Goal: Task Accomplishment & Management: Manage account settings

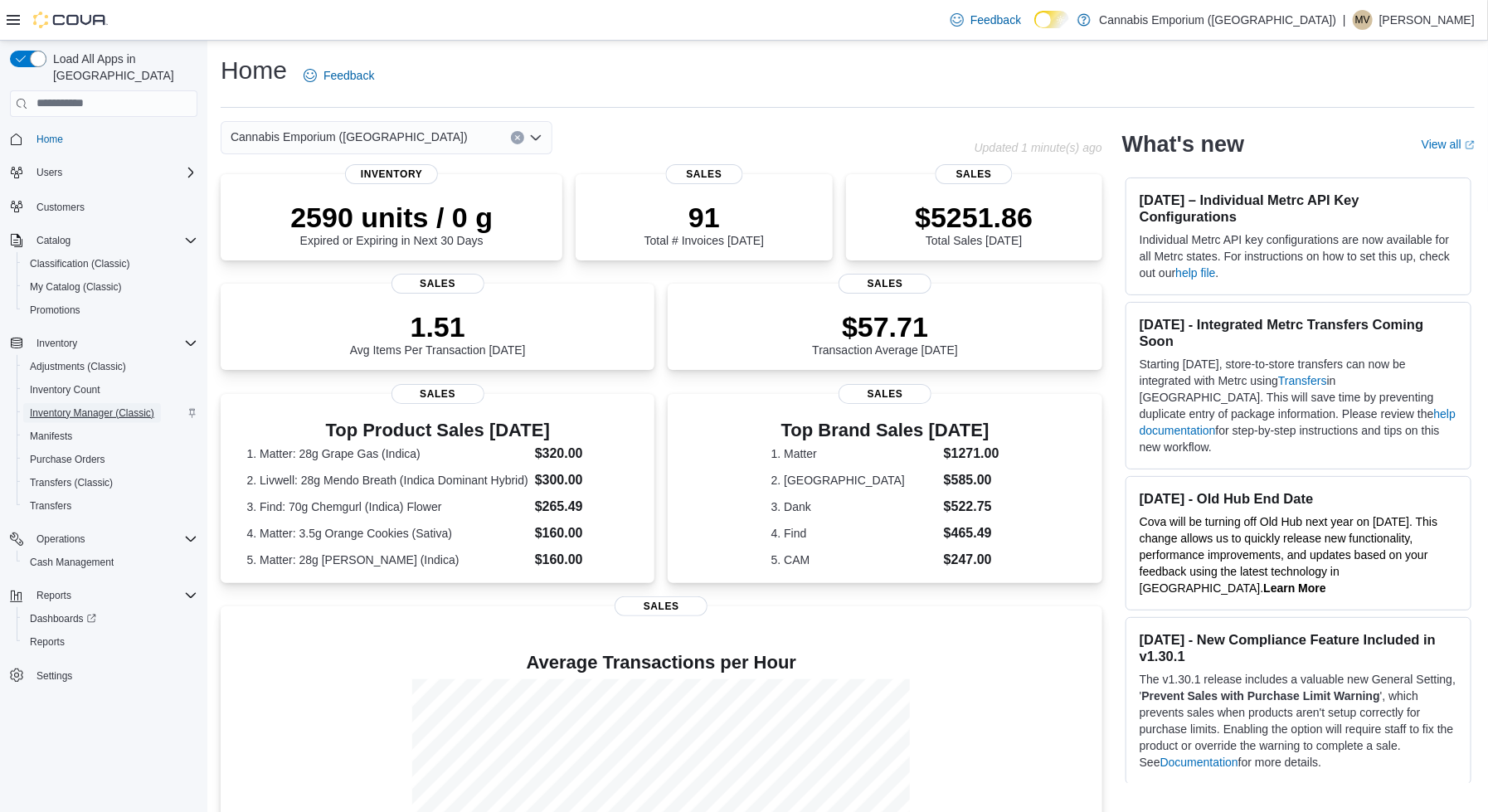
click at [108, 406] on span "Inventory Manager (Classic)" at bounding box center [92, 413] width 125 height 13
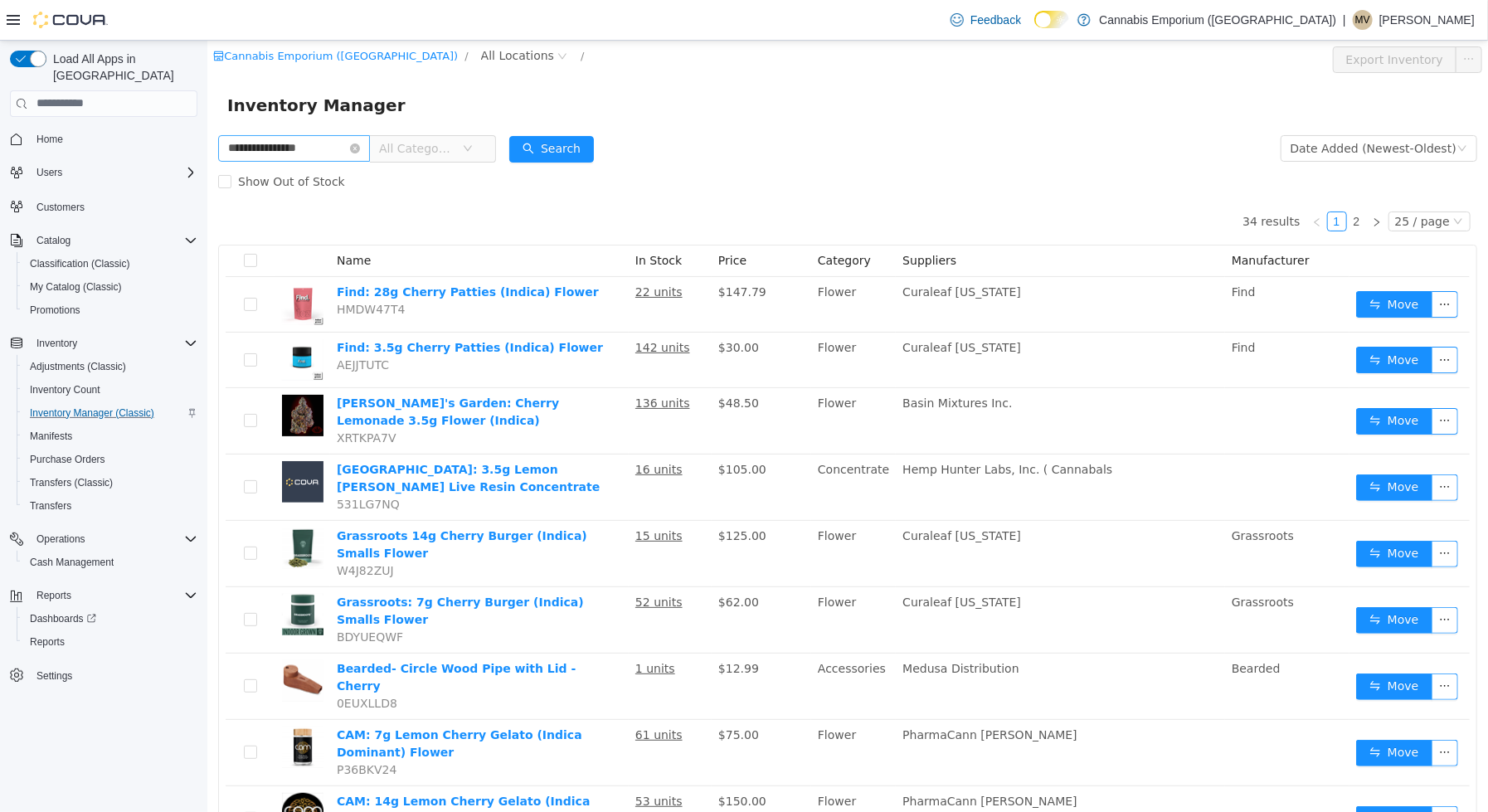
type input "**********"
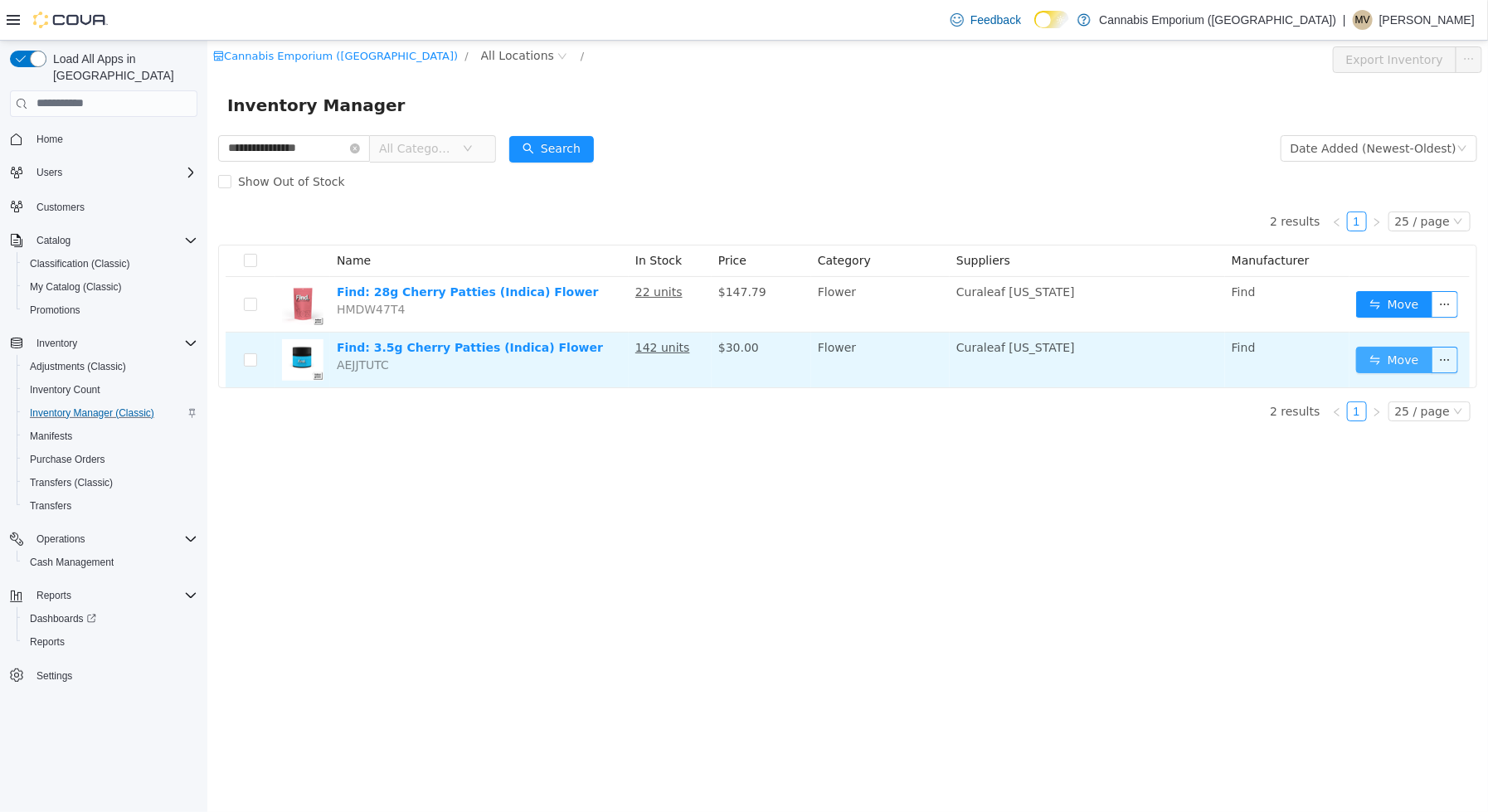
click at [1405, 350] on button "Move" at bounding box center [1393, 360] width 76 height 27
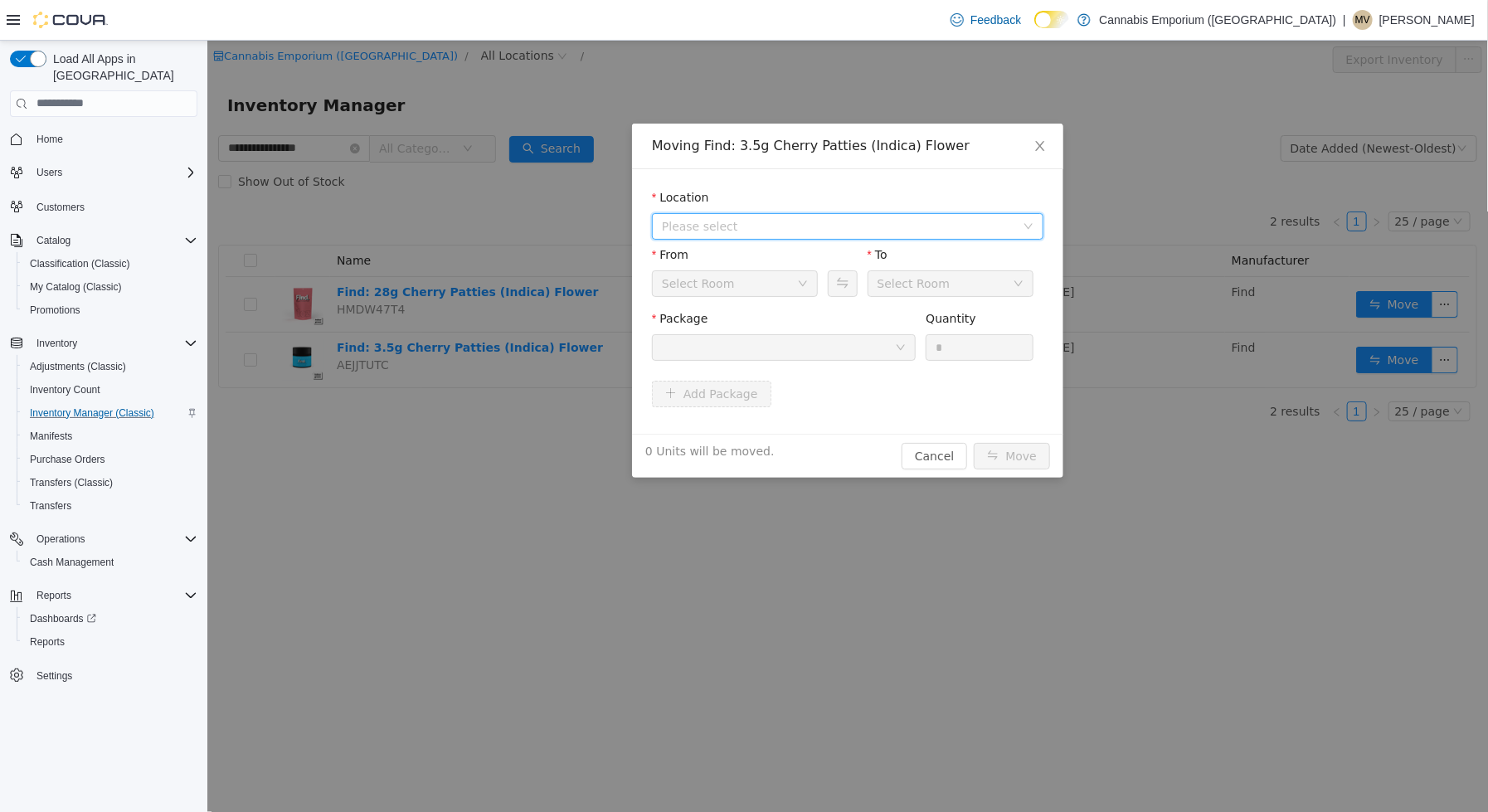
click at [780, 232] on span "Please select" at bounding box center [841, 226] width 360 height 25
click at [780, 292] on span "[STREET_ADDRESS]" at bounding box center [864, 285] width 350 height 23
click at [780, 340] on div at bounding box center [777, 347] width 233 height 25
click at [782, 343] on div at bounding box center [777, 347] width 233 height 25
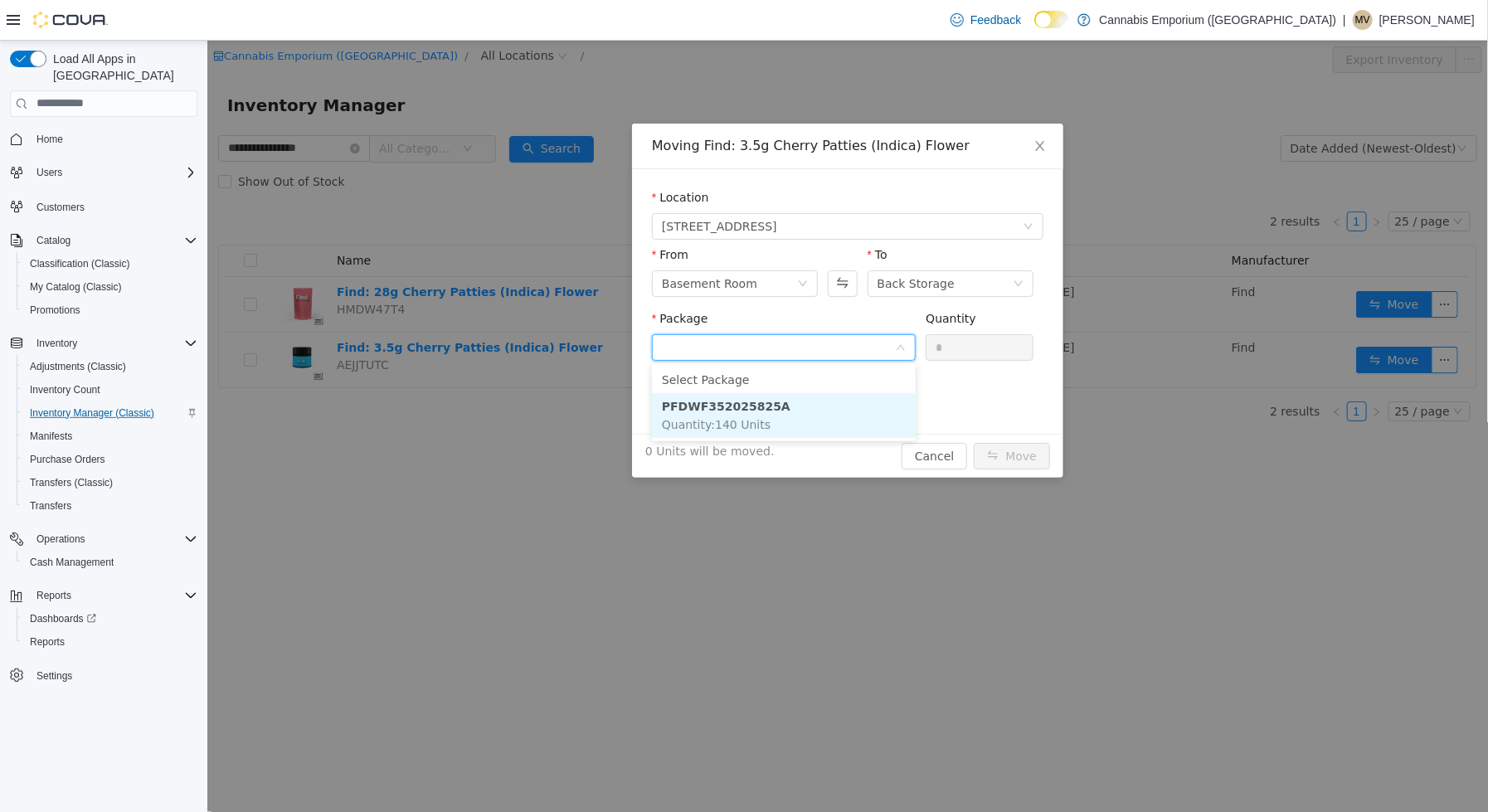
click at [782, 412] on li "PFDWF352025825A Quantity : 140 Units" at bounding box center [782, 415] width 263 height 45
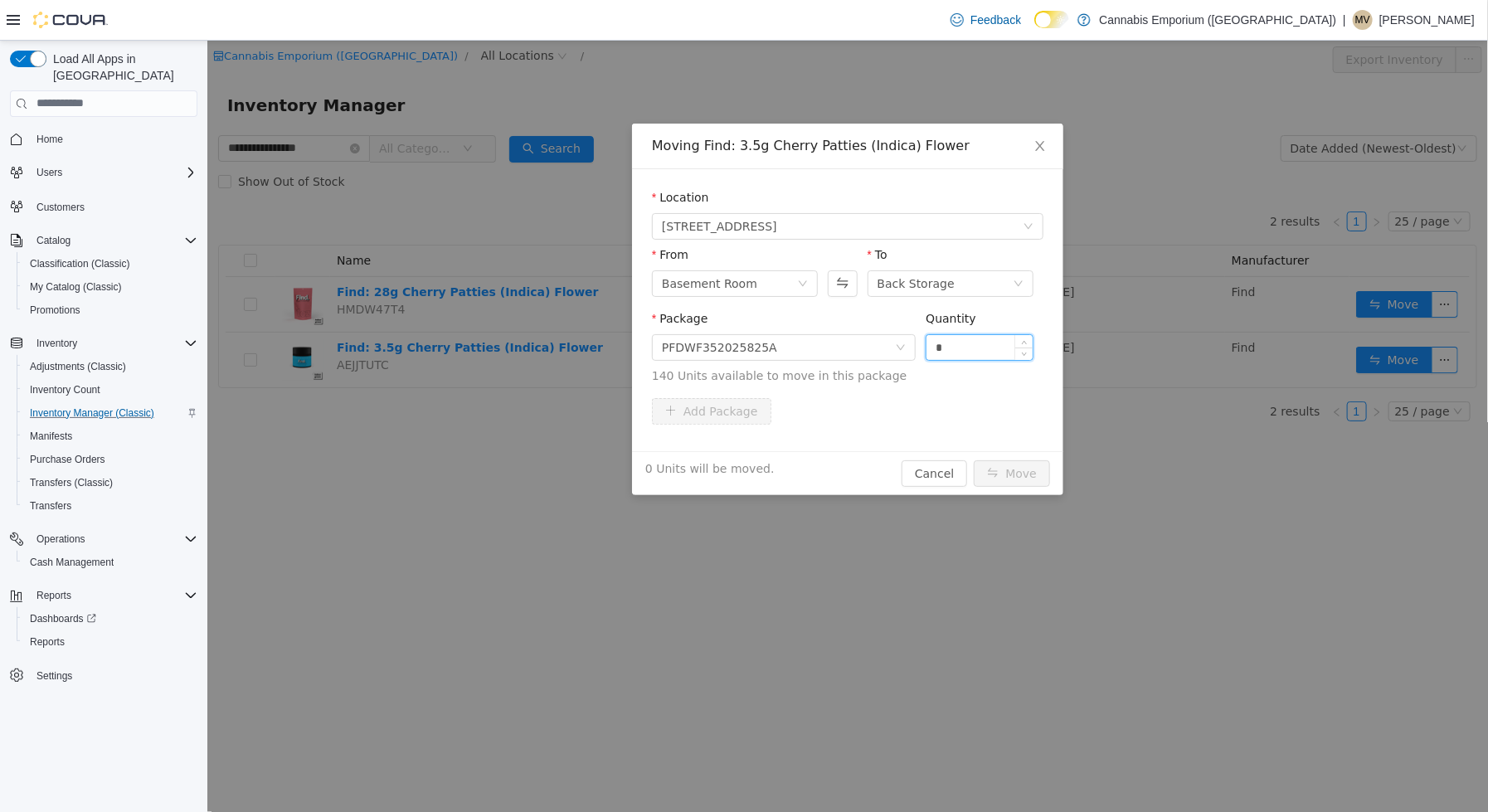
click at [954, 350] on input "*" at bounding box center [979, 347] width 106 height 25
type input "**"
click at [973, 459] on button "Move" at bounding box center [1010, 472] width 76 height 27
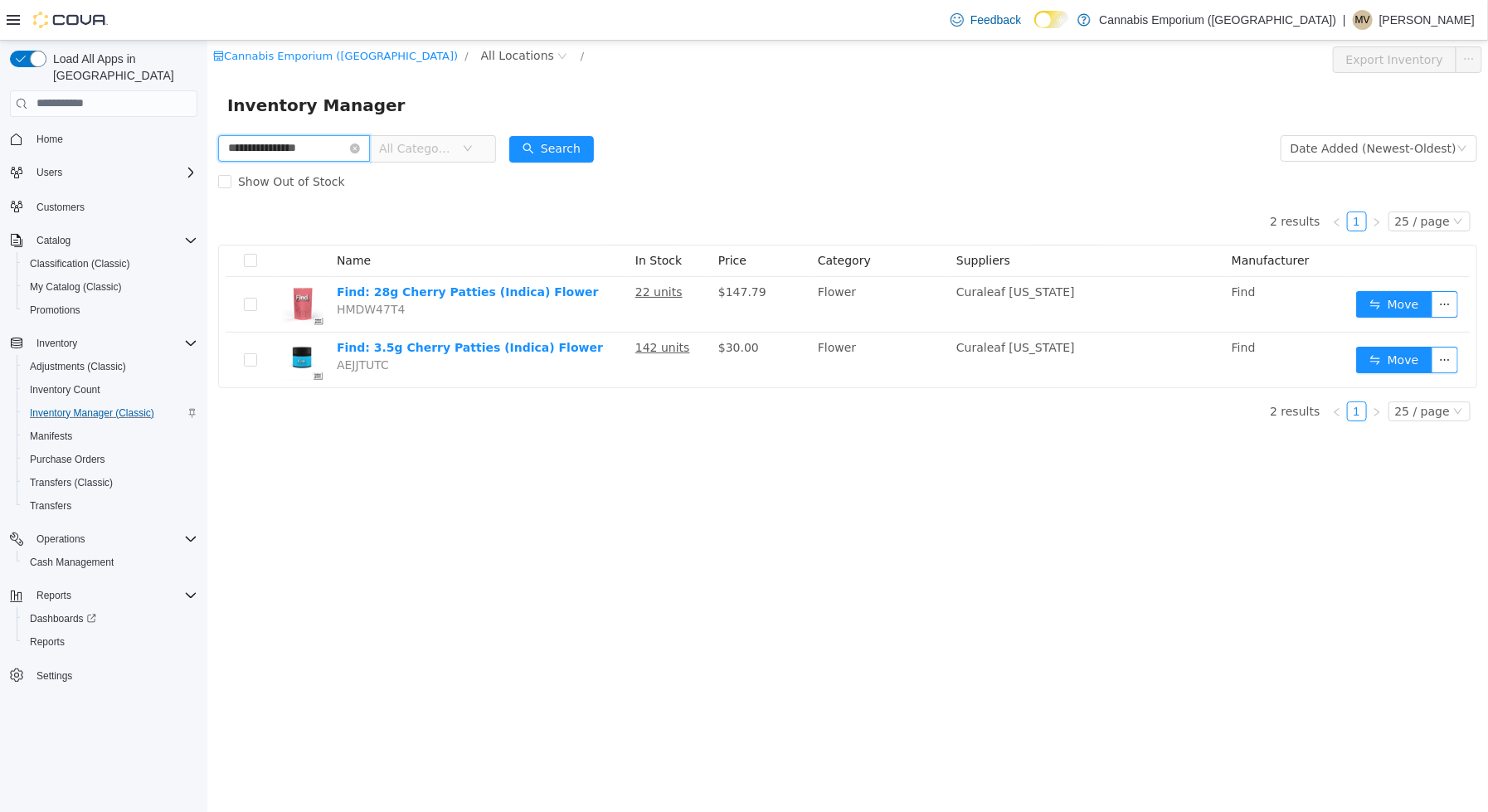
click at [279, 147] on input "**********" at bounding box center [293, 148] width 151 height 27
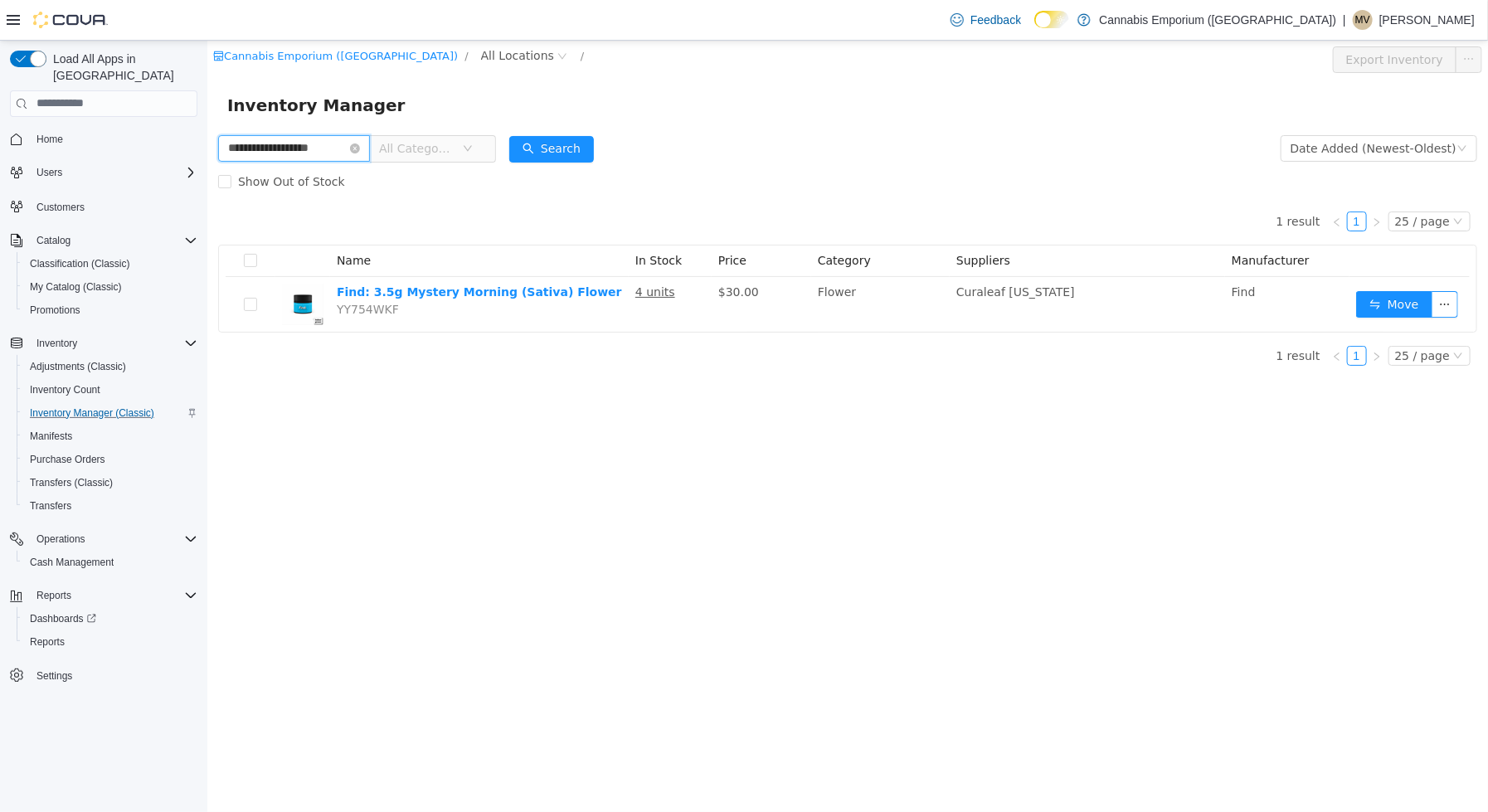
click at [300, 150] on input "**********" at bounding box center [293, 148] width 151 height 27
type input "********"
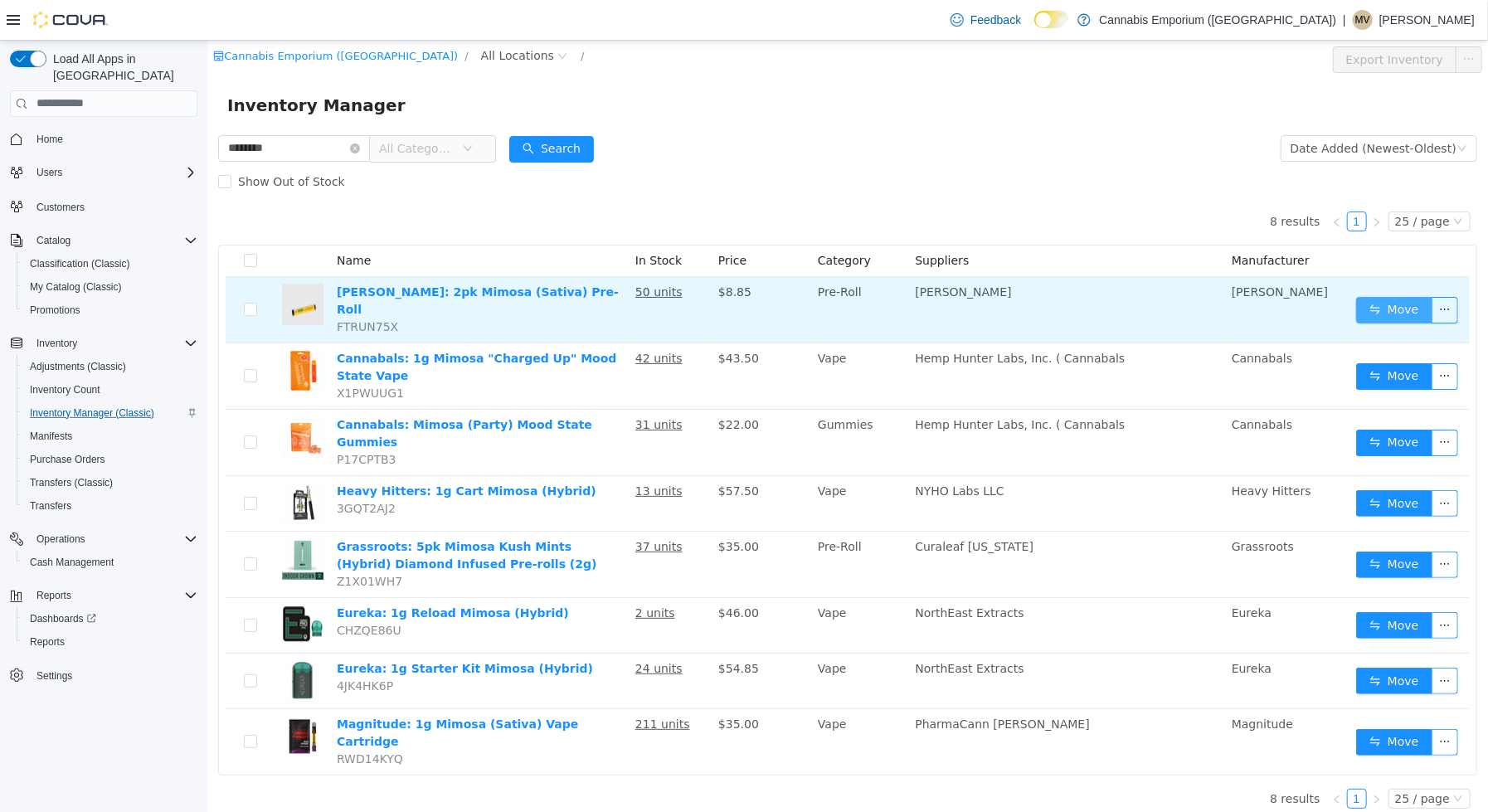
click at [1387, 305] on button "Move" at bounding box center [1393, 309] width 76 height 27
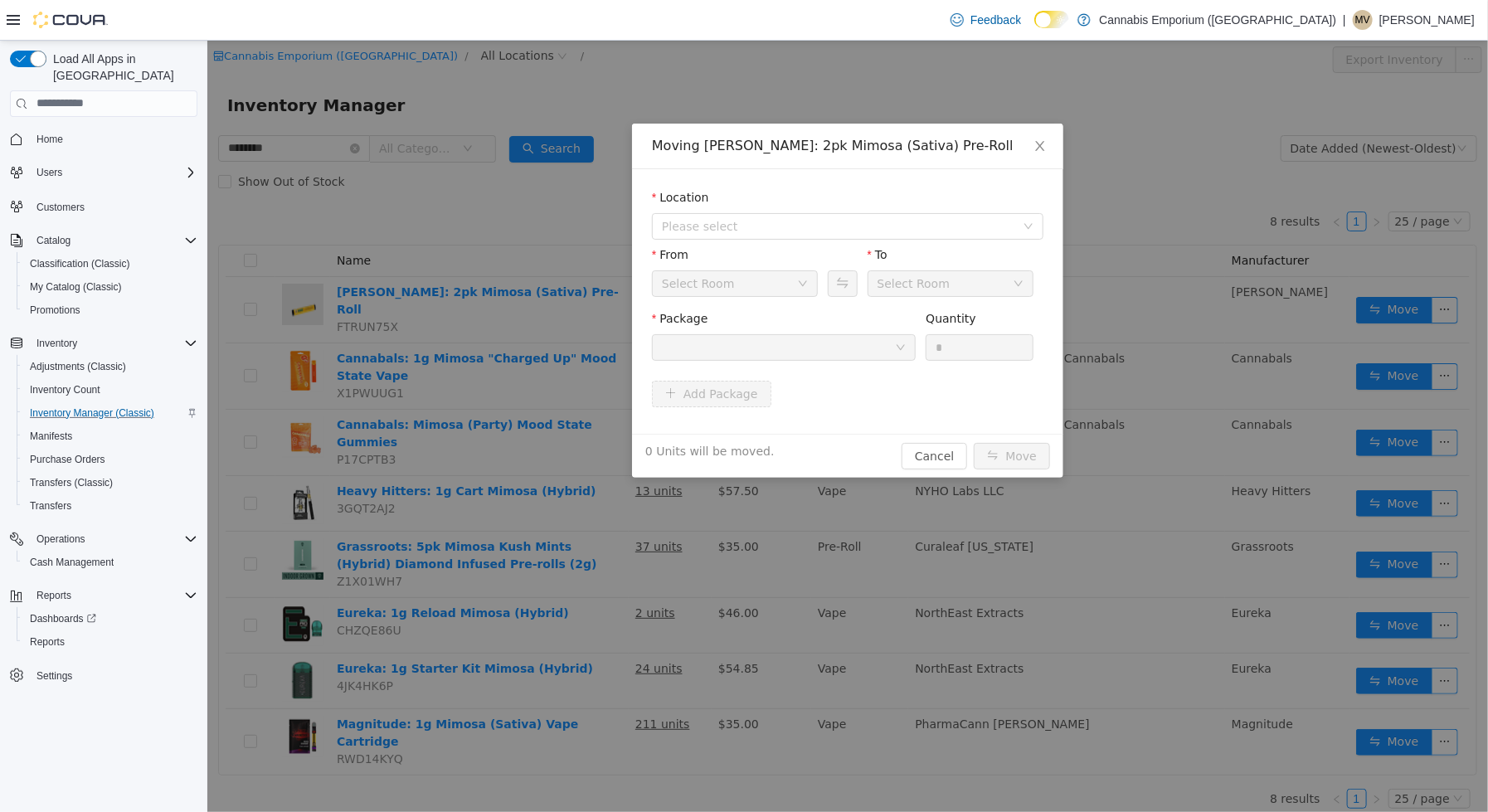
click at [797, 293] on div "Select Room" at bounding box center [734, 283] width 166 height 27
click at [799, 202] on div "Location" at bounding box center [846, 200] width 391 height 24
click at [799, 226] on span "Please select" at bounding box center [837, 226] width 353 height 17
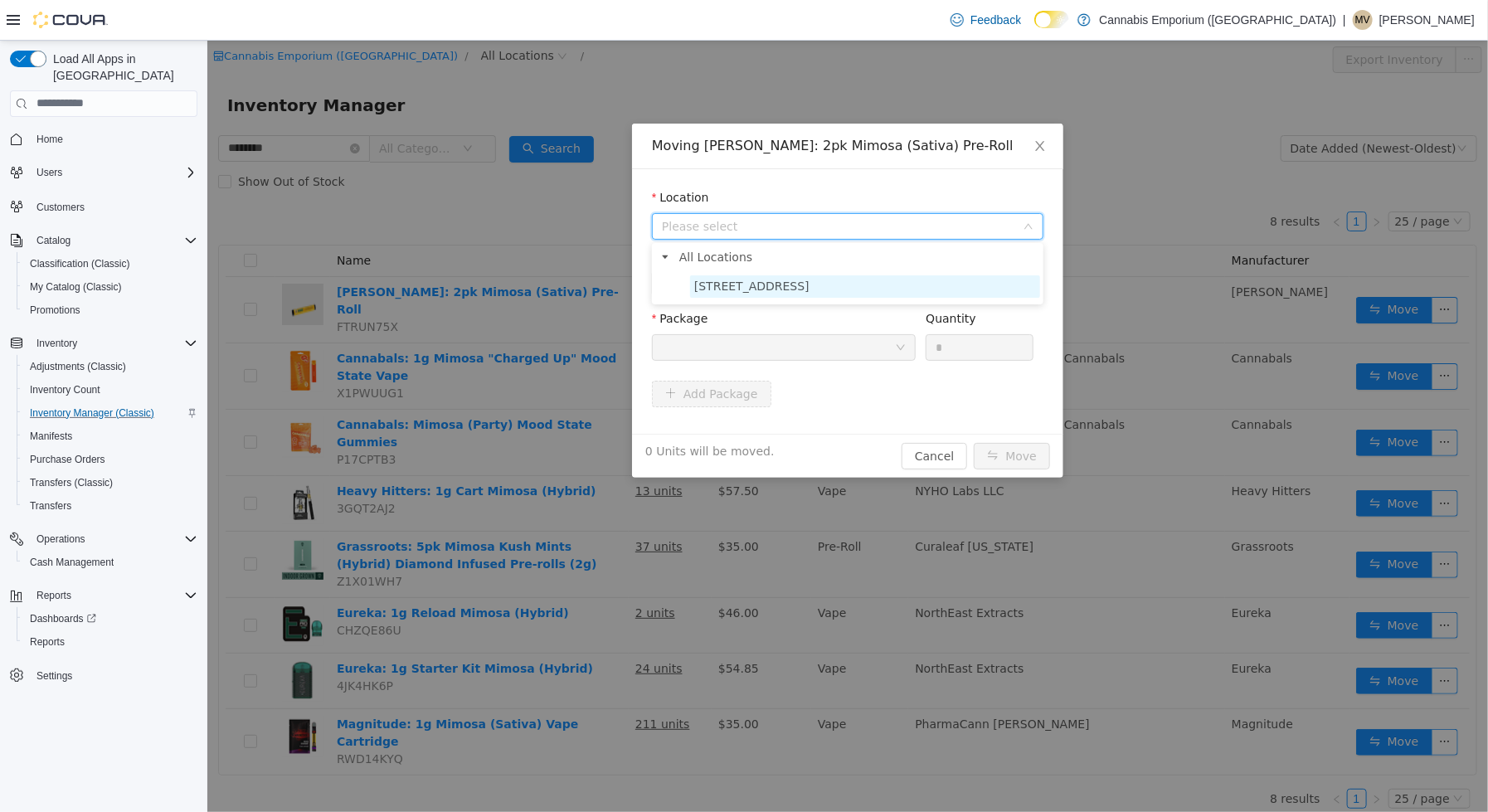
click at [801, 284] on span "[STREET_ADDRESS]" at bounding box center [751, 285] width 115 height 13
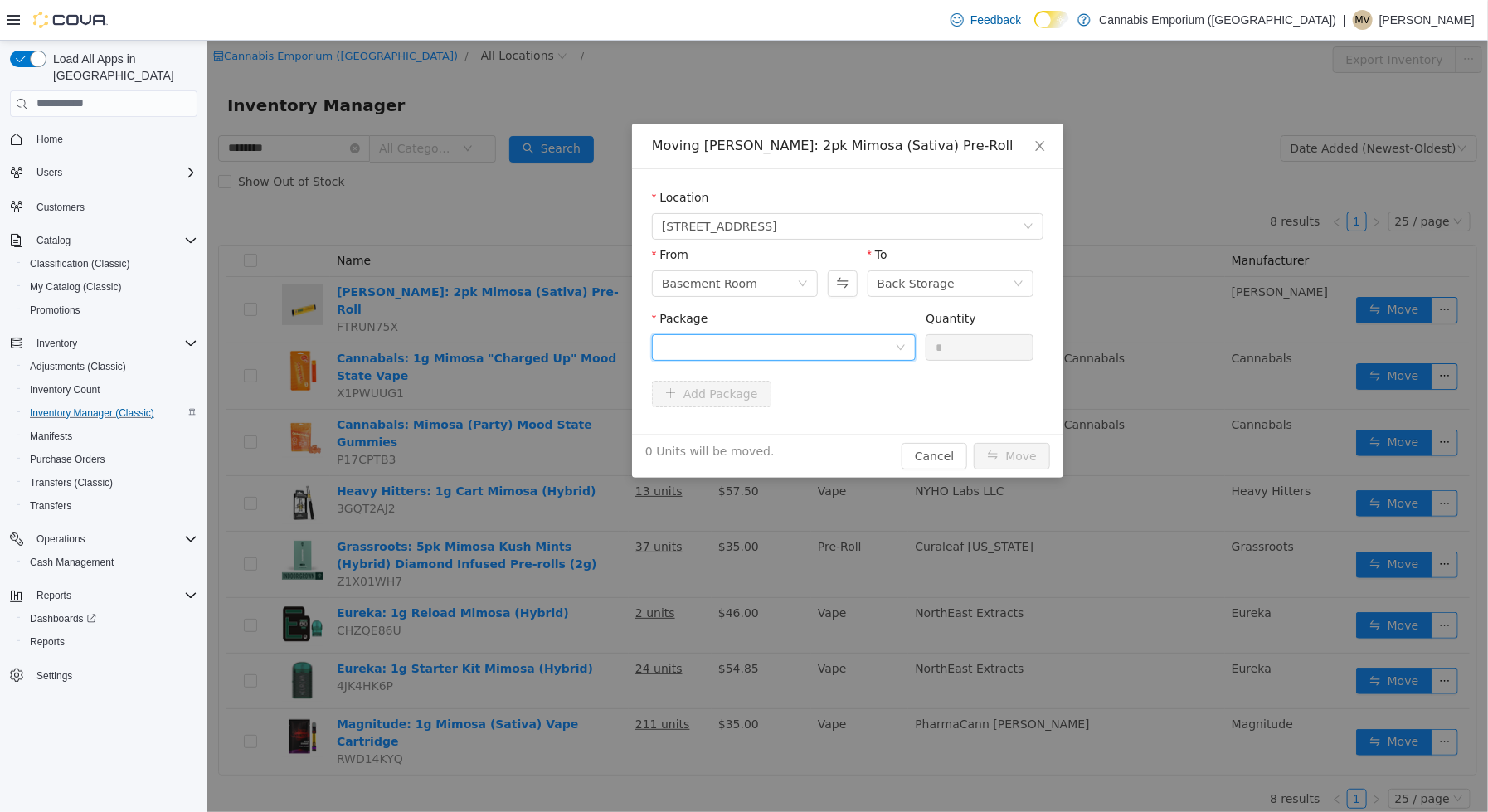
click at [822, 349] on div at bounding box center [777, 347] width 233 height 25
click at [805, 425] on li "HEPPRRL1GMIOA051625 Quantity : 40 Units" at bounding box center [782, 415] width 263 height 45
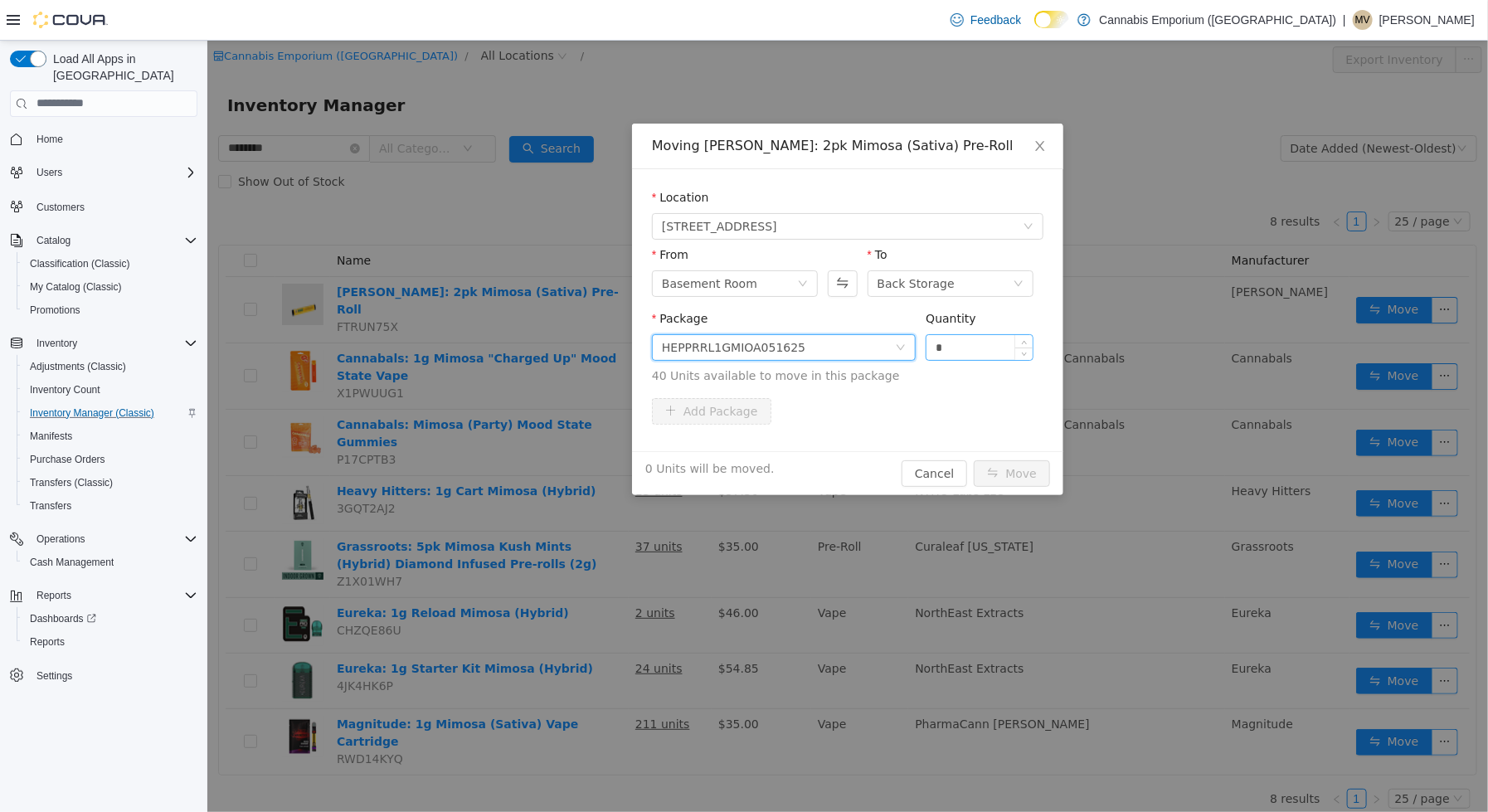
click at [992, 346] on input "*" at bounding box center [979, 347] width 106 height 25
type input "**"
click at [973, 459] on button "Move" at bounding box center [1010, 472] width 76 height 27
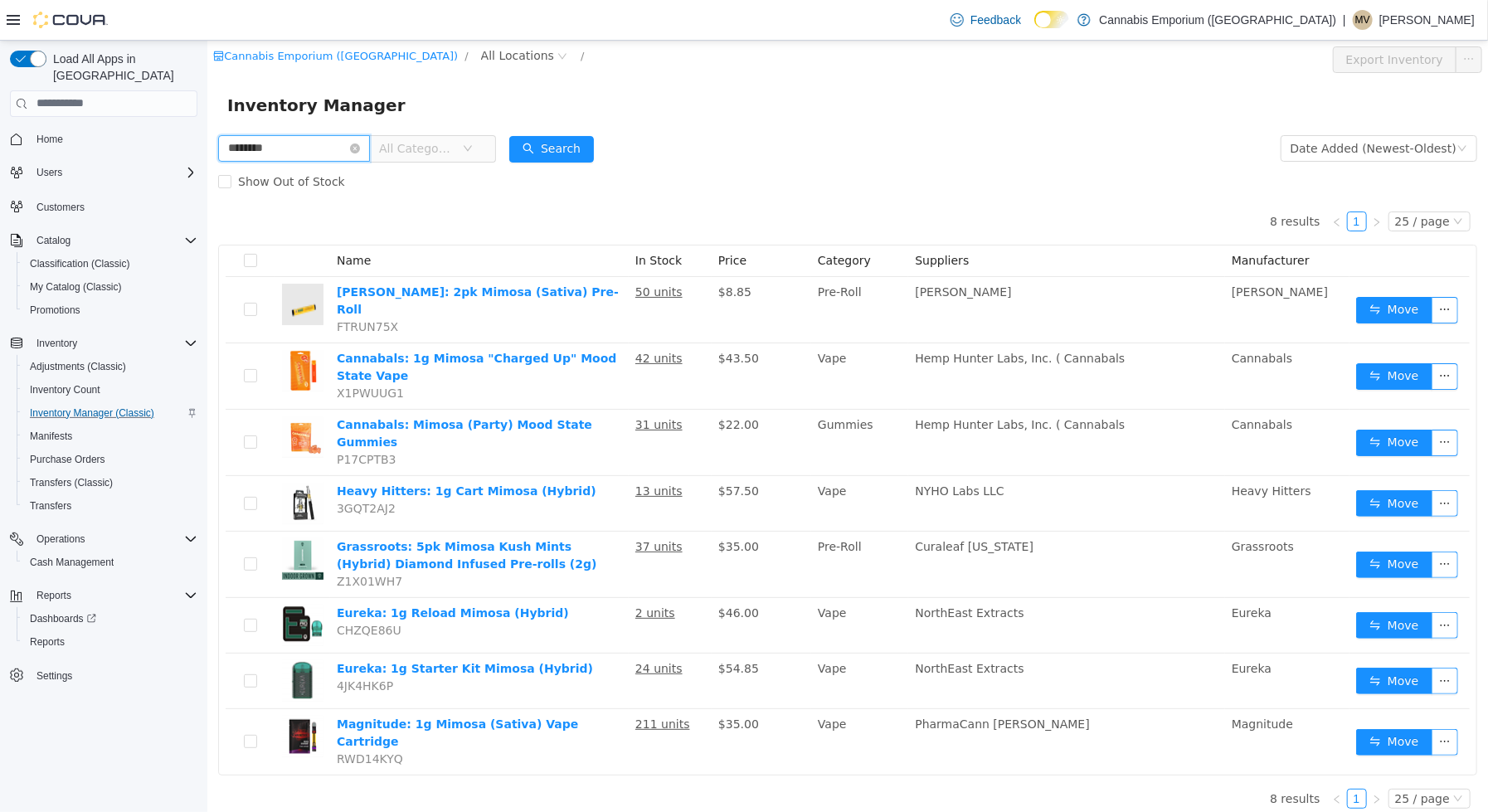
click at [261, 153] on input "********" at bounding box center [293, 148] width 151 height 27
click at [260, 153] on input "********" at bounding box center [293, 148] width 151 height 27
type input "**********"
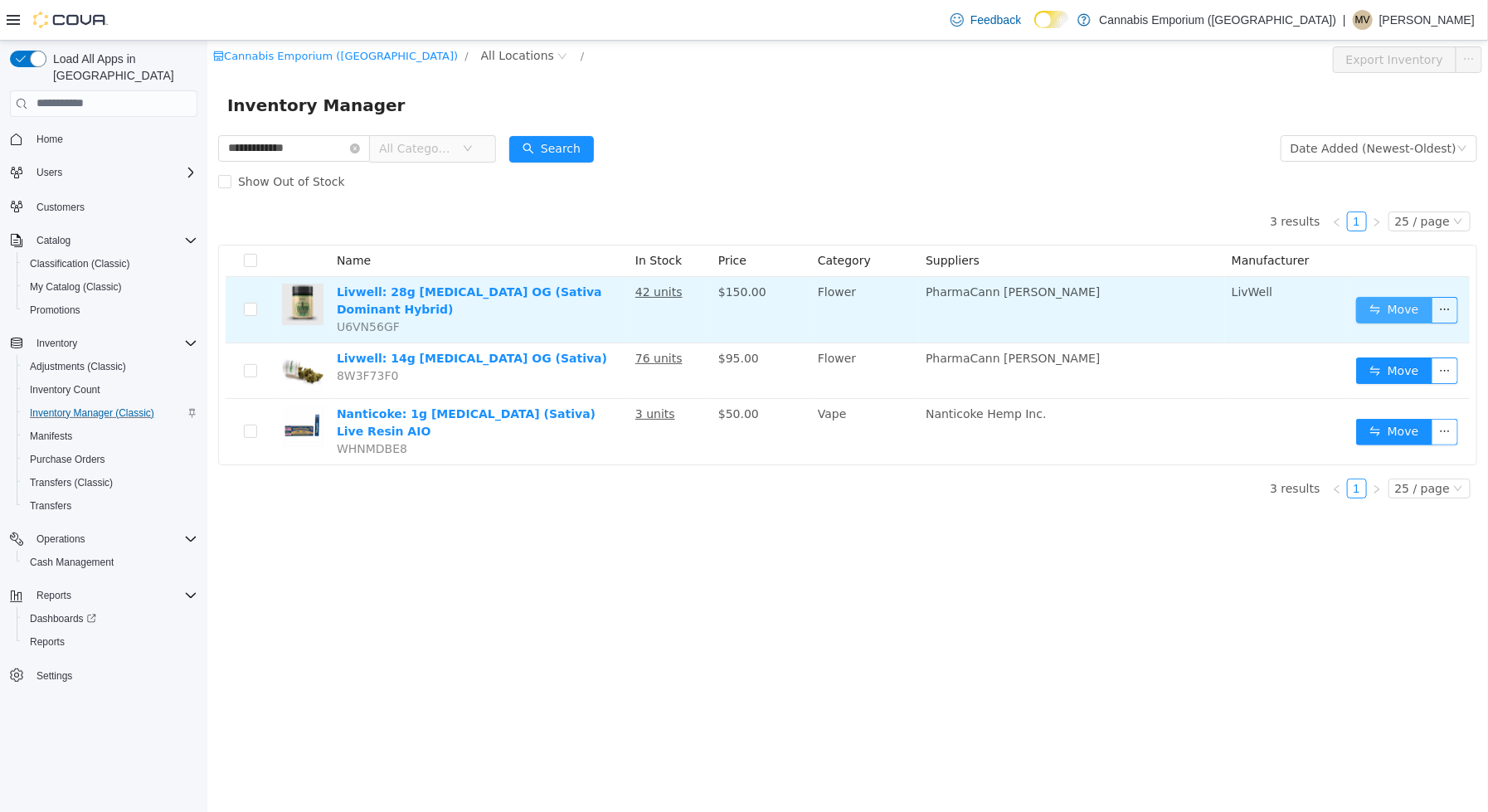
click at [1399, 316] on button "Move" at bounding box center [1393, 309] width 76 height 27
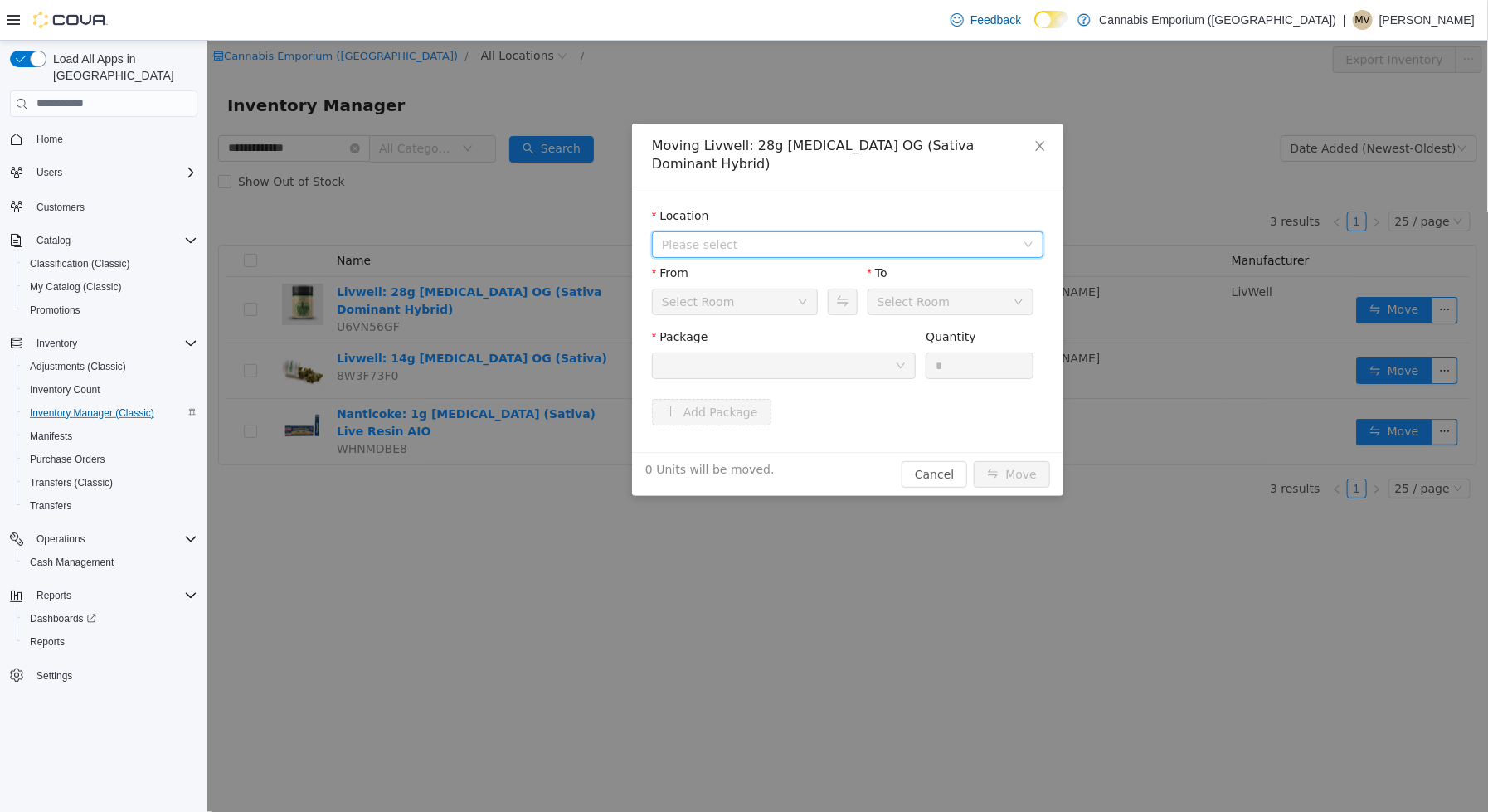
click at [812, 236] on span "Please select" at bounding box center [837, 244] width 353 height 17
click at [811, 303] on div "All Locations [STREET_ADDRESS]" at bounding box center [846, 273] width 391 height 61
click at [811, 274] on span "[STREET_ADDRESS]" at bounding box center [864, 285] width 350 height 23
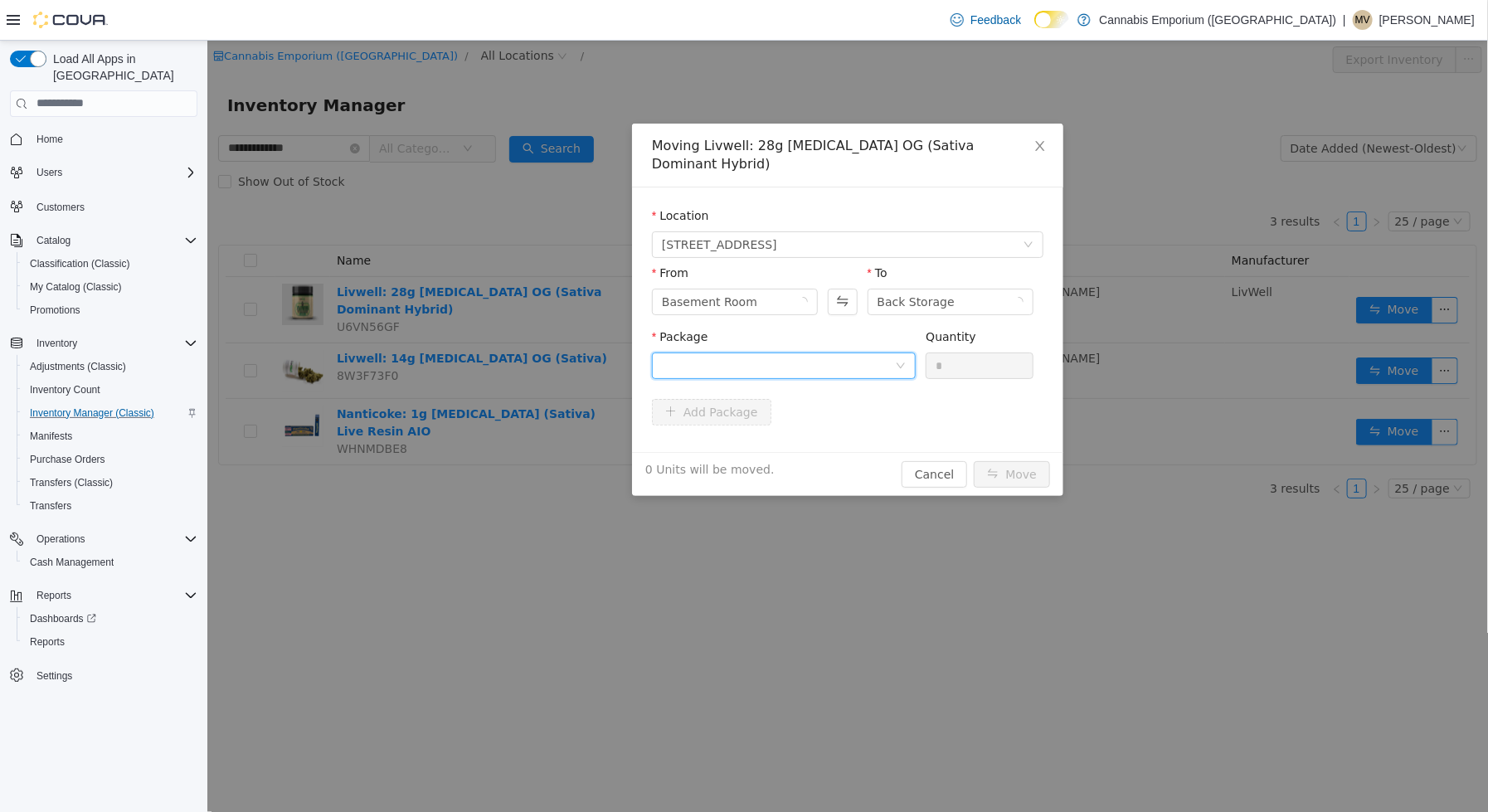
click at [835, 356] on div at bounding box center [777, 365] width 233 height 25
click at [850, 288] on button "Swap" at bounding box center [841, 301] width 29 height 27
click at [817, 351] on div at bounding box center [782, 365] width 263 height 27
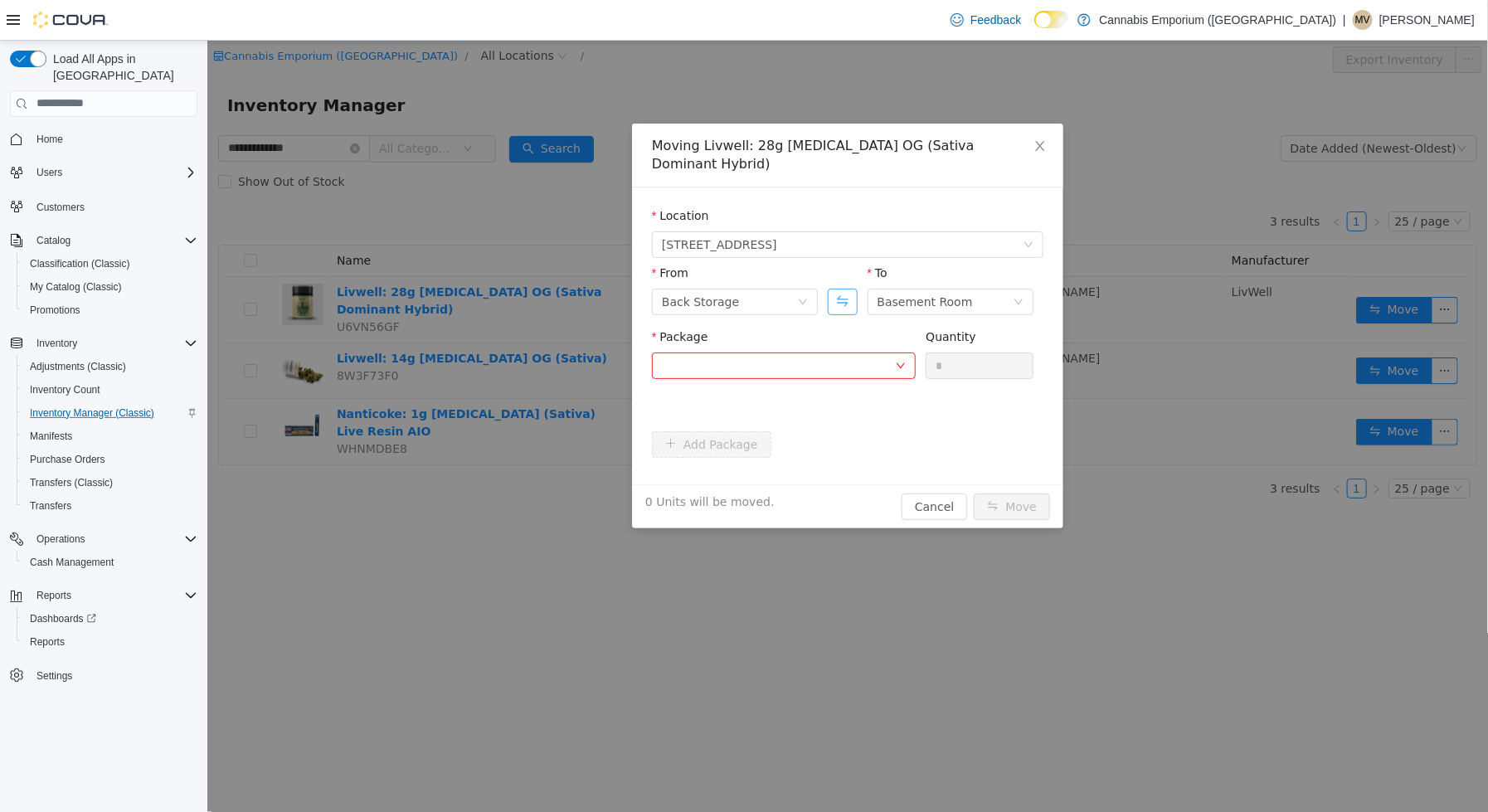
click at [833, 288] on button "Swap" at bounding box center [841, 301] width 29 height 27
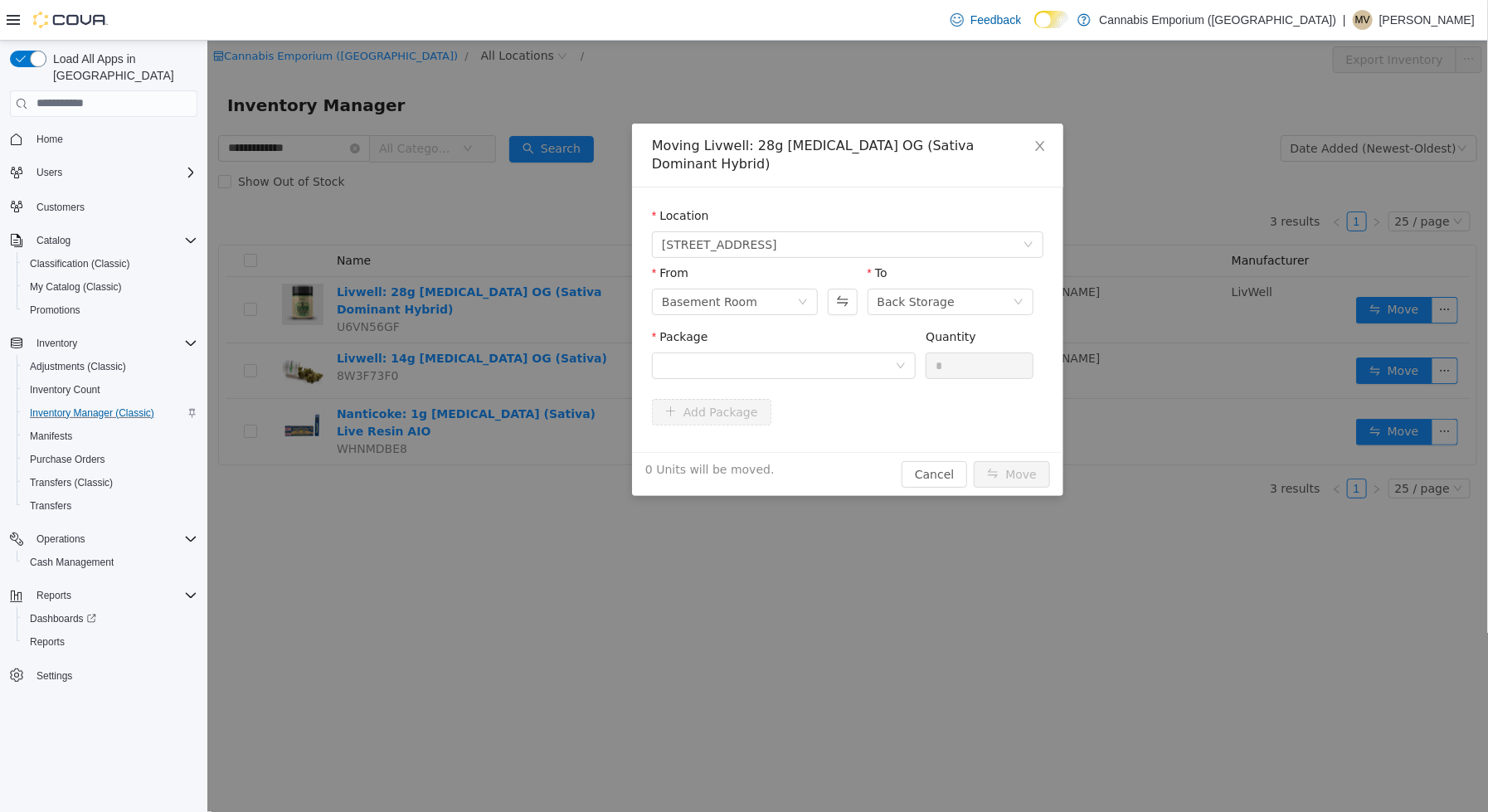
click at [818, 370] on div "Package Quantity *" at bounding box center [846, 360] width 391 height 64
click at [818, 352] on div at bounding box center [777, 365] width 233 height 25
click at [846, 288] on button "Swap" at bounding box center [841, 301] width 29 height 27
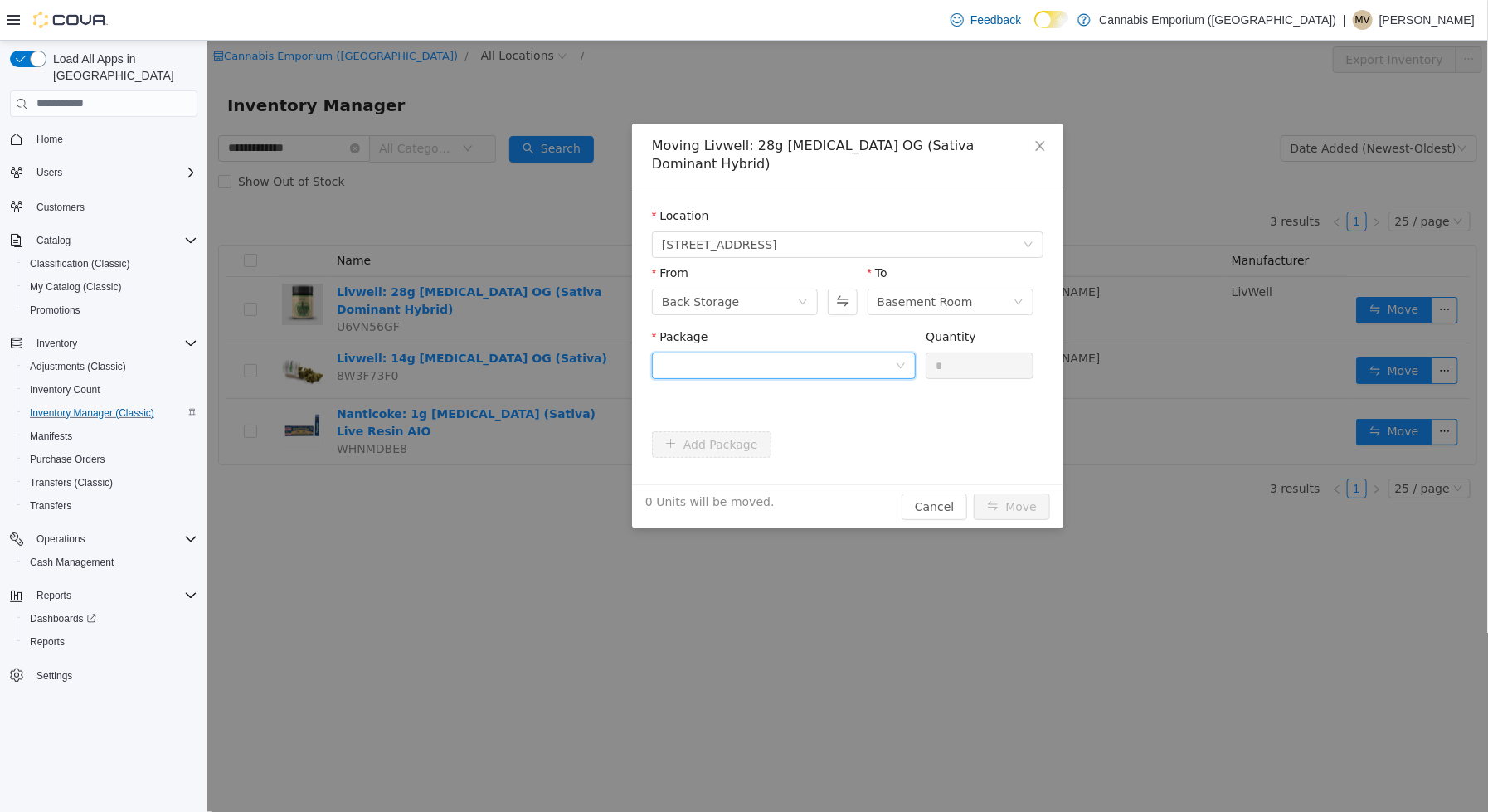
click at [846, 352] on div at bounding box center [777, 365] width 233 height 25
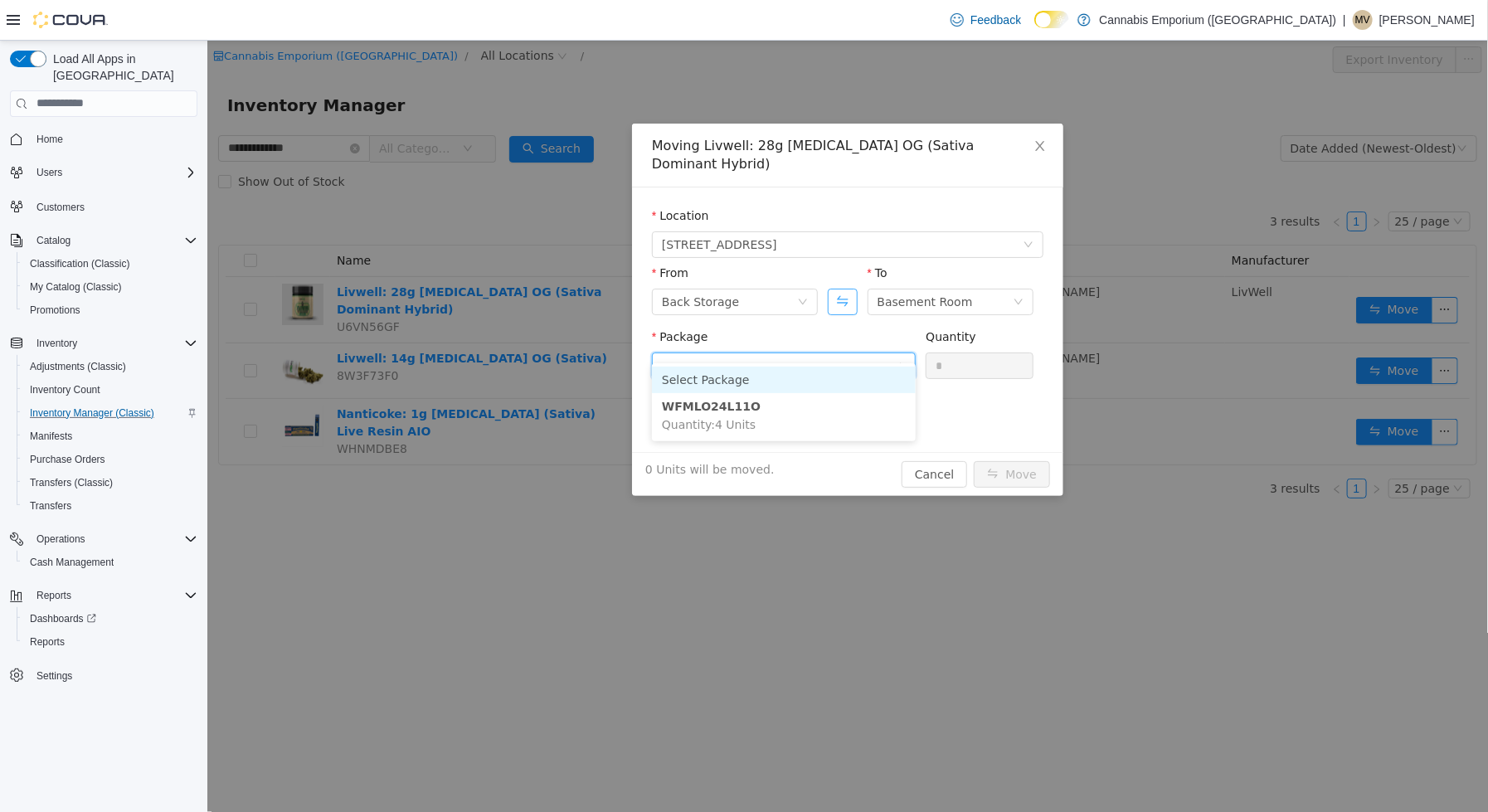
click at [850, 288] on button "Swap" at bounding box center [841, 301] width 29 height 27
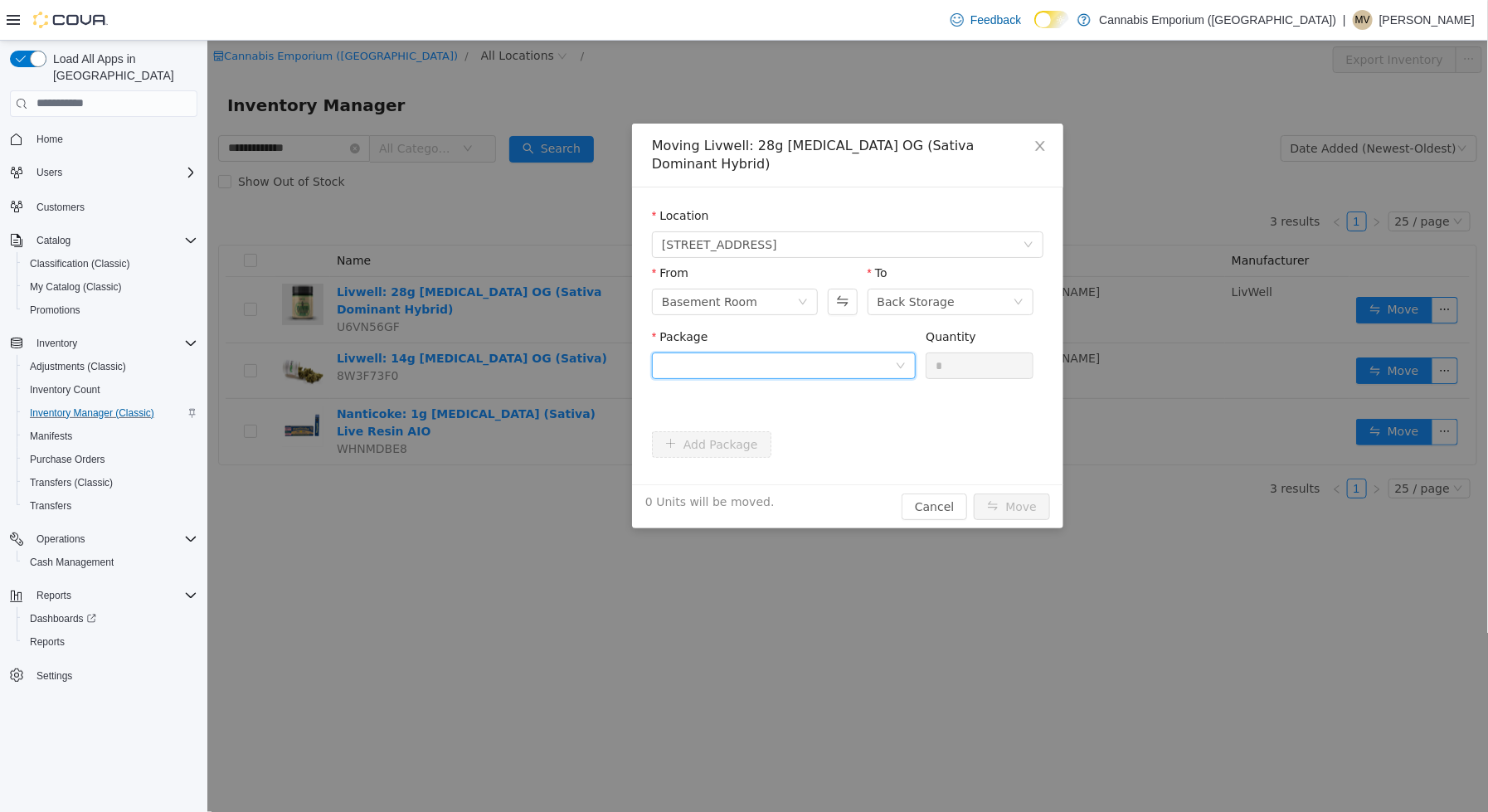
click at [848, 352] on div at bounding box center [777, 365] width 233 height 25
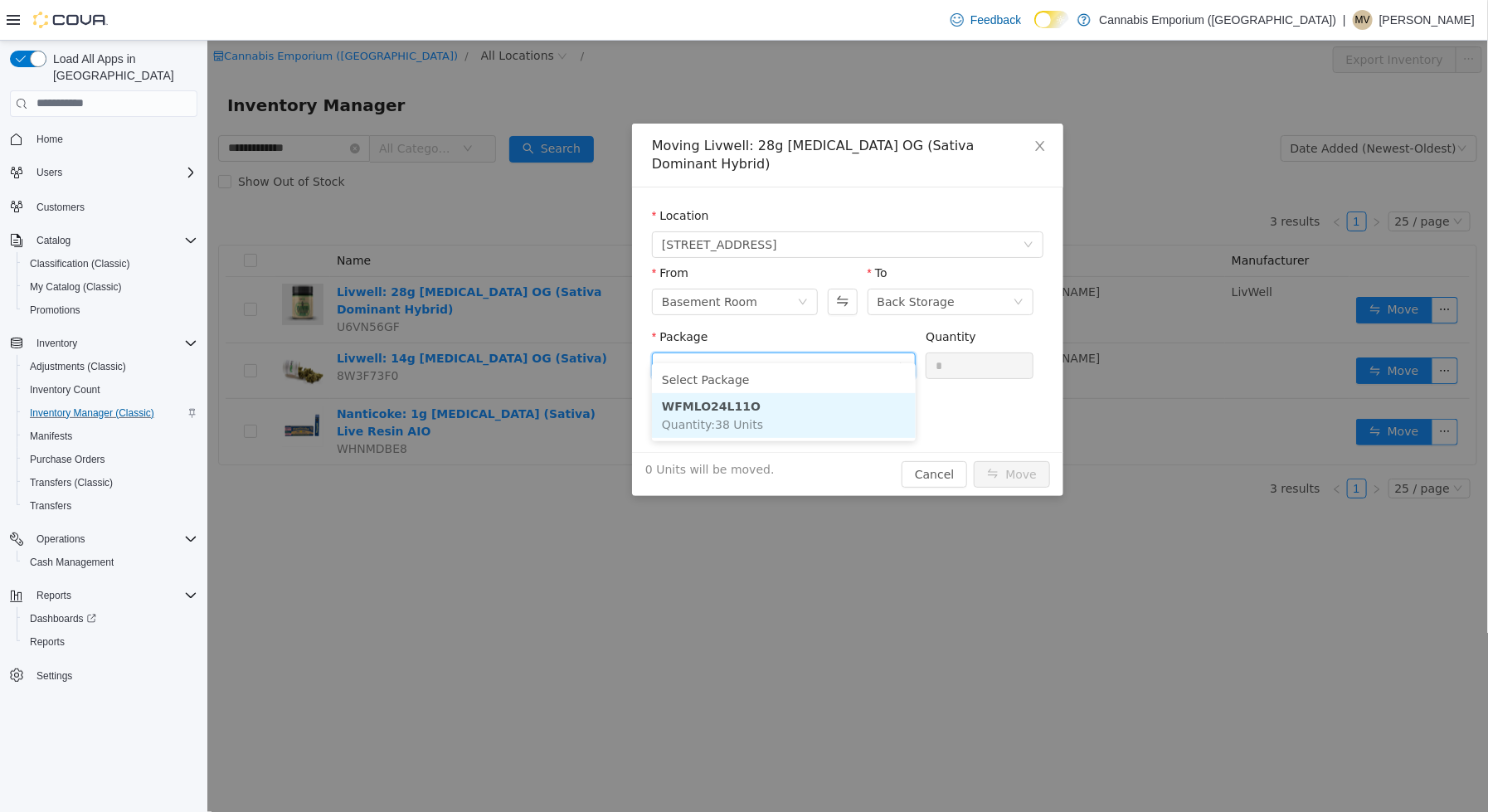
click at [828, 433] on li "WFMLO24L11O Quantity : 38 Units" at bounding box center [782, 415] width 263 height 45
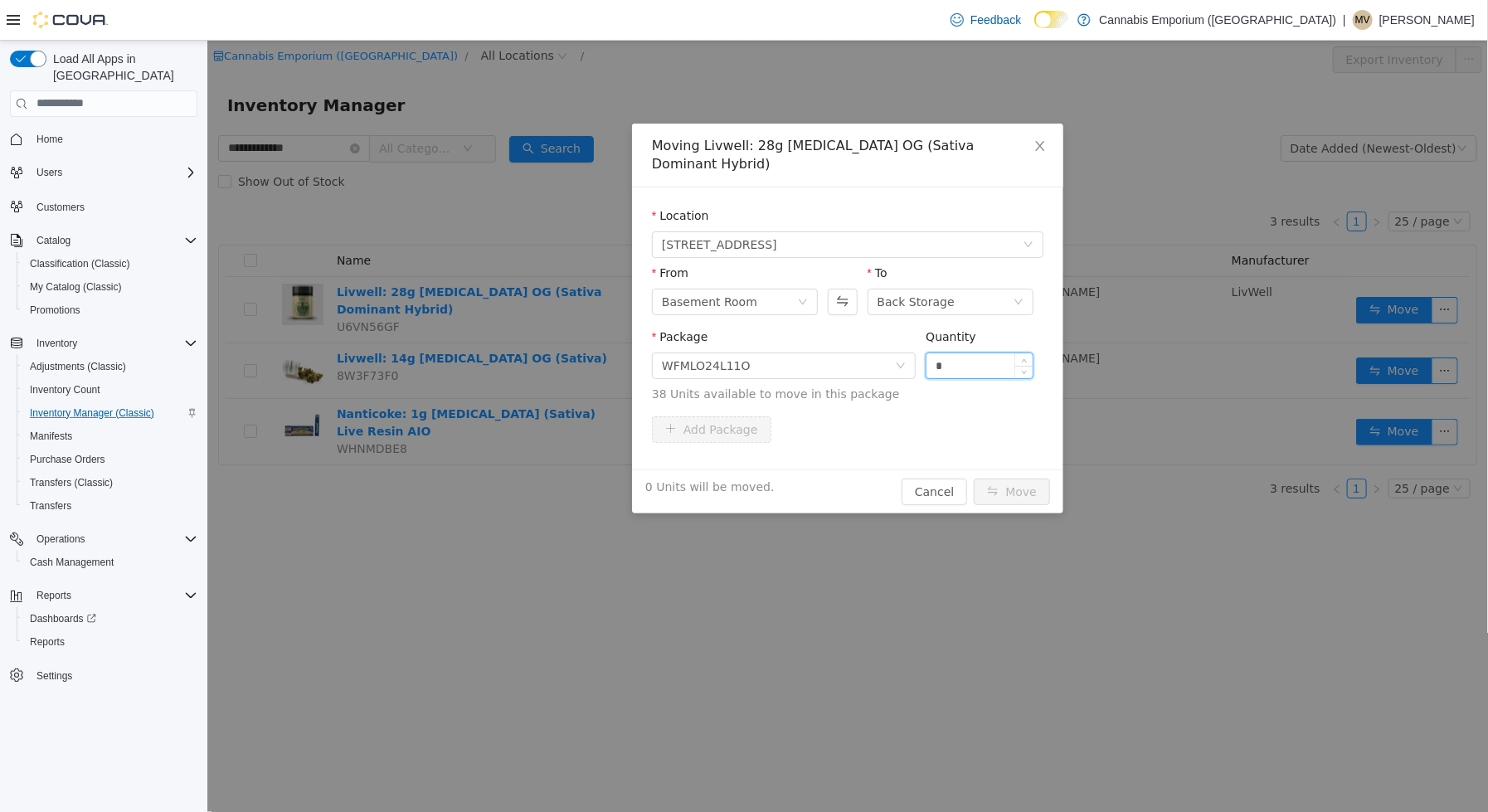
click at [947, 352] on input "*" at bounding box center [979, 365] width 106 height 25
click at [954, 352] on input "*" at bounding box center [979, 365] width 106 height 25
type input "*"
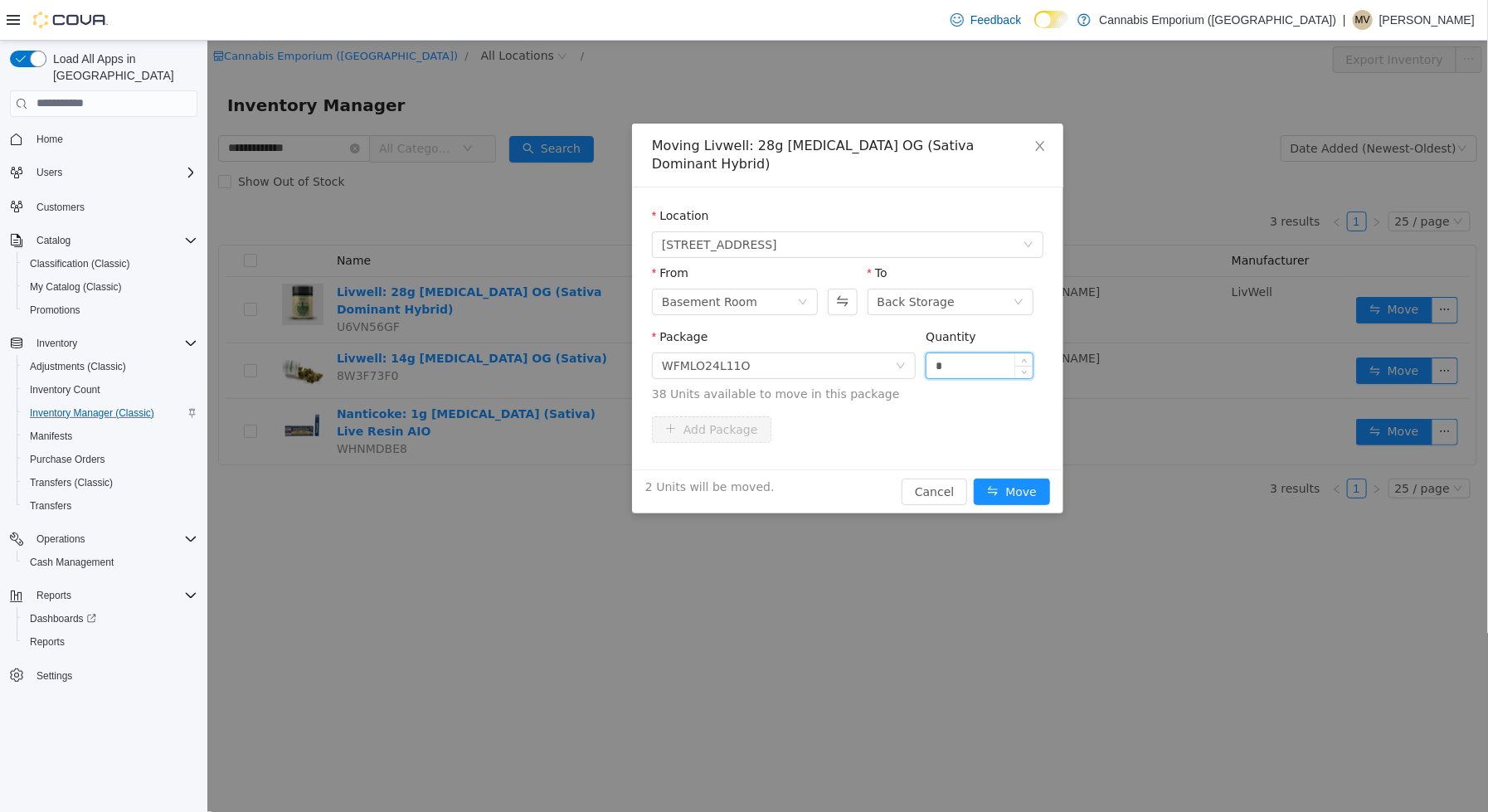
click at [973, 477] on button "Move" at bounding box center [1010, 491] width 76 height 27
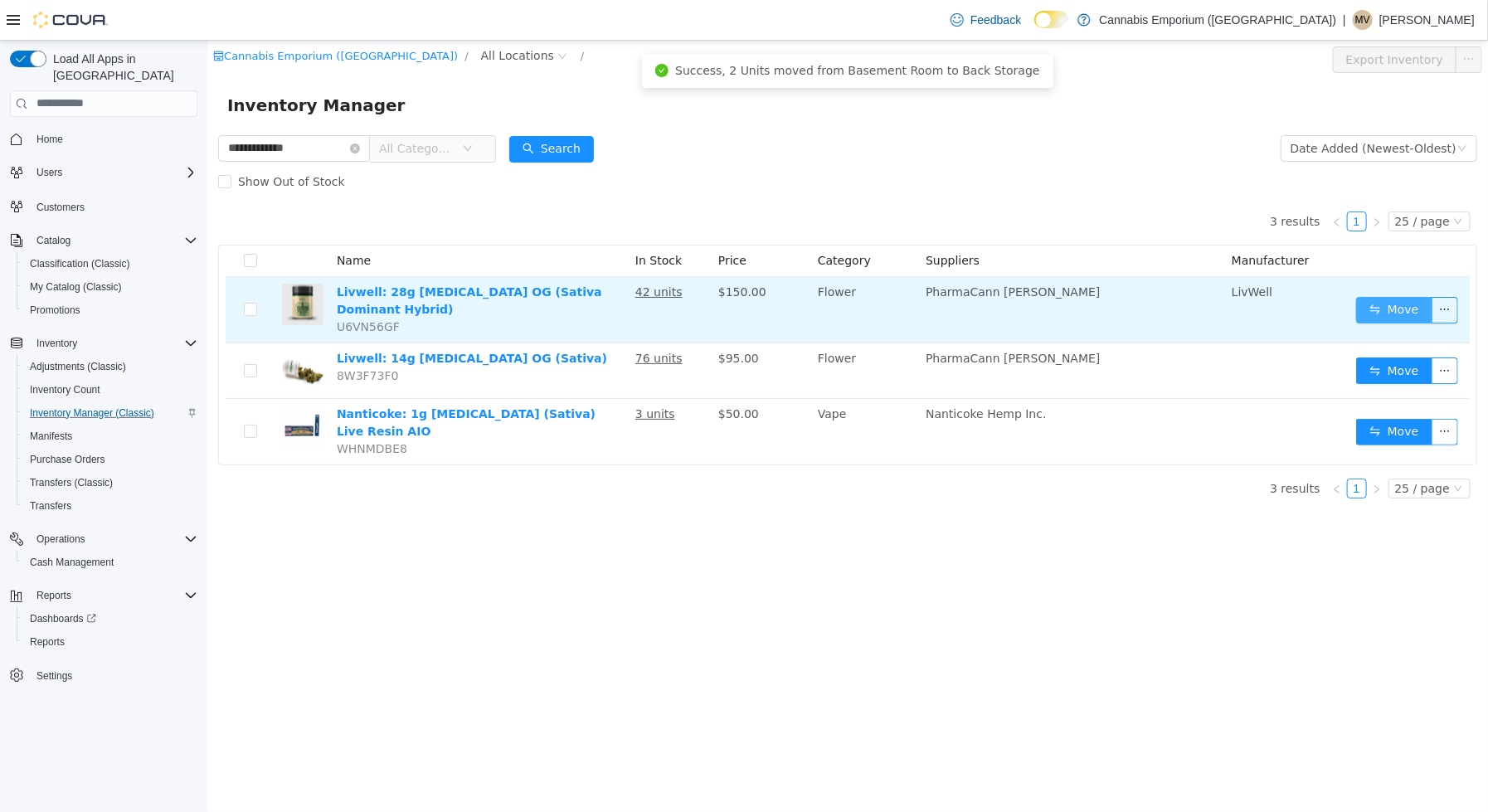
click at [1388, 309] on button "Move" at bounding box center [1393, 309] width 76 height 27
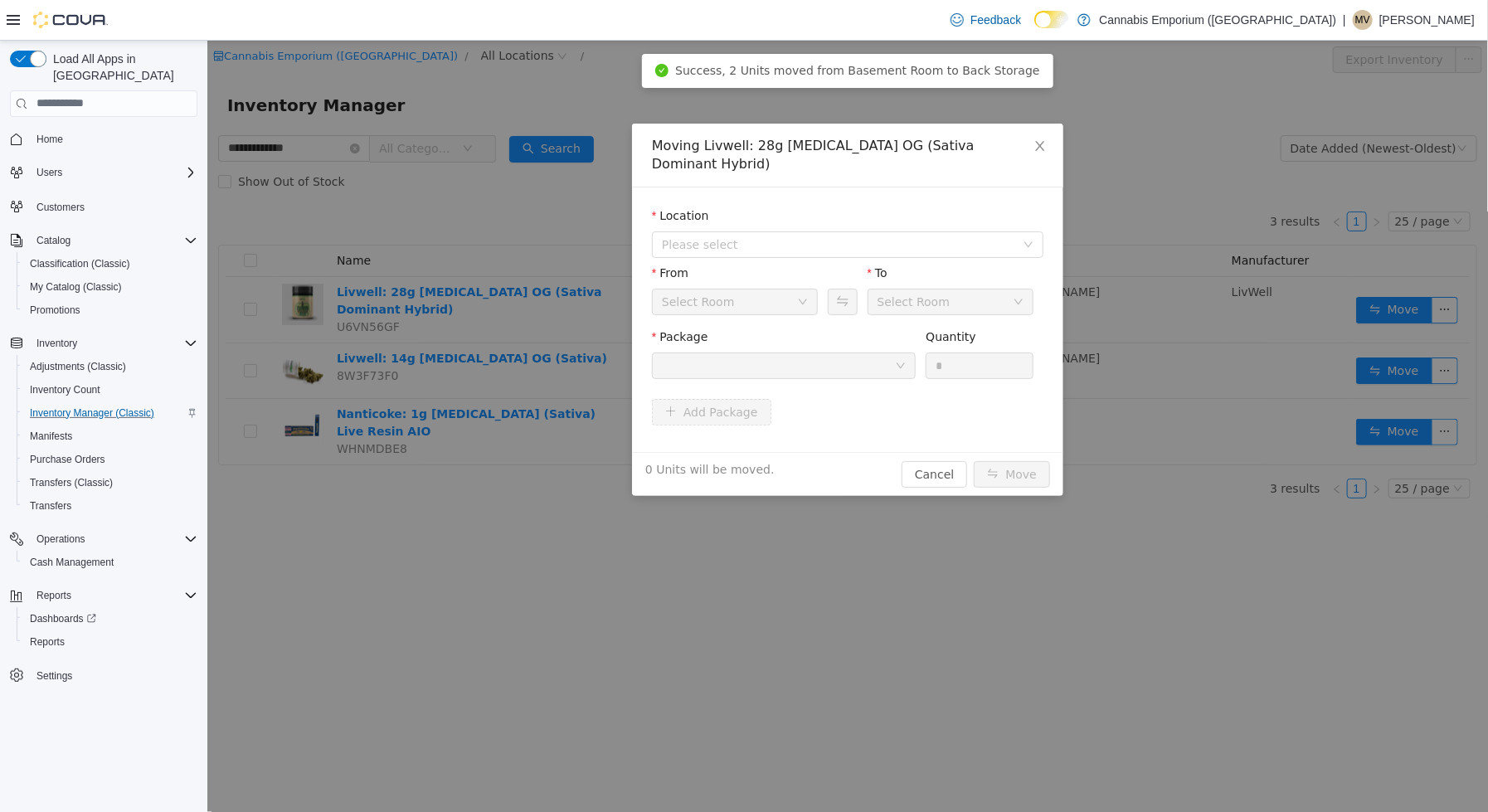
click at [826, 210] on div "Location" at bounding box center [846, 218] width 391 height 24
click at [826, 236] on span "Please select" at bounding box center [837, 244] width 353 height 17
click at [826, 285] on span "[STREET_ADDRESS]" at bounding box center [864, 285] width 350 height 23
click at [817, 352] on div at bounding box center [777, 365] width 233 height 25
click at [834, 292] on button "Swap" at bounding box center [841, 301] width 29 height 27
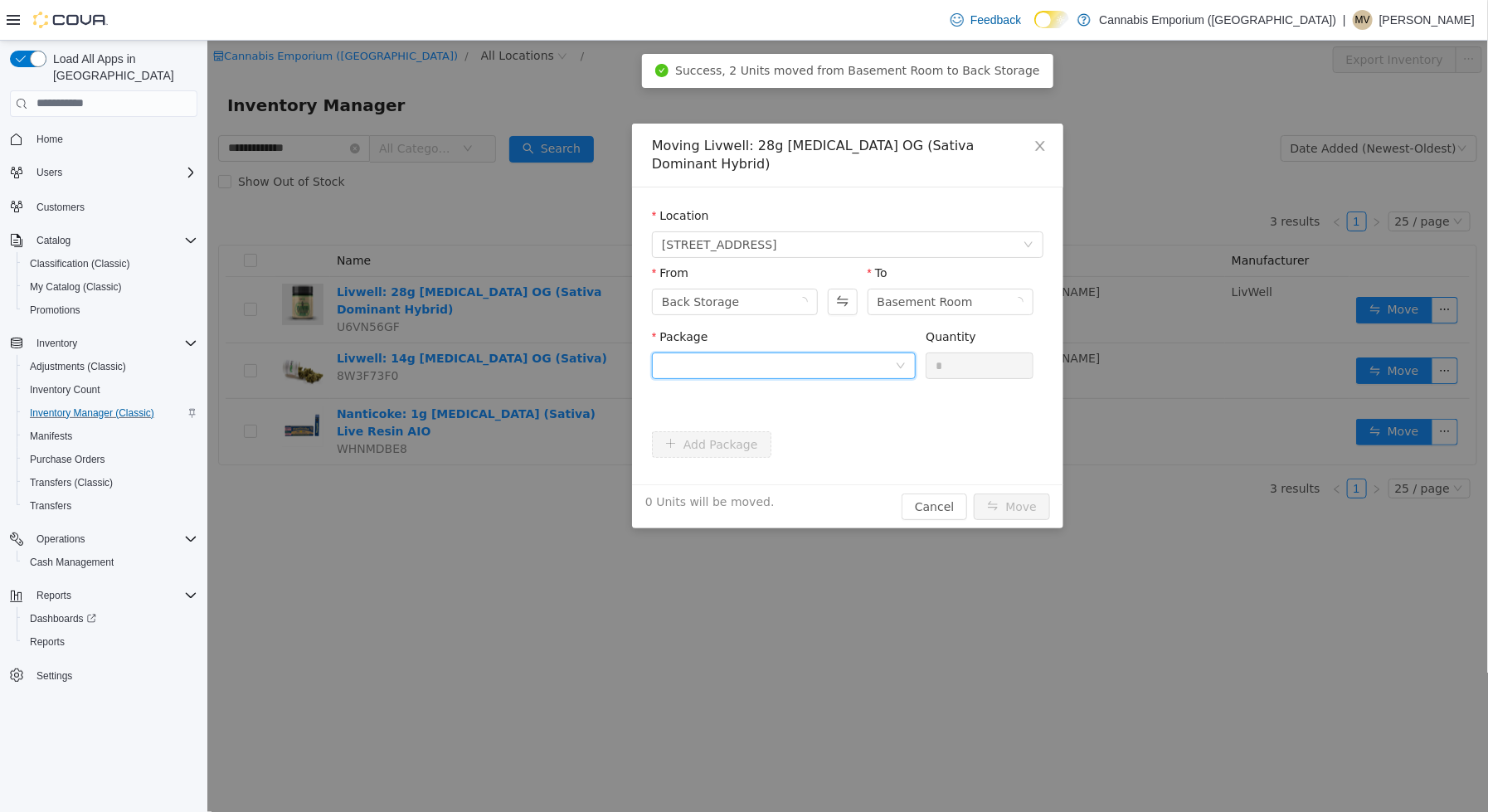
click at [834, 352] on div at bounding box center [777, 365] width 233 height 25
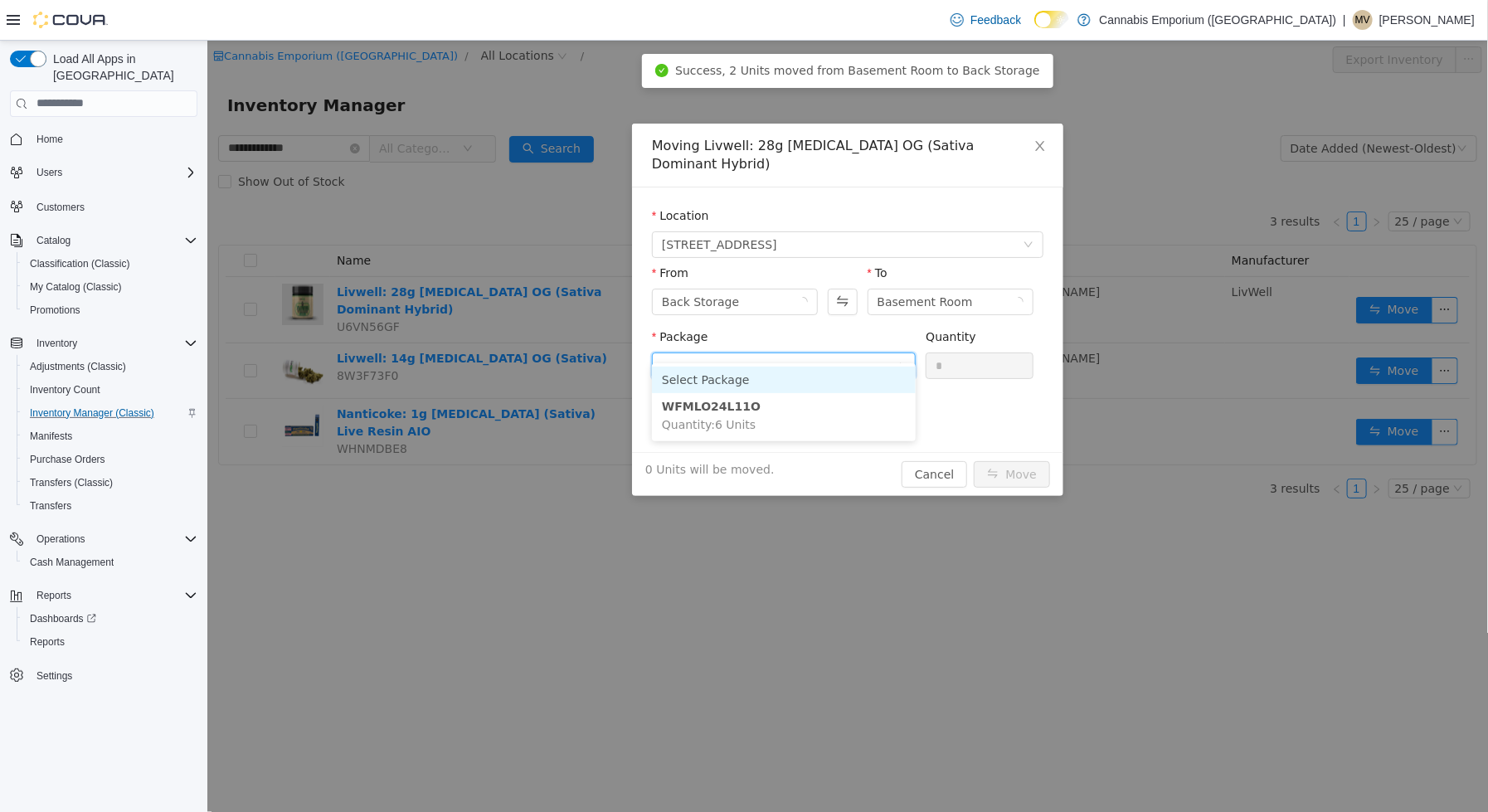
click at [836, 305] on div "From Back Storage To Basement Room" at bounding box center [846, 295] width 391 height 64
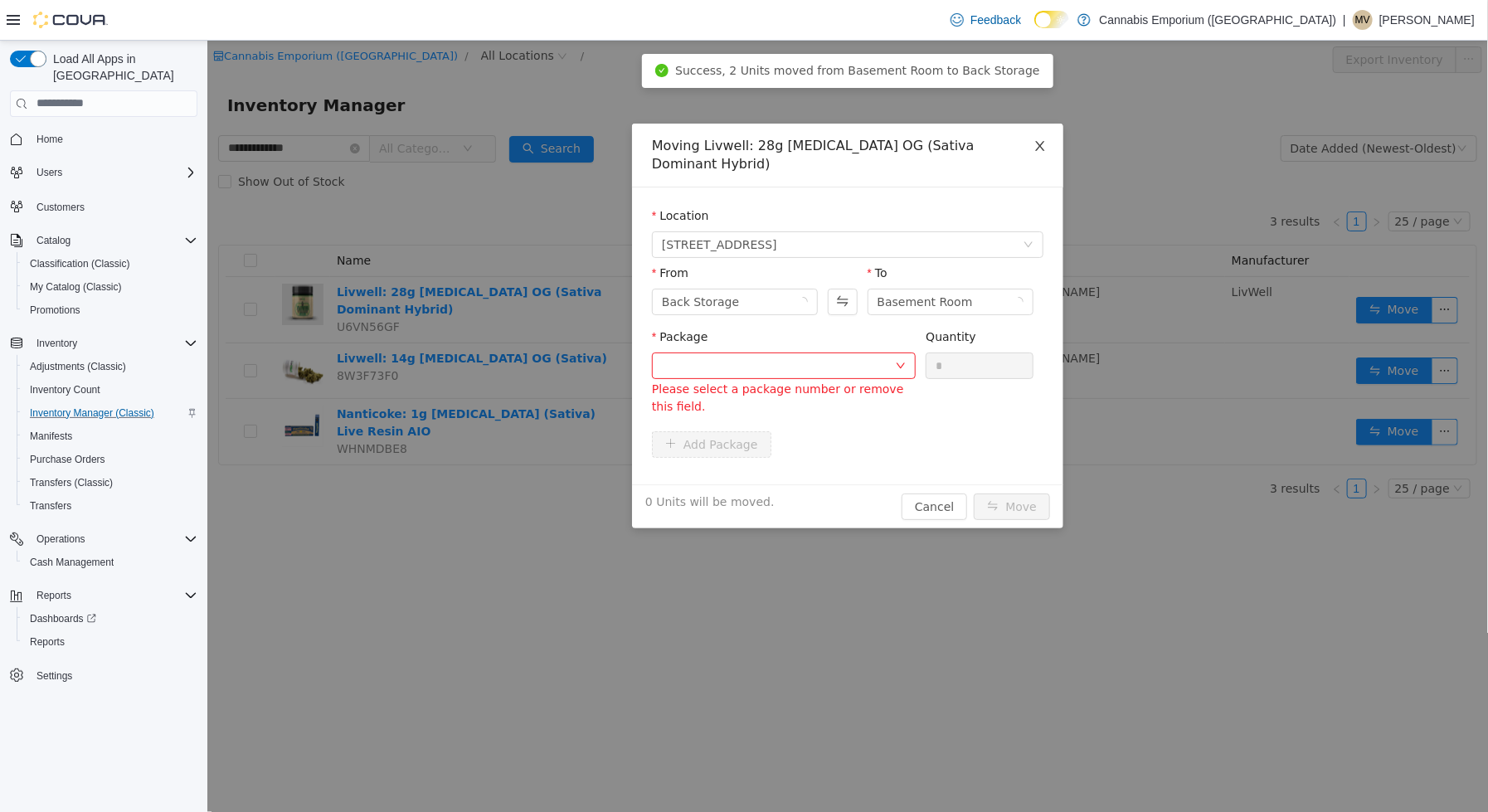
click at [1032, 147] on span "Close" at bounding box center [1040, 146] width 47 height 47
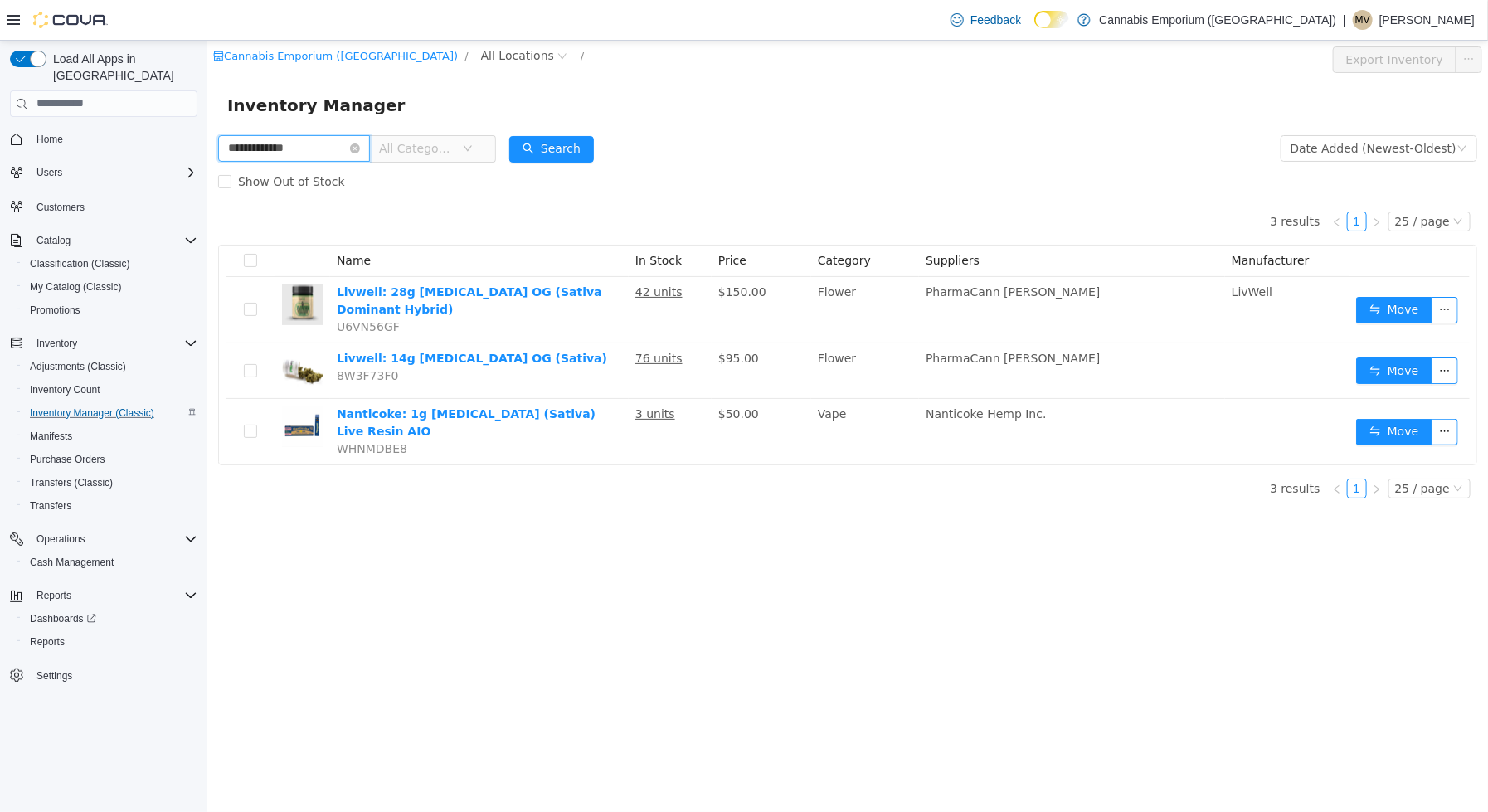
click at [288, 146] on input "**********" at bounding box center [293, 148] width 151 height 27
type input "**********"
click at [281, 149] on input "**********" at bounding box center [293, 148] width 151 height 27
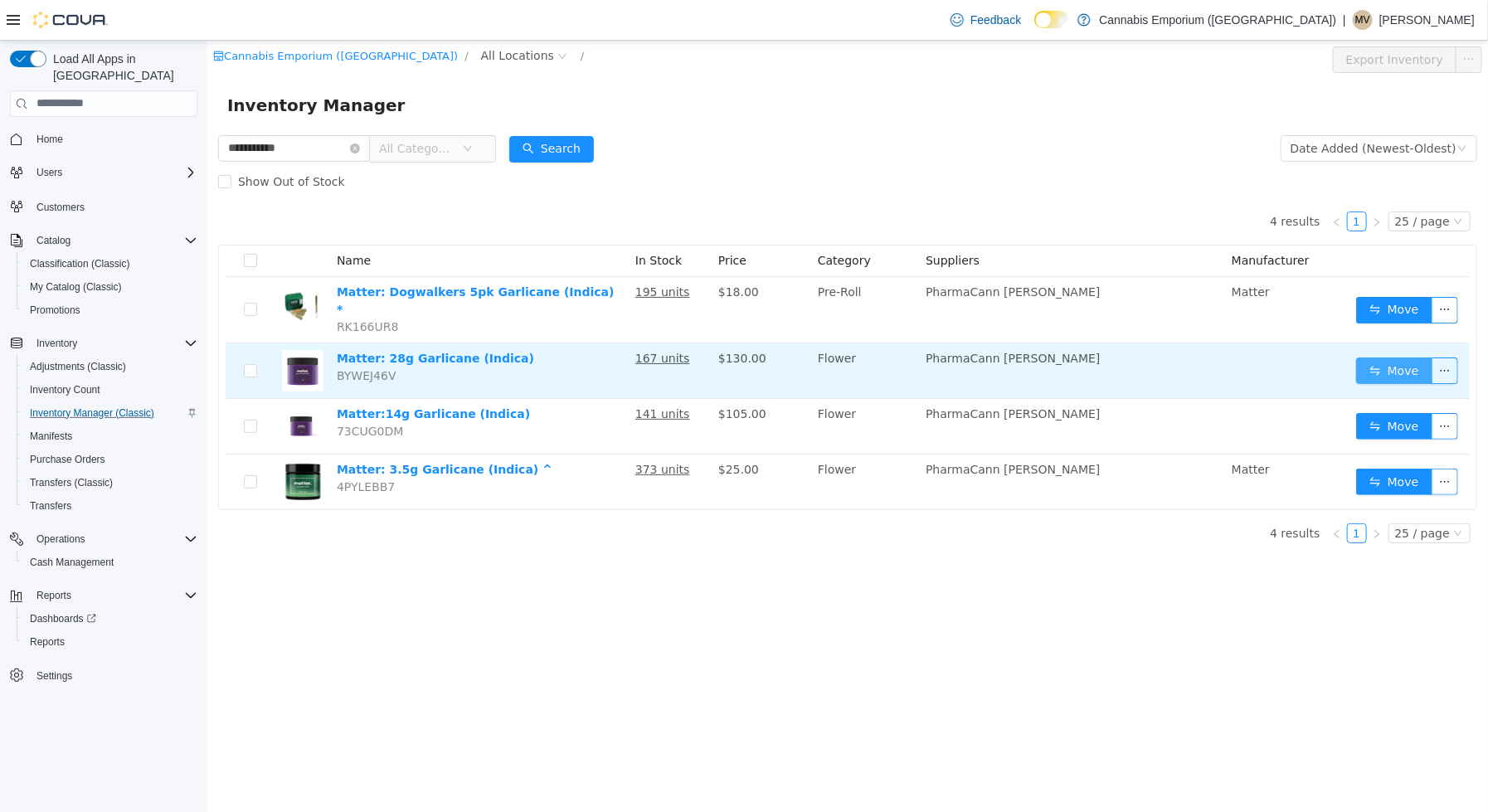
click at [1378, 360] on button "Move" at bounding box center [1393, 370] width 76 height 27
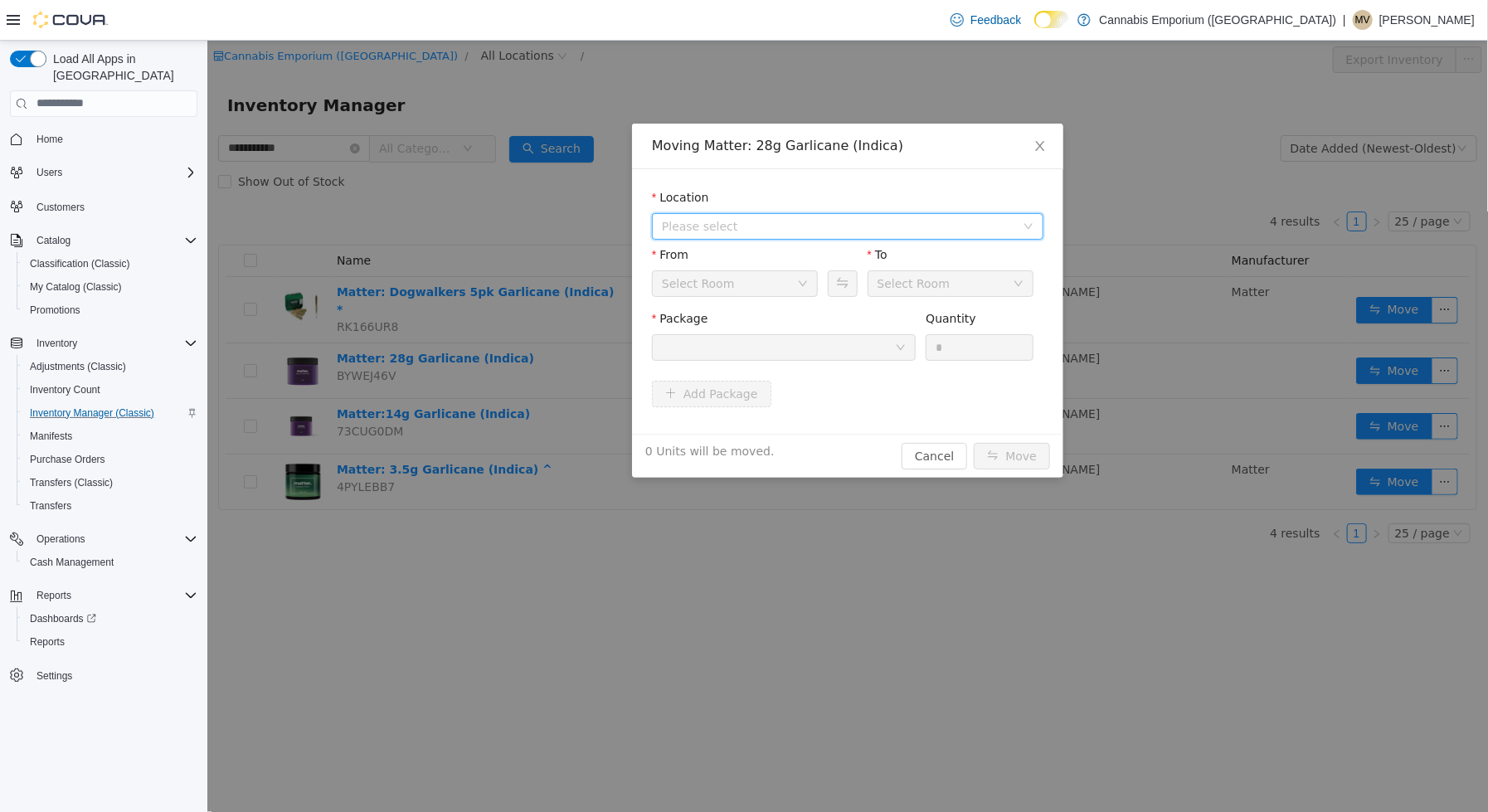
click at [763, 234] on span "Please select" at bounding box center [841, 226] width 360 height 25
click at [763, 335] on div at bounding box center [777, 347] width 233 height 25
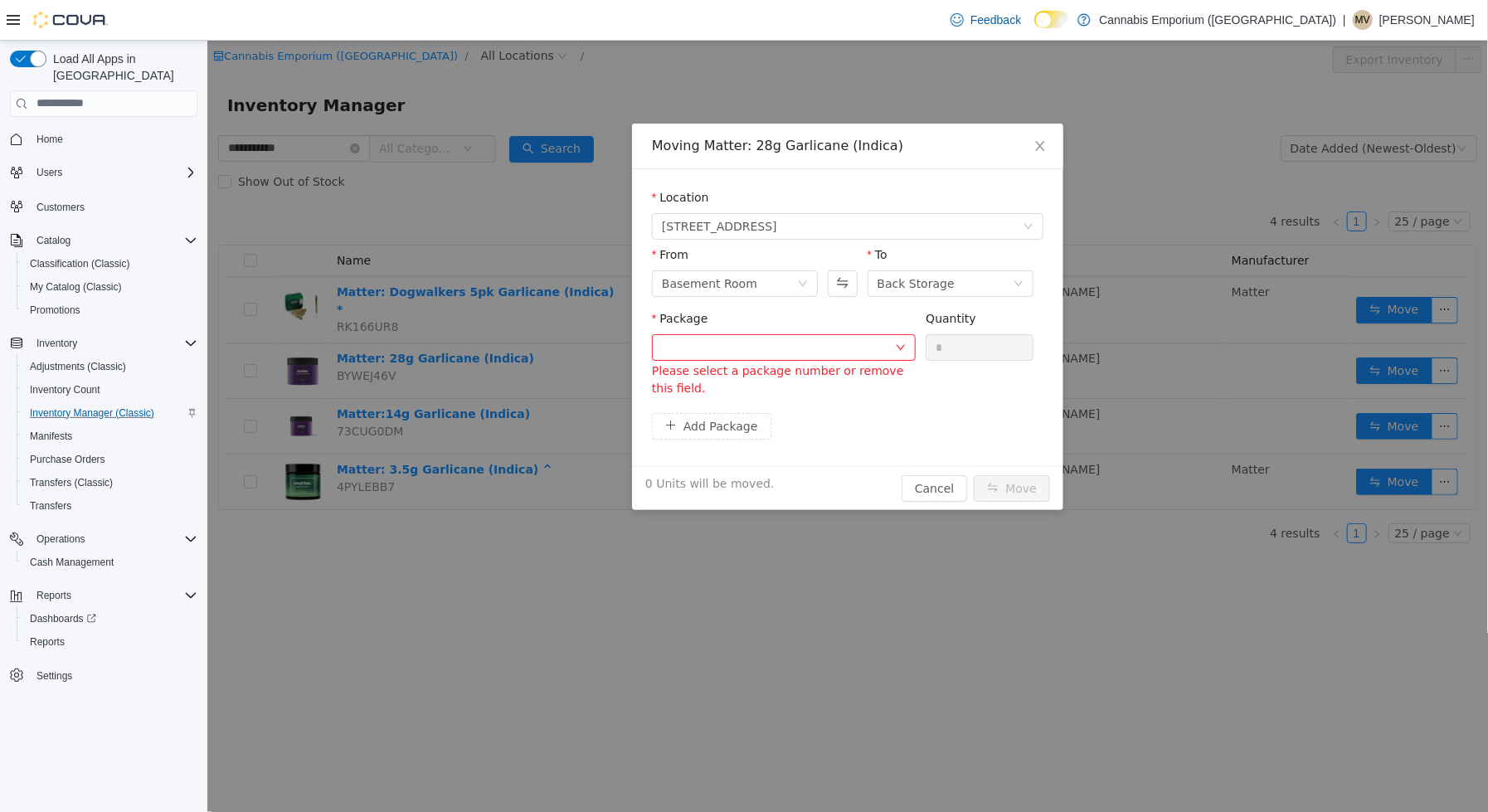
click at [832, 297] on div at bounding box center [841, 274] width 29 height 57
click at [834, 287] on button "Swap" at bounding box center [841, 283] width 29 height 27
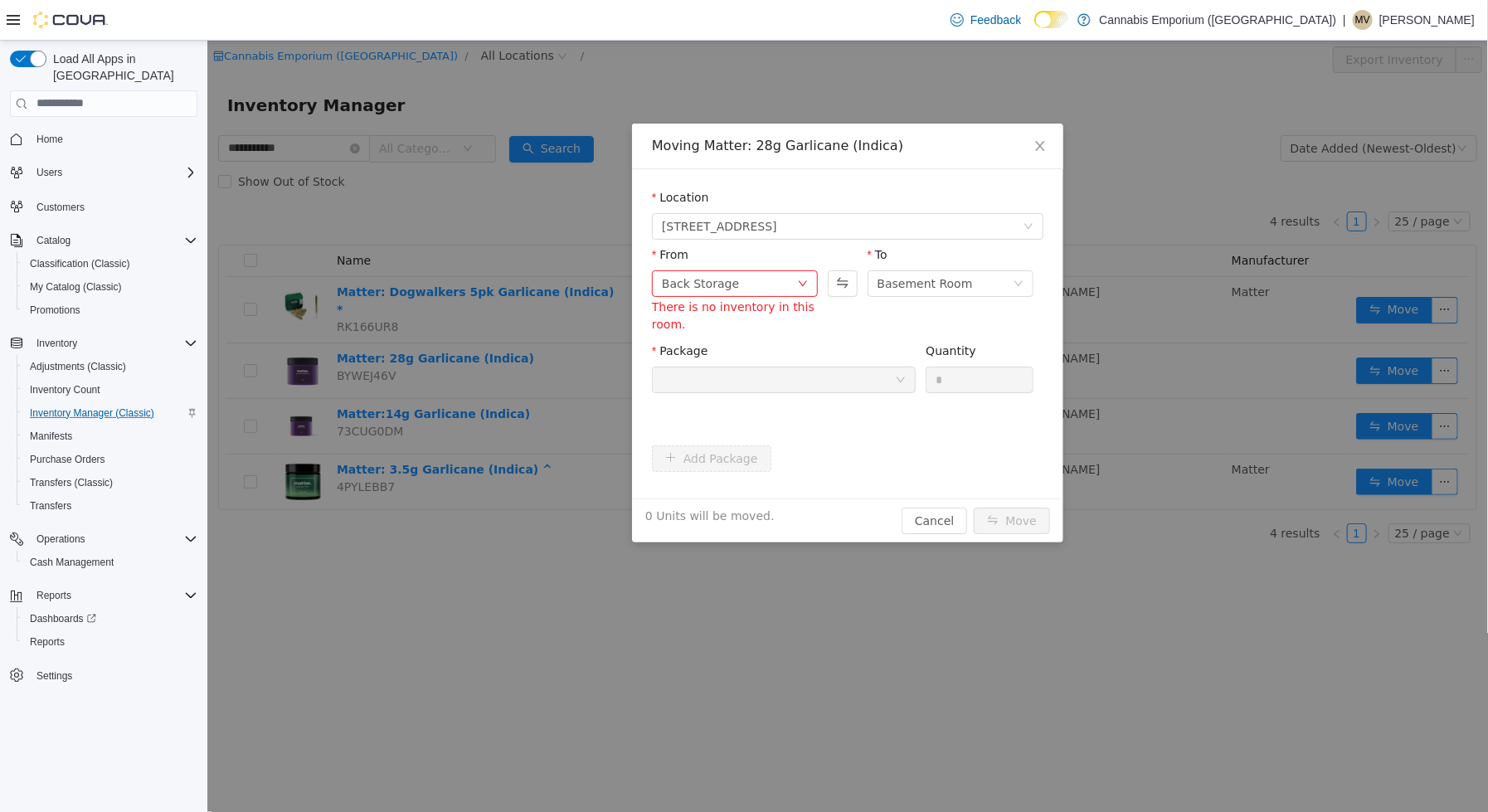
click at [831, 340] on div "From Back Storage There is no inventory in this room. To Basement Room" at bounding box center [846, 294] width 391 height 96
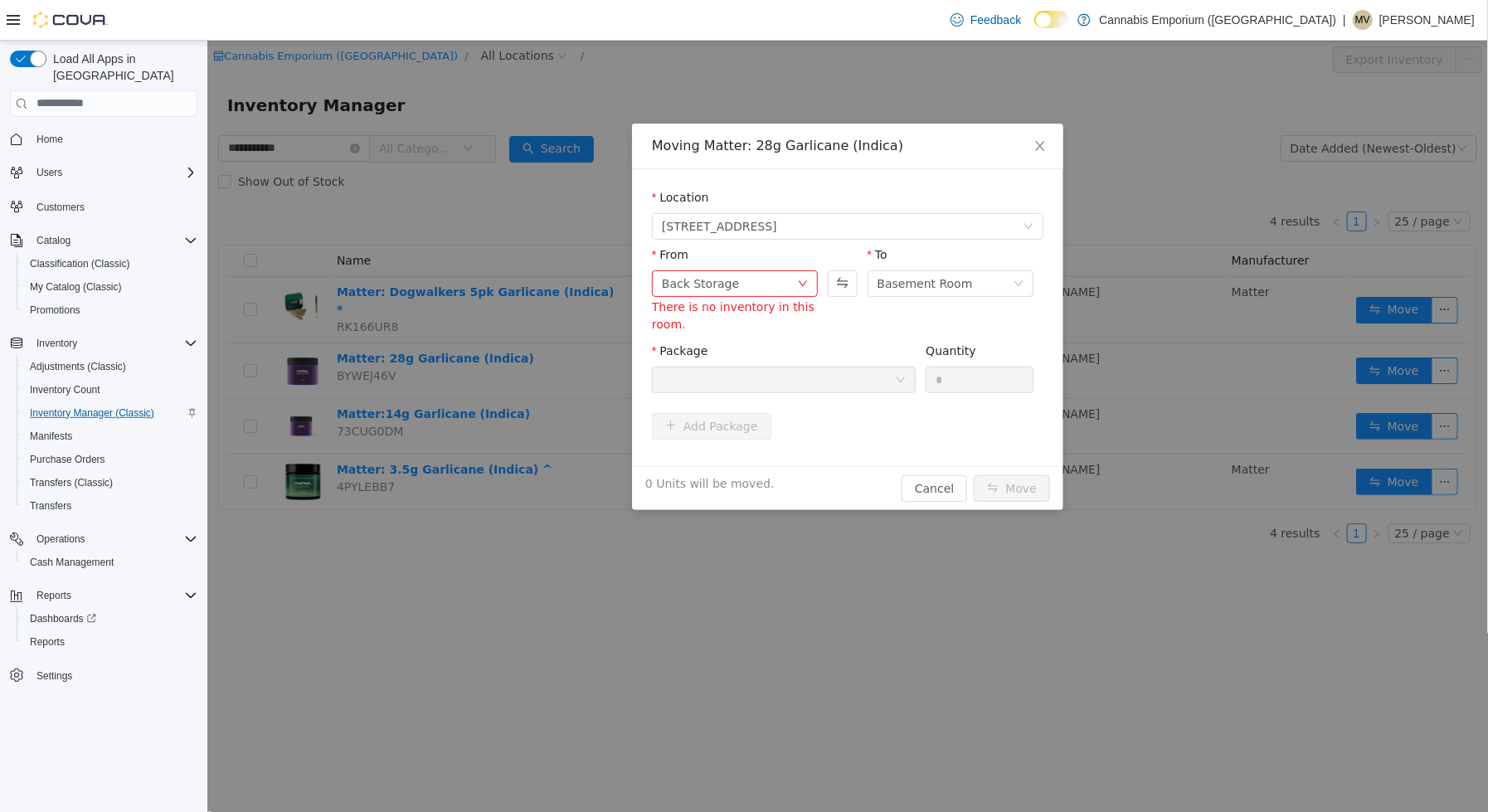
click at [827, 366] on div at bounding box center [777, 379] width 233 height 25
click at [847, 274] on button "Swap" at bounding box center [841, 283] width 29 height 27
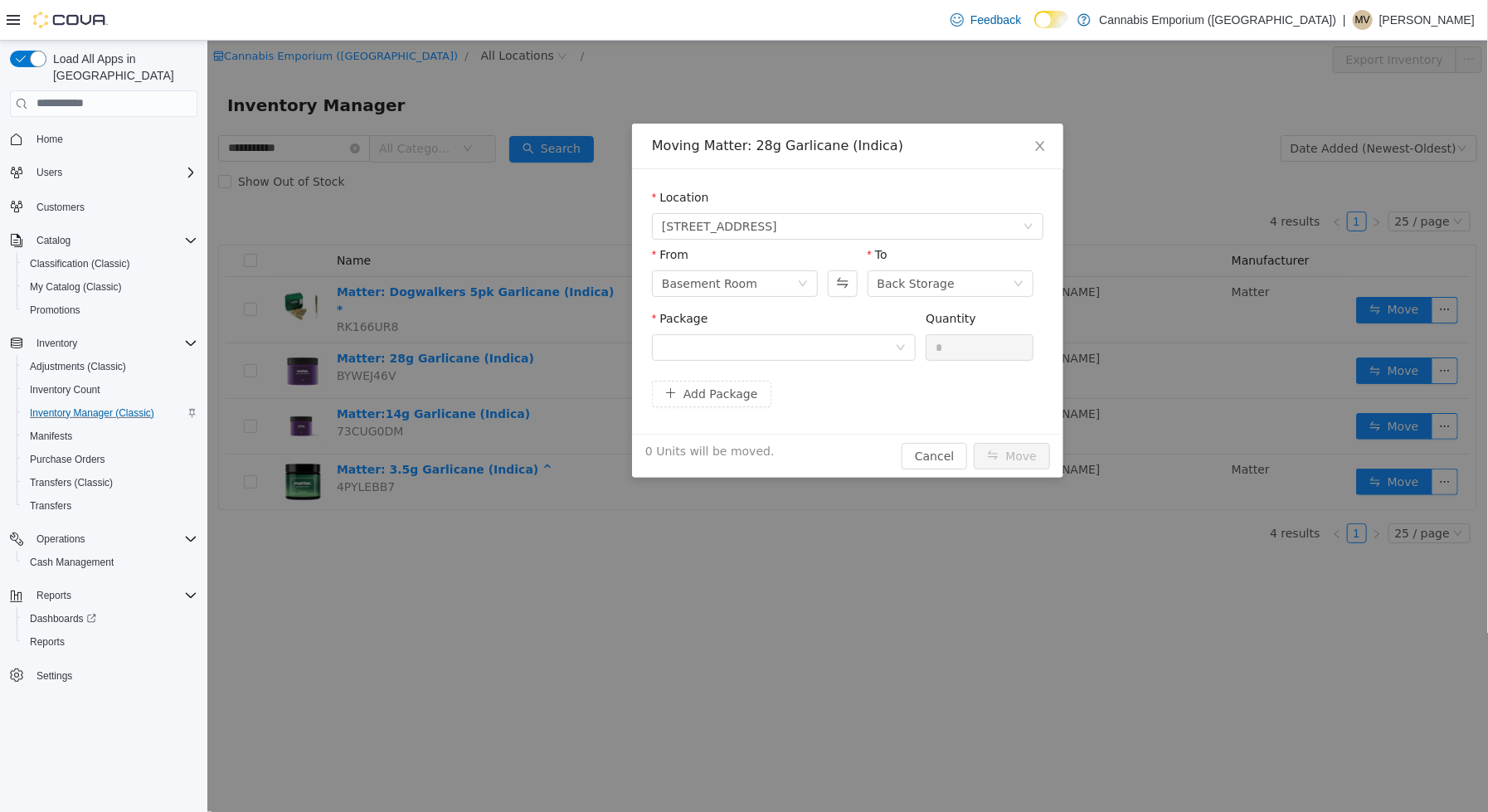
click at [826, 370] on div "Package Quantity *" at bounding box center [846, 341] width 391 height 64
click at [825, 348] on div at bounding box center [777, 347] width 233 height 25
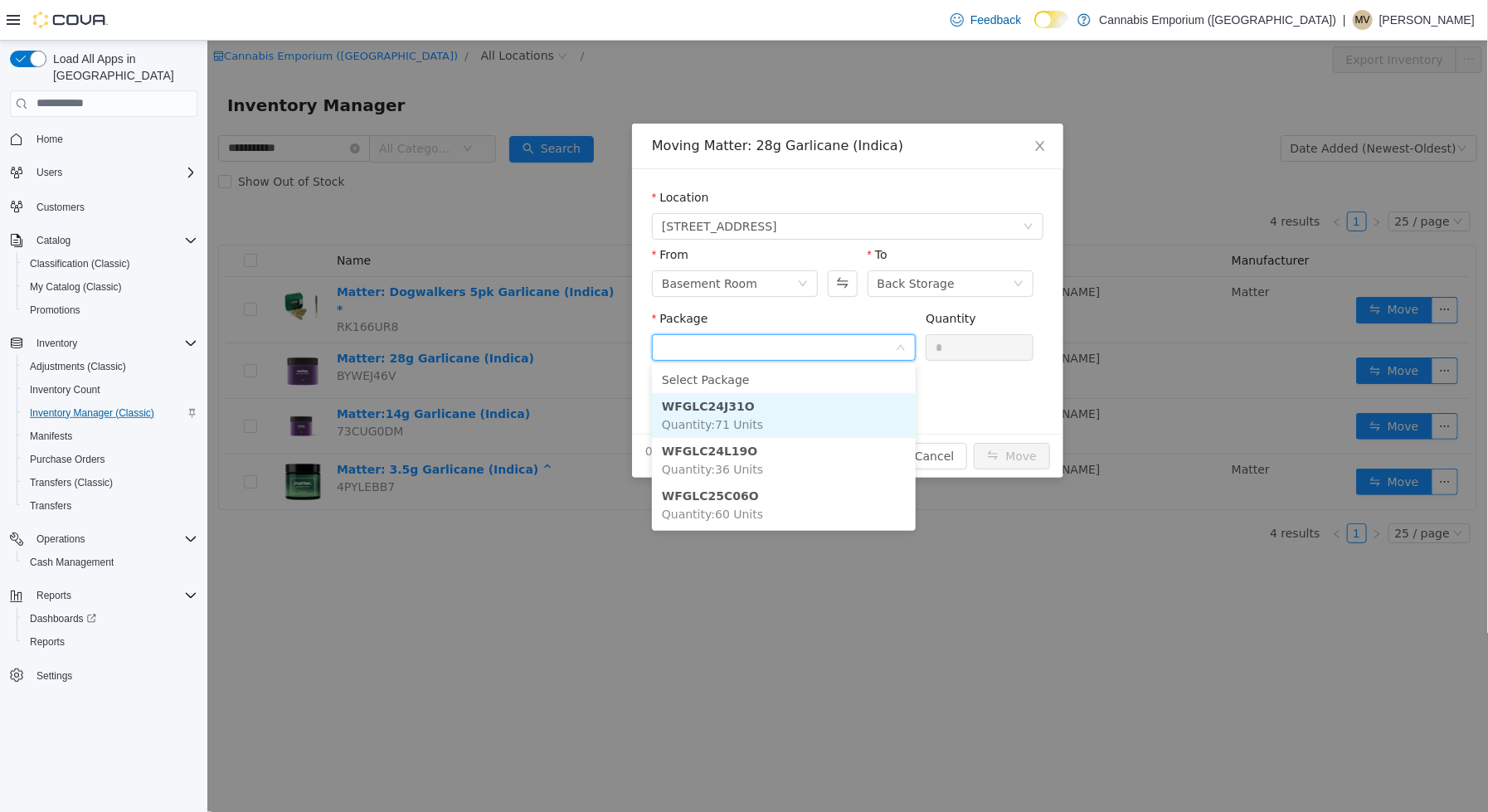
click at [773, 404] on li "WFGLC24J31O Quantity : 71 Units" at bounding box center [782, 415] width 263 height 45
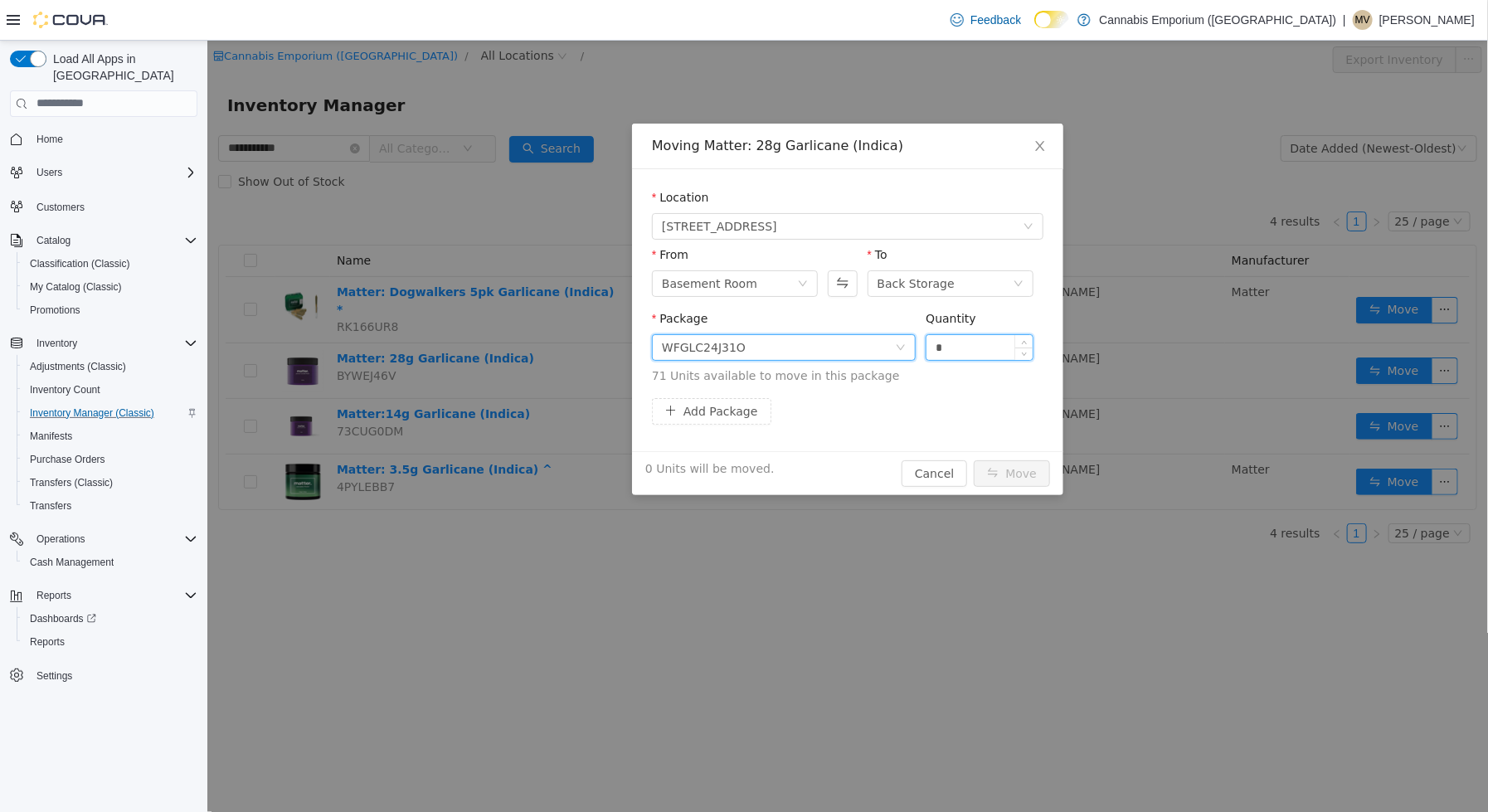
click at [946, 348] on input "*" at bounding box center [979, 347] width 106 height 25
type input "*"
click at [973, 459] on button "Move" at bounding box center [1010, 472] width 76 height 27
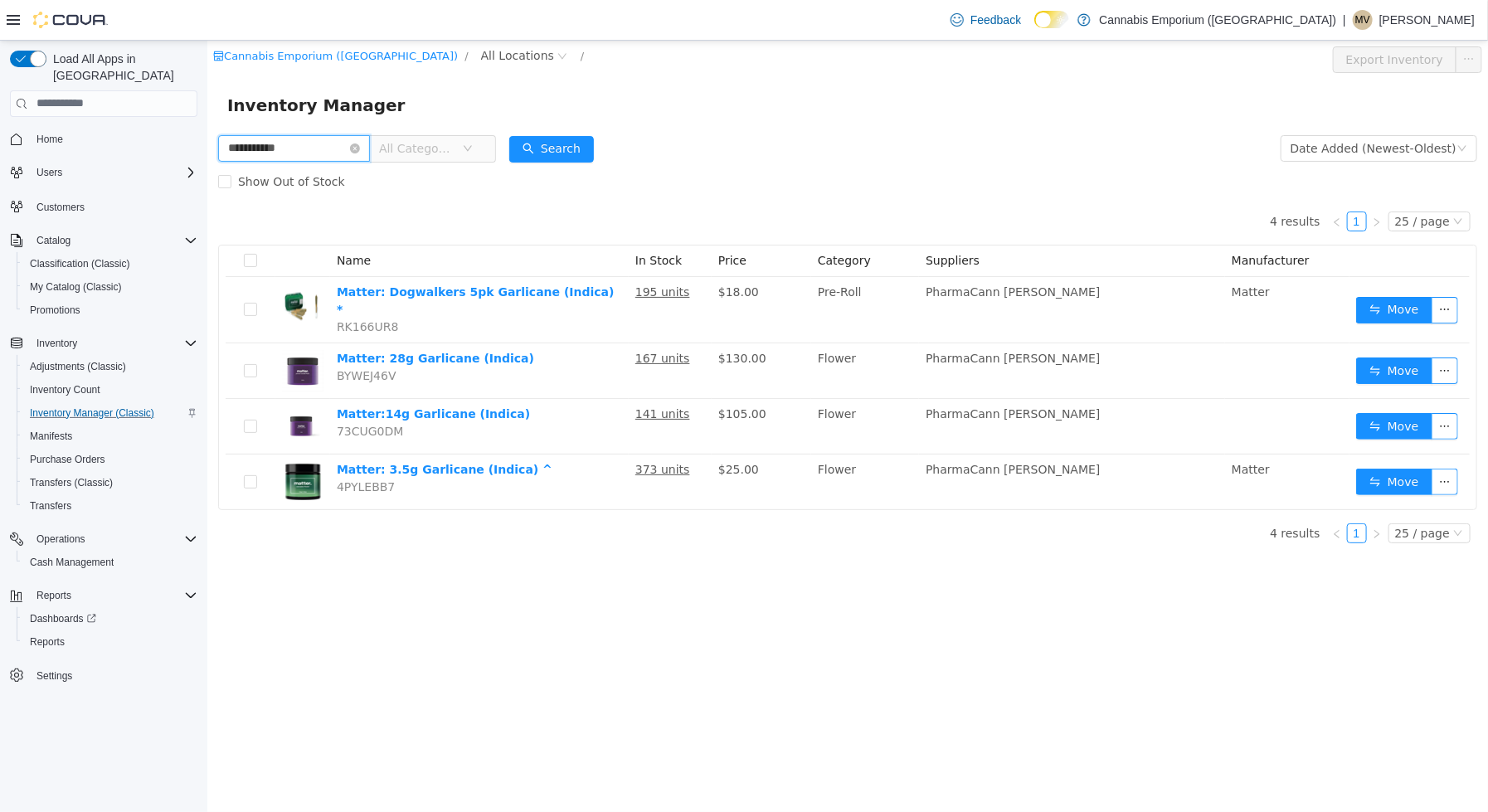
click at [271, 150] on input "**********" at bounding box center [293, 148] width 151 height 27
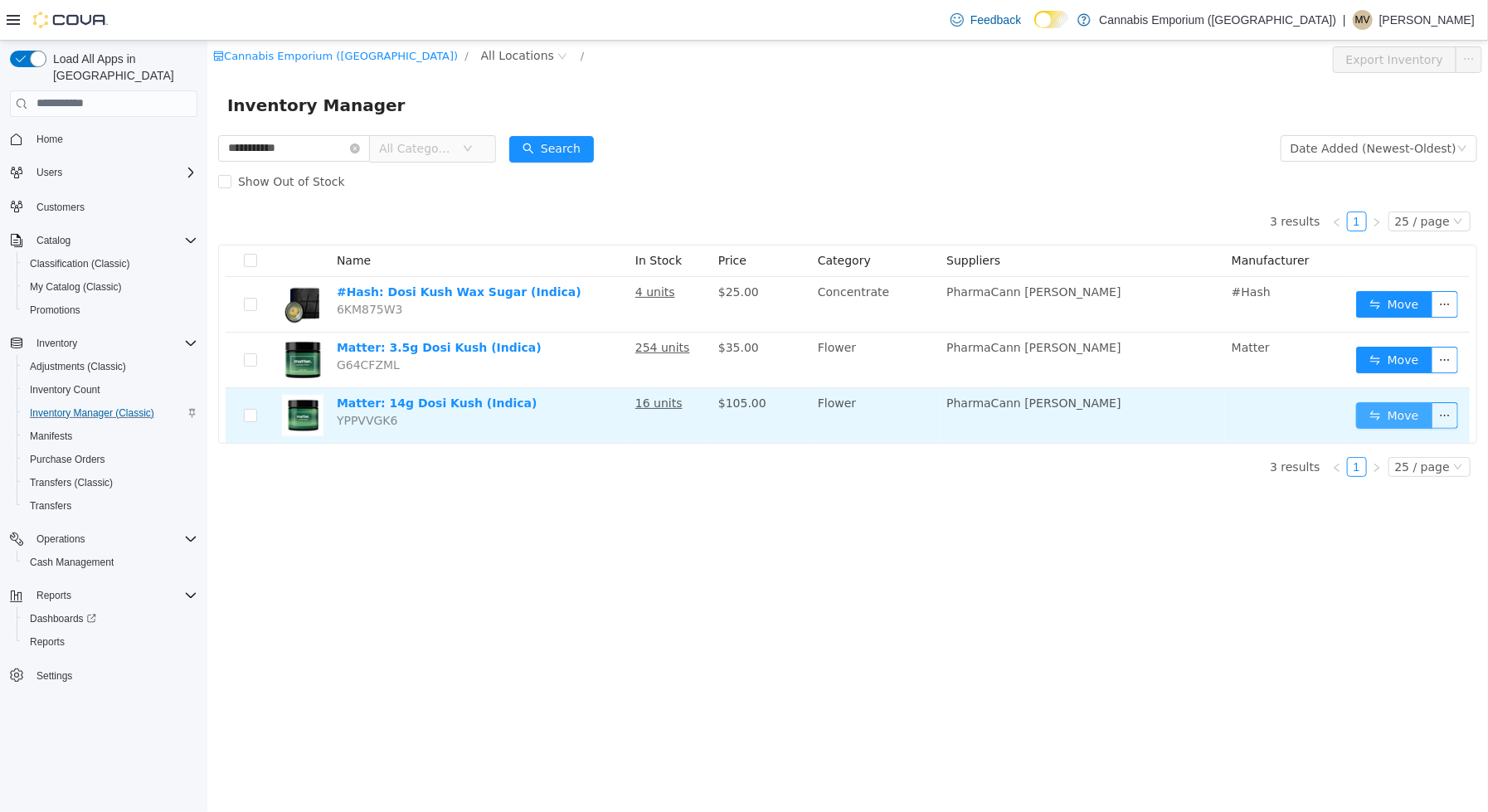
click at [1386, 420] on button "Move" at bounding box center [1393, 415] width 76 height 27
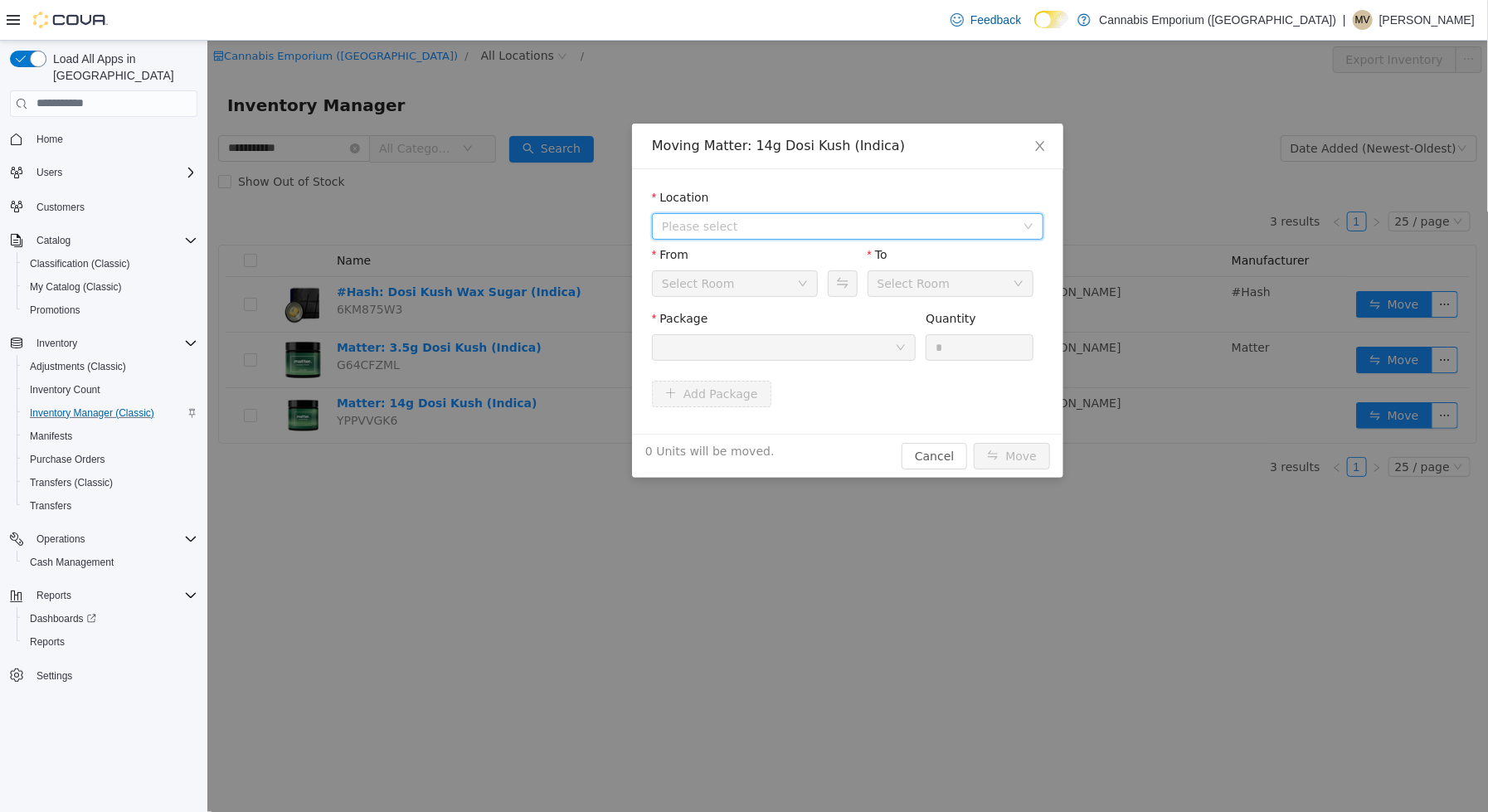
click at [740, 224] on span "Please select" at bounding box center [837, 226] width 353 height 17
click at [740, 298] on div "All Locations [STREET_ADDRESS]" at bounding box center [846, 273] width 391 height 61
click at [740, 284] on span "[STREET_ADDRESS]" at bounding box center [751, 285] width 115 height 13
click at [770, 349] on div at bounding box center [777, 347] width 233 height 25
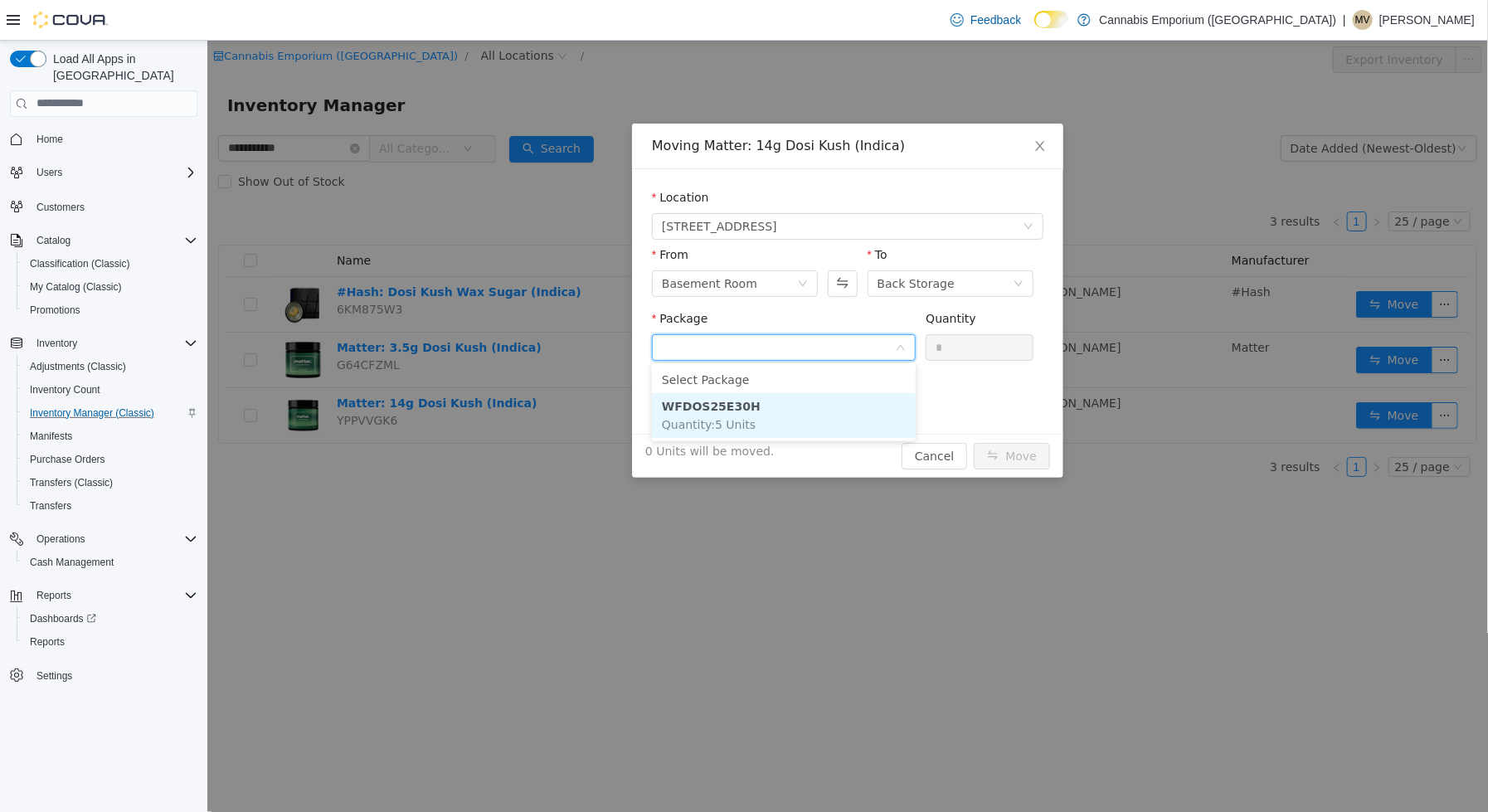
click at [785, 413] on li "WFDOS25E30H Quantity : 5 Units" at bounding box center [782, 415] width 263 height 45
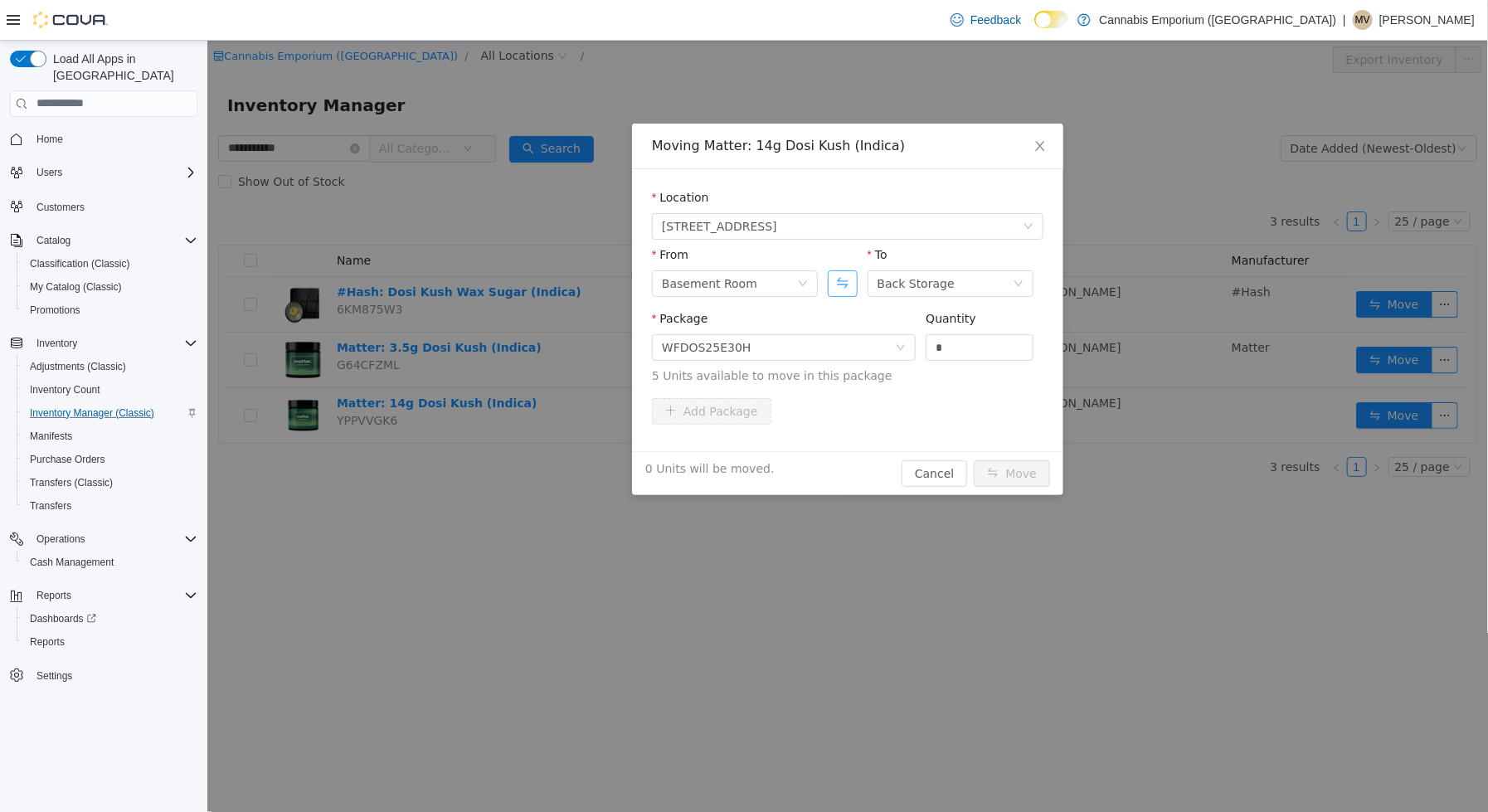
click at [846, 289] on button "Swap" at bounding box center [841, 283] width 29 height 27
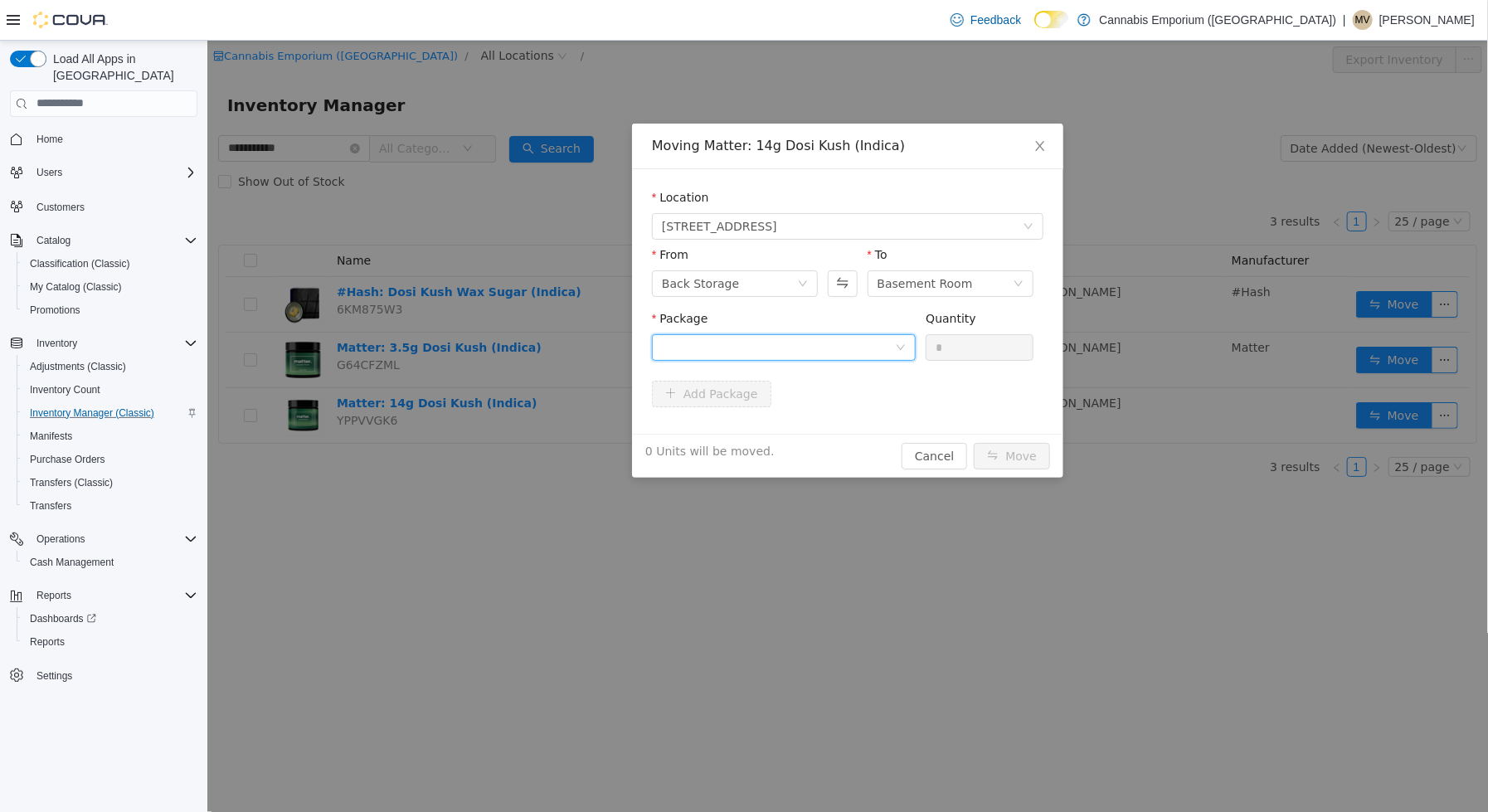
click at [834, 349] on div at bounding box center [777, 347] width 233 height 25
click at [842, 288] on button "Swap" at bounding box center [841, 283] width 29 height 27
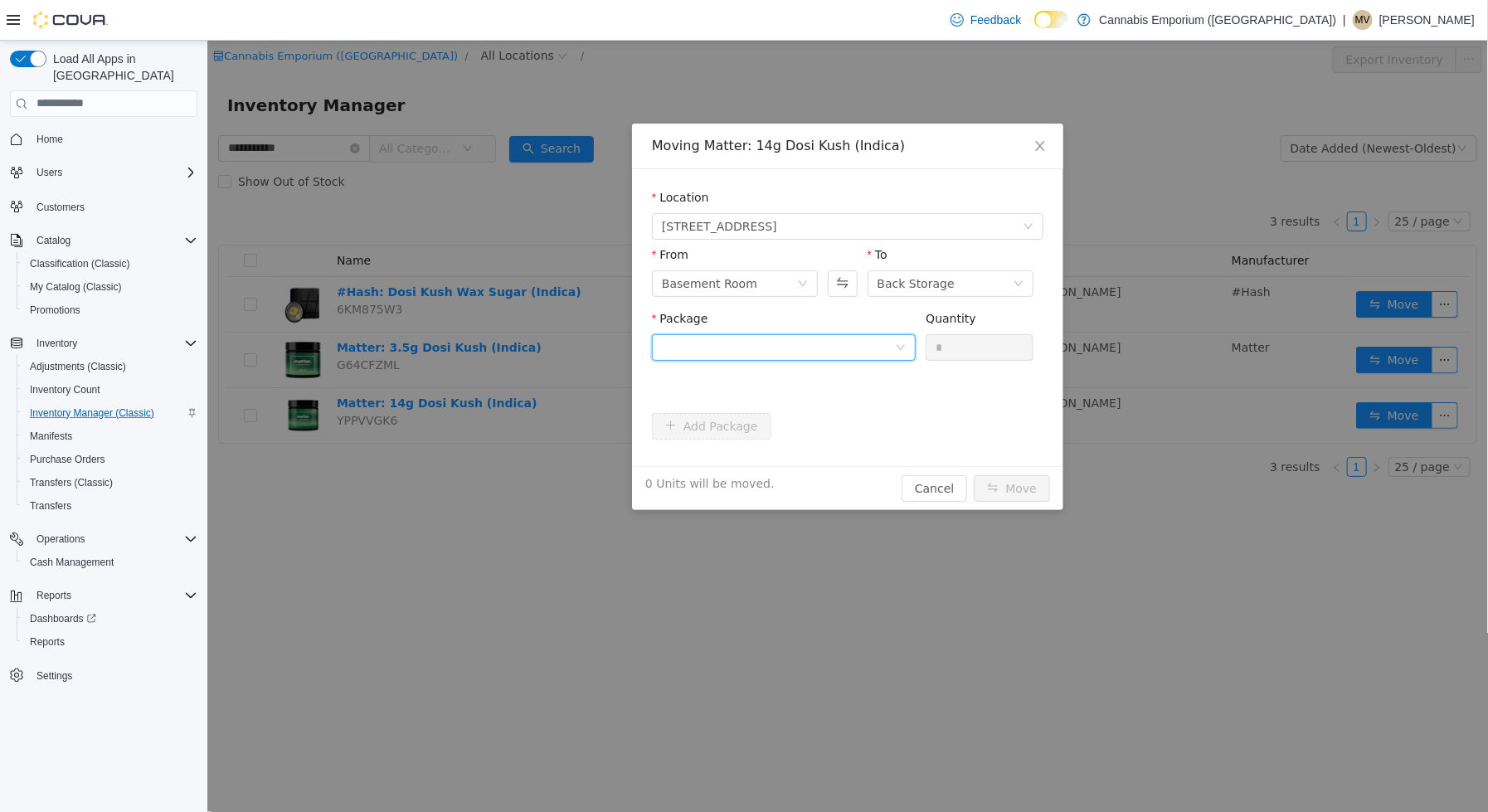
click at [832, 337] on div at bounding box center [777, 347] width 233 height 25
click at [833, 324] on div "Package" at bounding box center [782, 321] width 263 height 24
click at [249, 150] on div "Moving Matter: 14g Dosi Kush (Indica) Location [STREET_ADDRESS] From Basement R…" at bounding box center [846, 426] width 1281 height 771
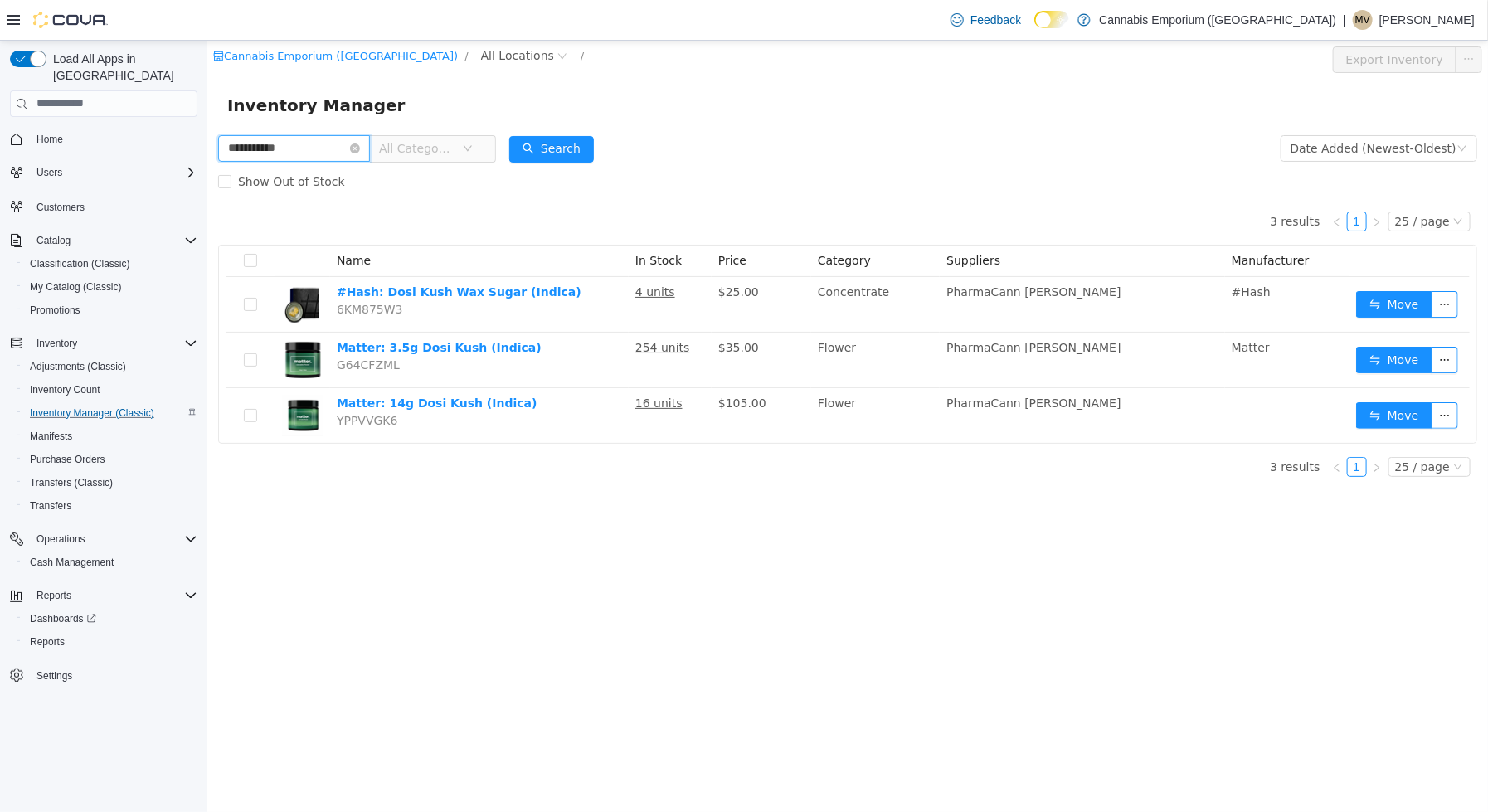
click at [278, 150] on input "**********" at bounding box center [293, 148] width 151 height 27
type input "**********"
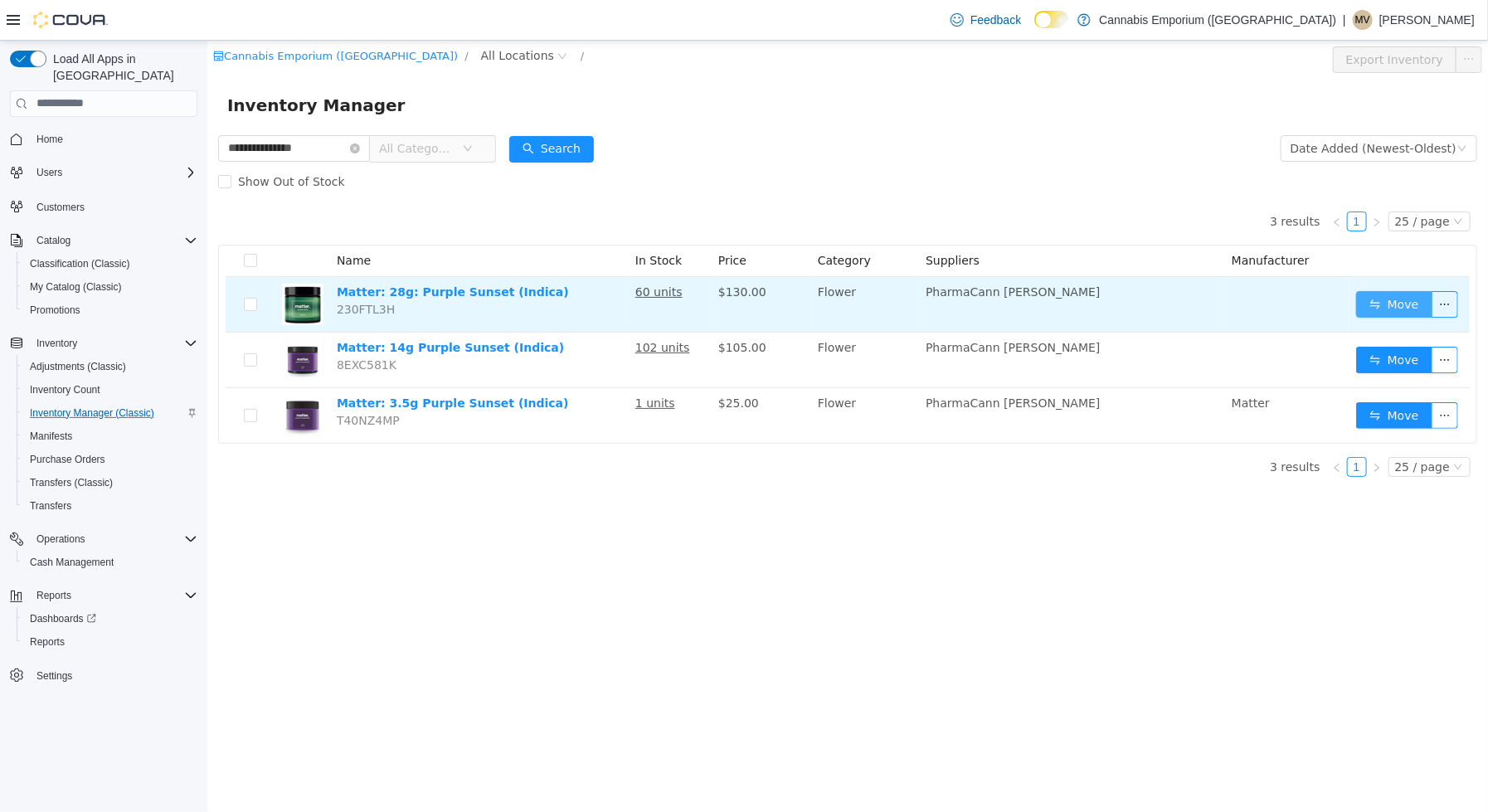
click at [1378, 299] on button "Move" at bounding box center [1393, 304] width 76 height 27
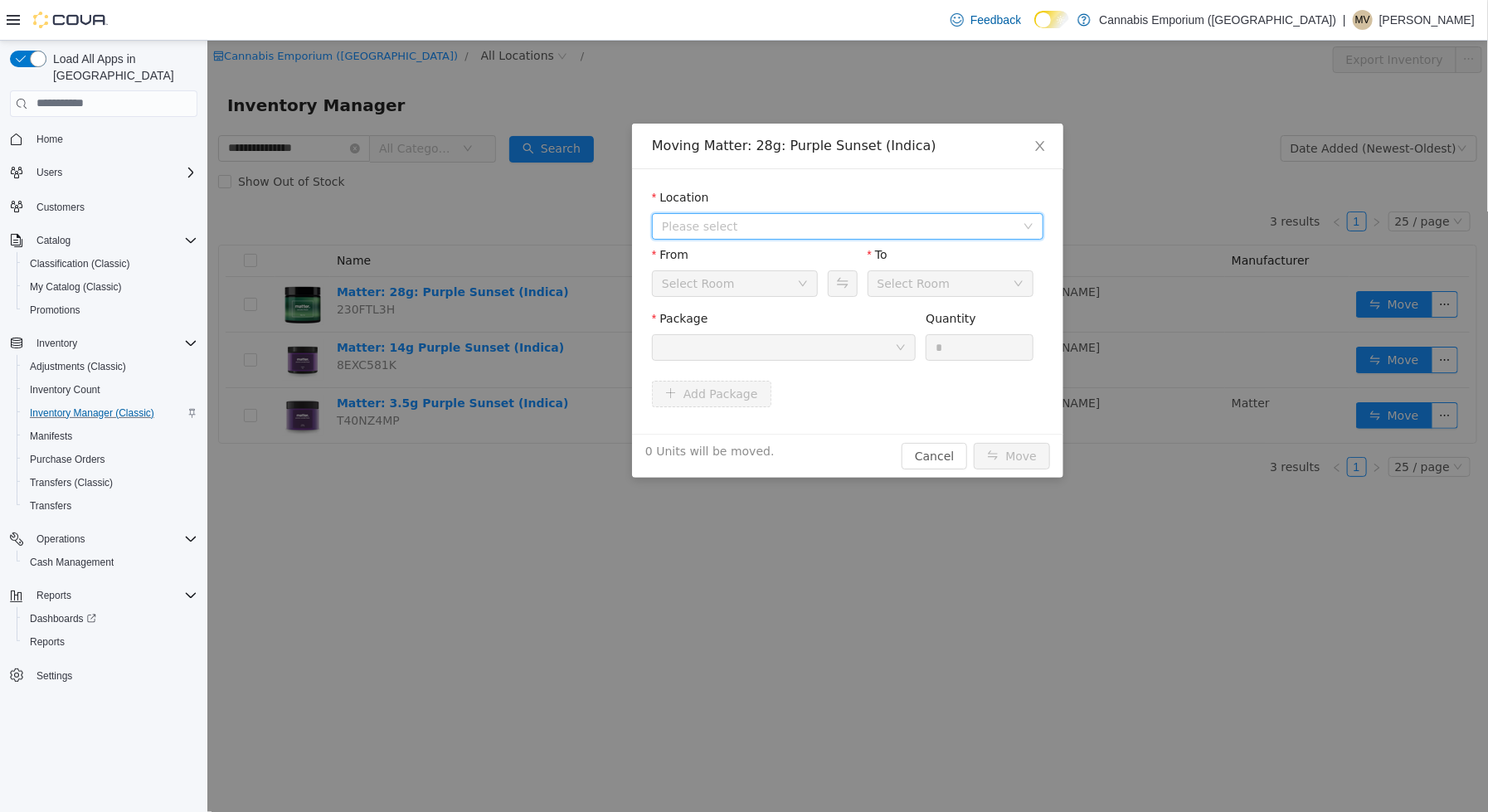
click at [787, 232] on span "Please select" at bounding box center [837, 226] width 353 height 17
click at [787, 284] on span "[STREET_ADDRESS]" at bounding box center [751, 285] width 115 height 13
click at [795, 335] on div at bounding box center [777, 347] width 233 height 25
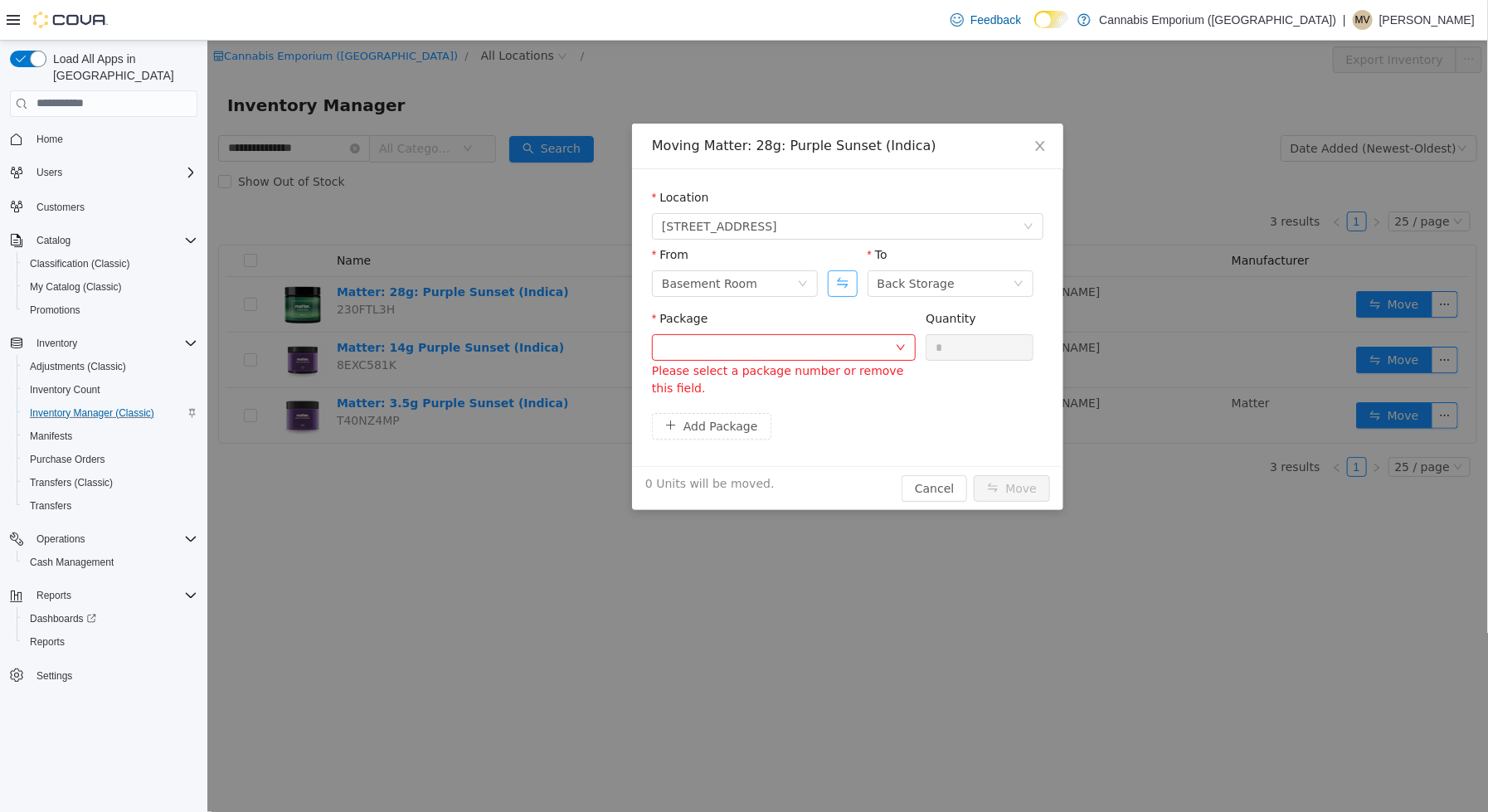
click at [832, 285] on button "Swap" at bounding box center [841, 283] width 29 height 27
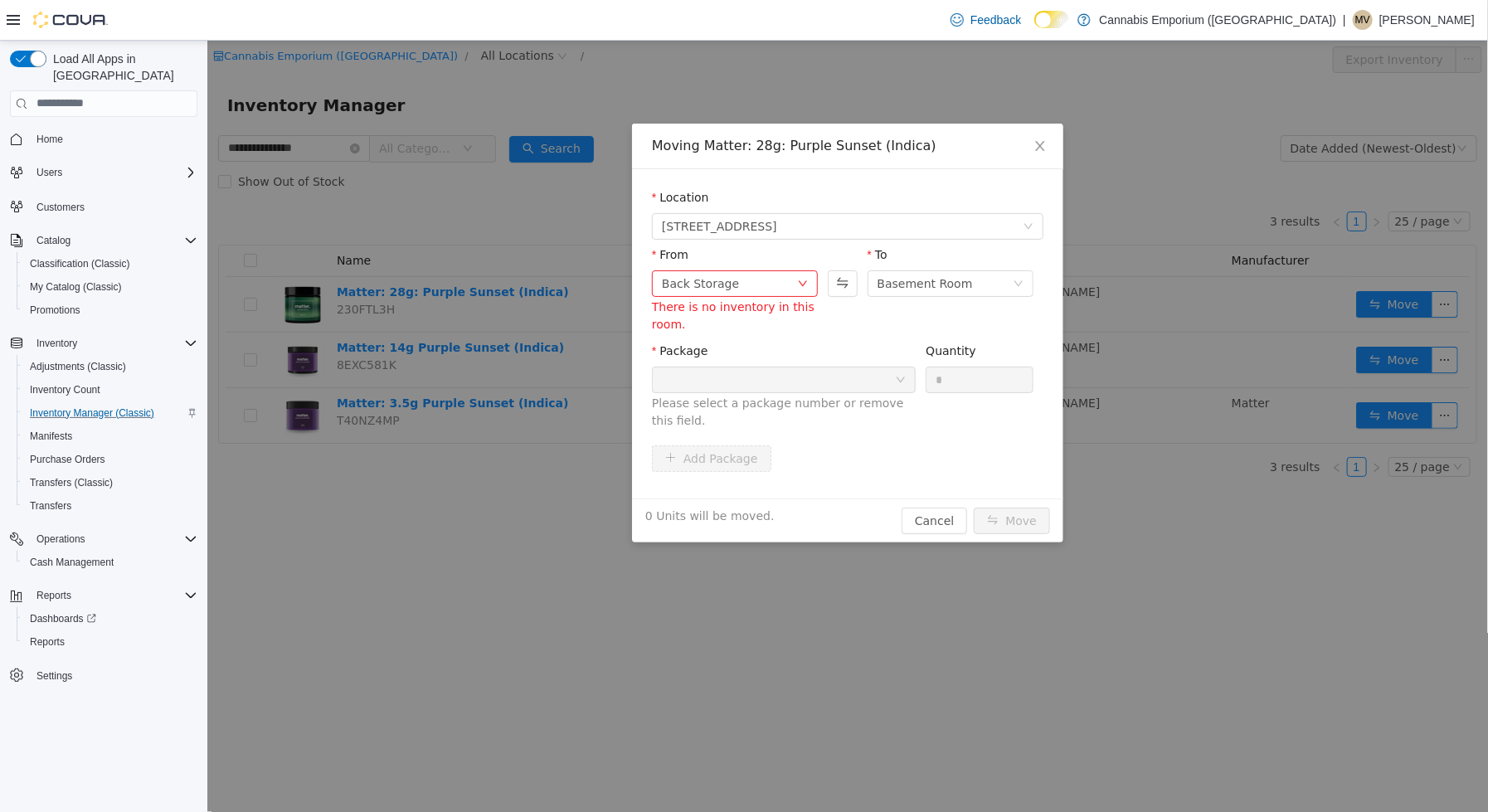
click at [836, 333] on div "From Back Storage There is no inventory in this room. To Basement Room" at bounding box center [846, 290] width 391 height 89
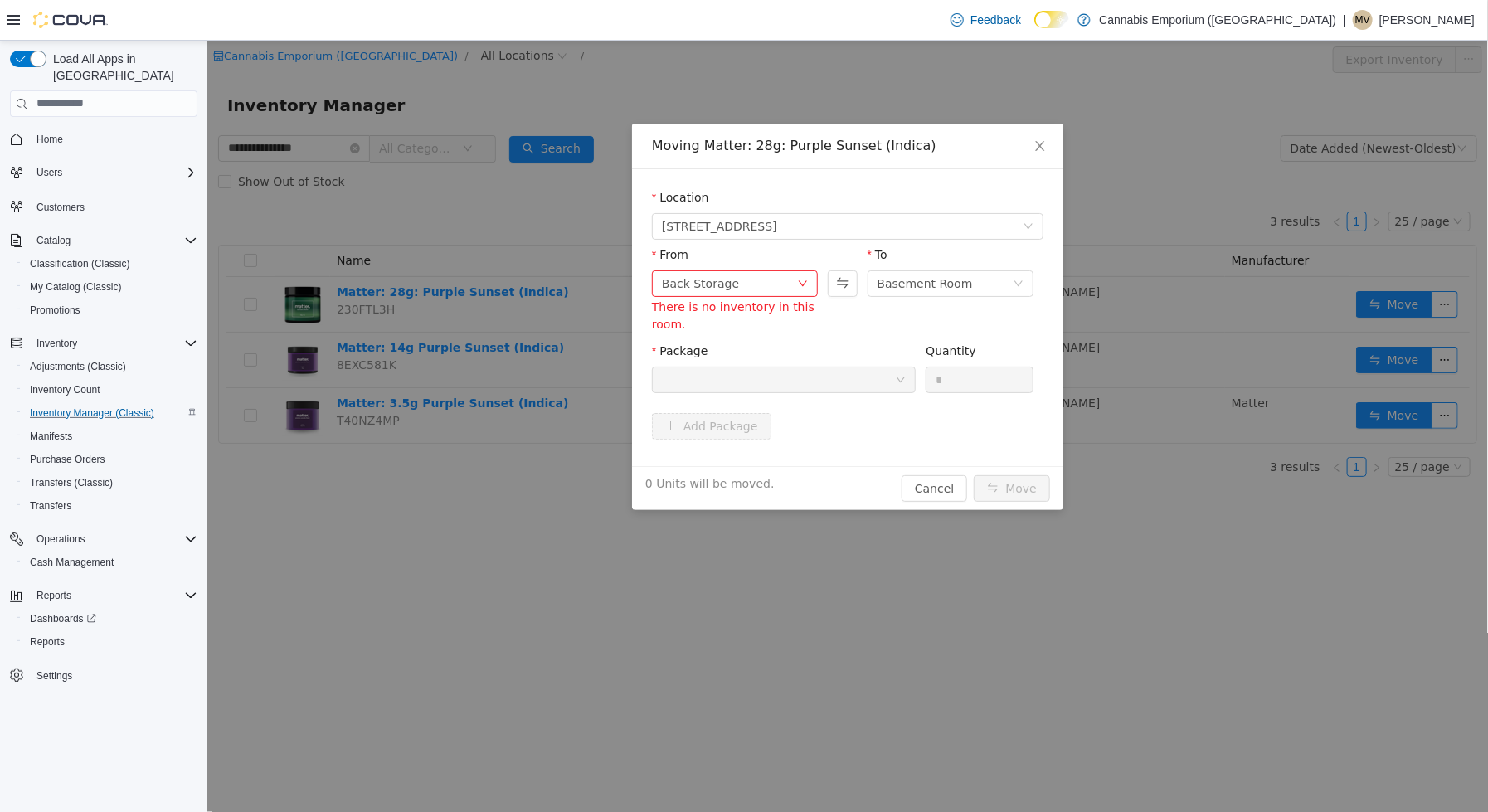
click at [831, 369] on div at bounding box center [777, 379] width 233 height 25
click at [843, 303] on div "From Back Storage There is no inventory in this room. To Basement Room" at bounding box center [846, 290] width 391 height 89
click at [843, 280] on button "Swap" at bounding box center [841, 283] width 29 height 27
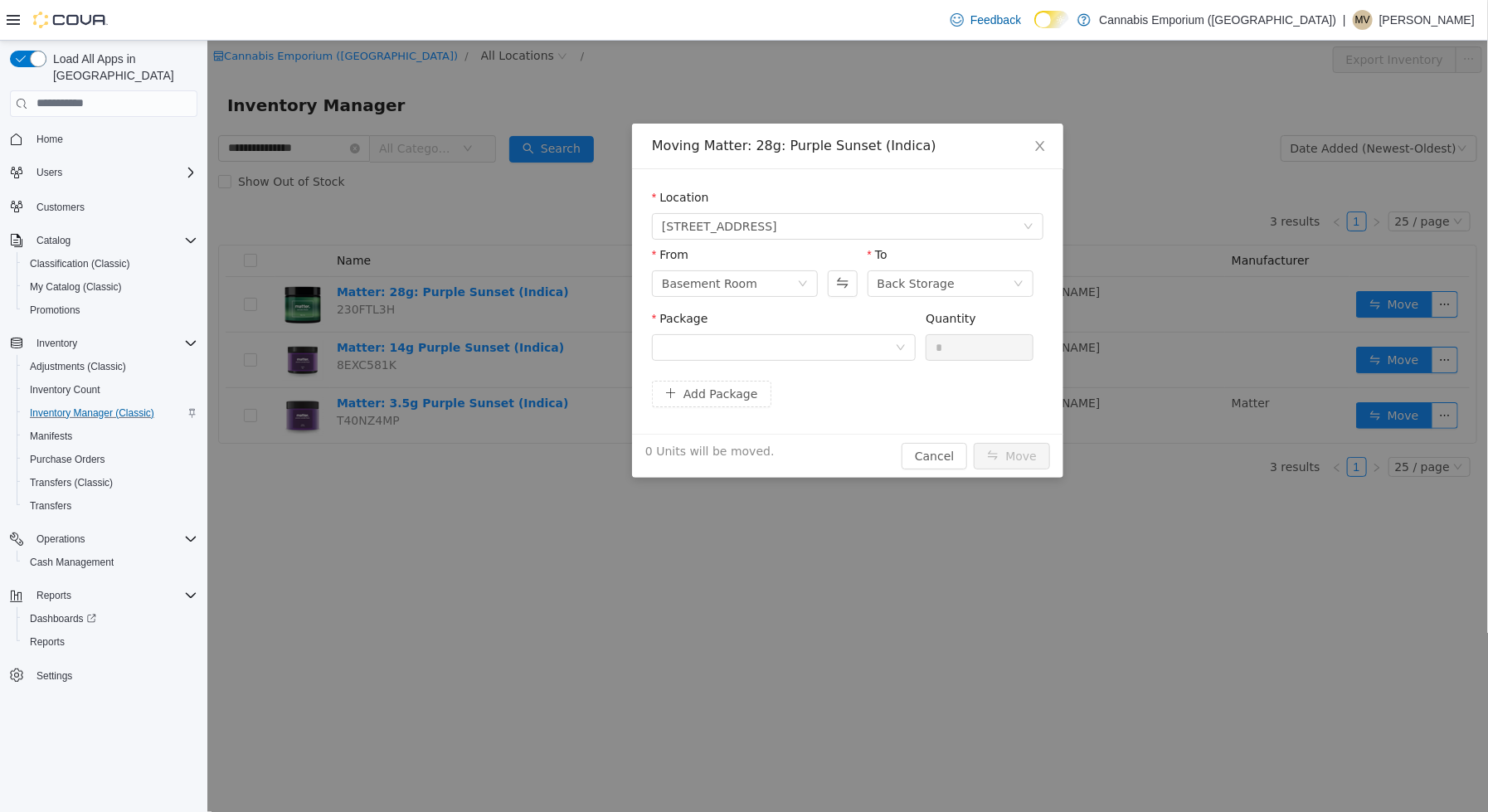
click at [805, 364] on div "Package" at bounding box center [782, 338] width 263 height 57
click at [805, 348] on div at bounding box center [777, 347] width 233 height 25
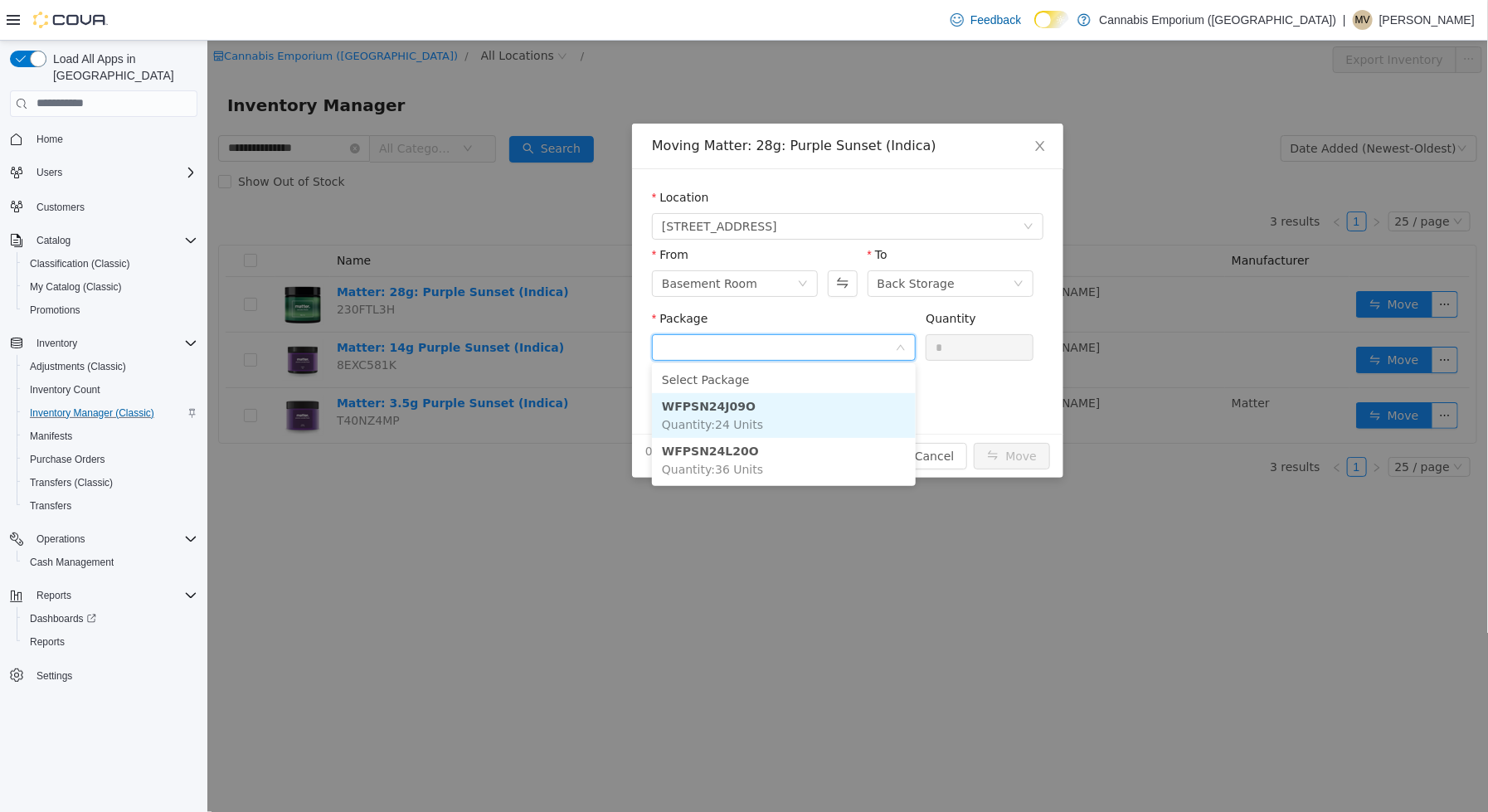
click at [795, 414] on li "WFPSN24J09O Quantity : 24 Units" at bounding box center [782, 415] width 263 height 45
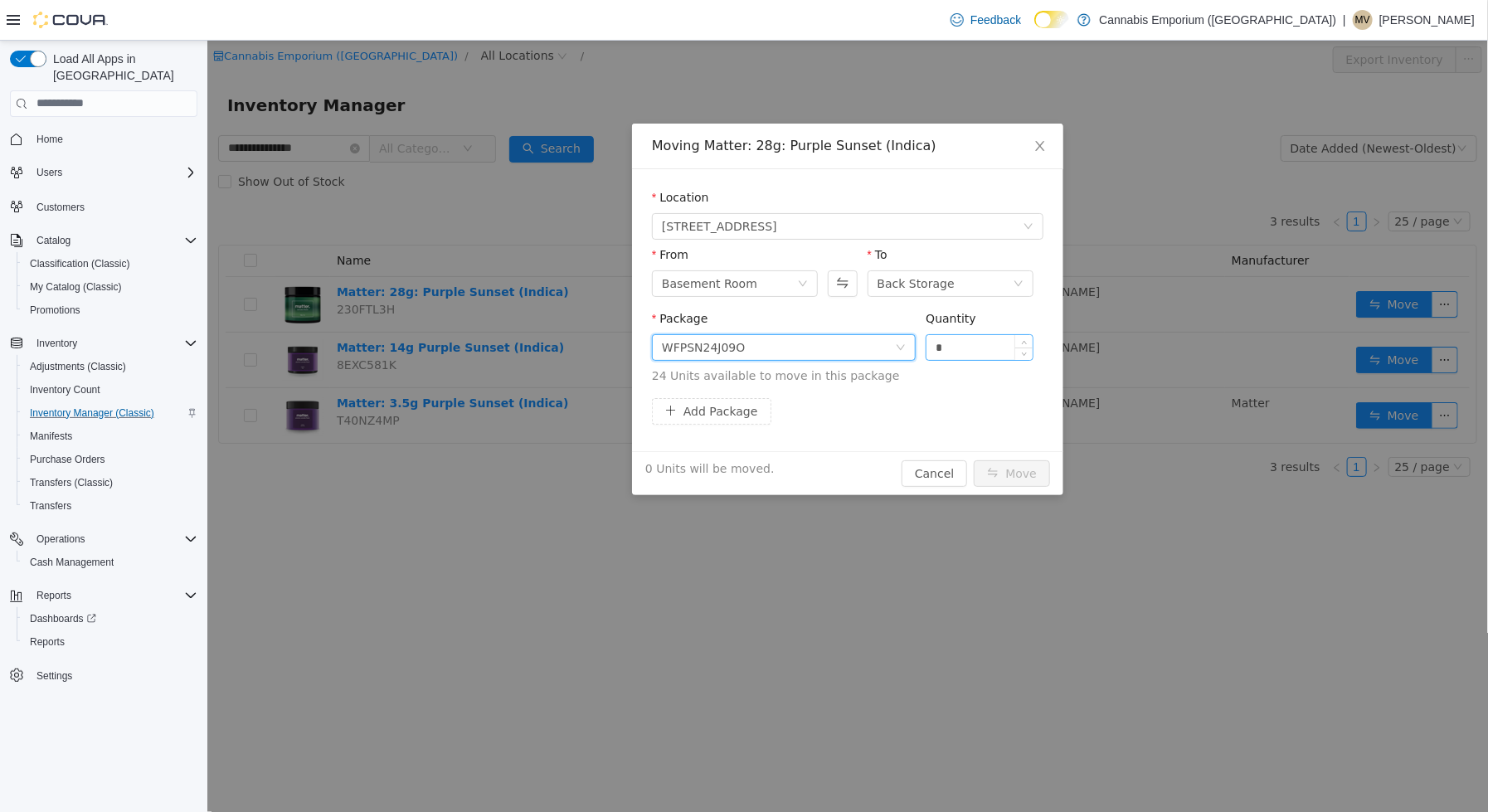
click at [964, 341] on input "*" at bounding box center [979, 347] width 106 height 25
type input "**"
click at [973, 459] on button "Move" at bounding box center [1010, 472] width 76 height 27
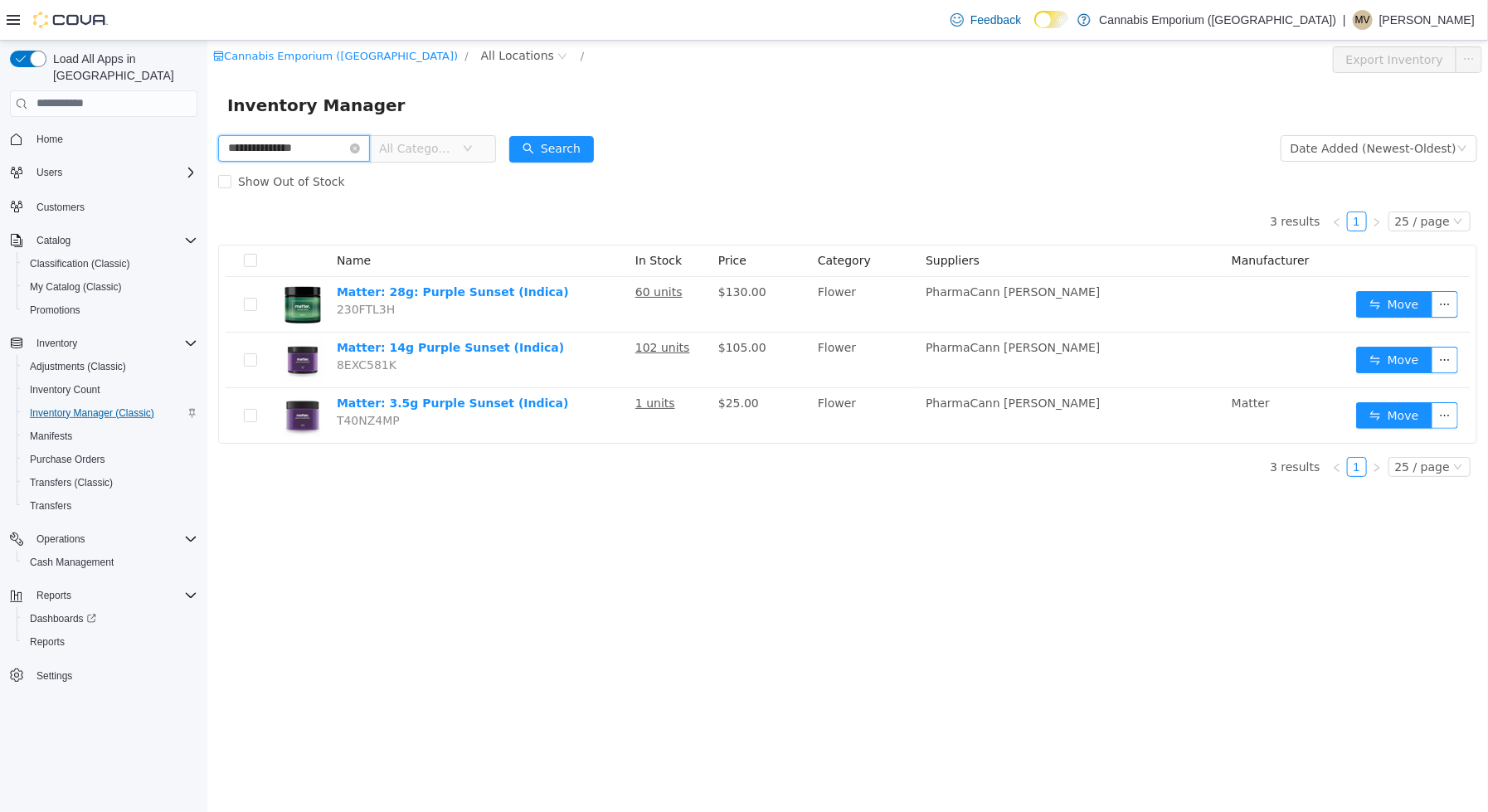
click at [285, 145] on input "**********" at bounding box center [293, 148] width 151 height 27
type input "******"
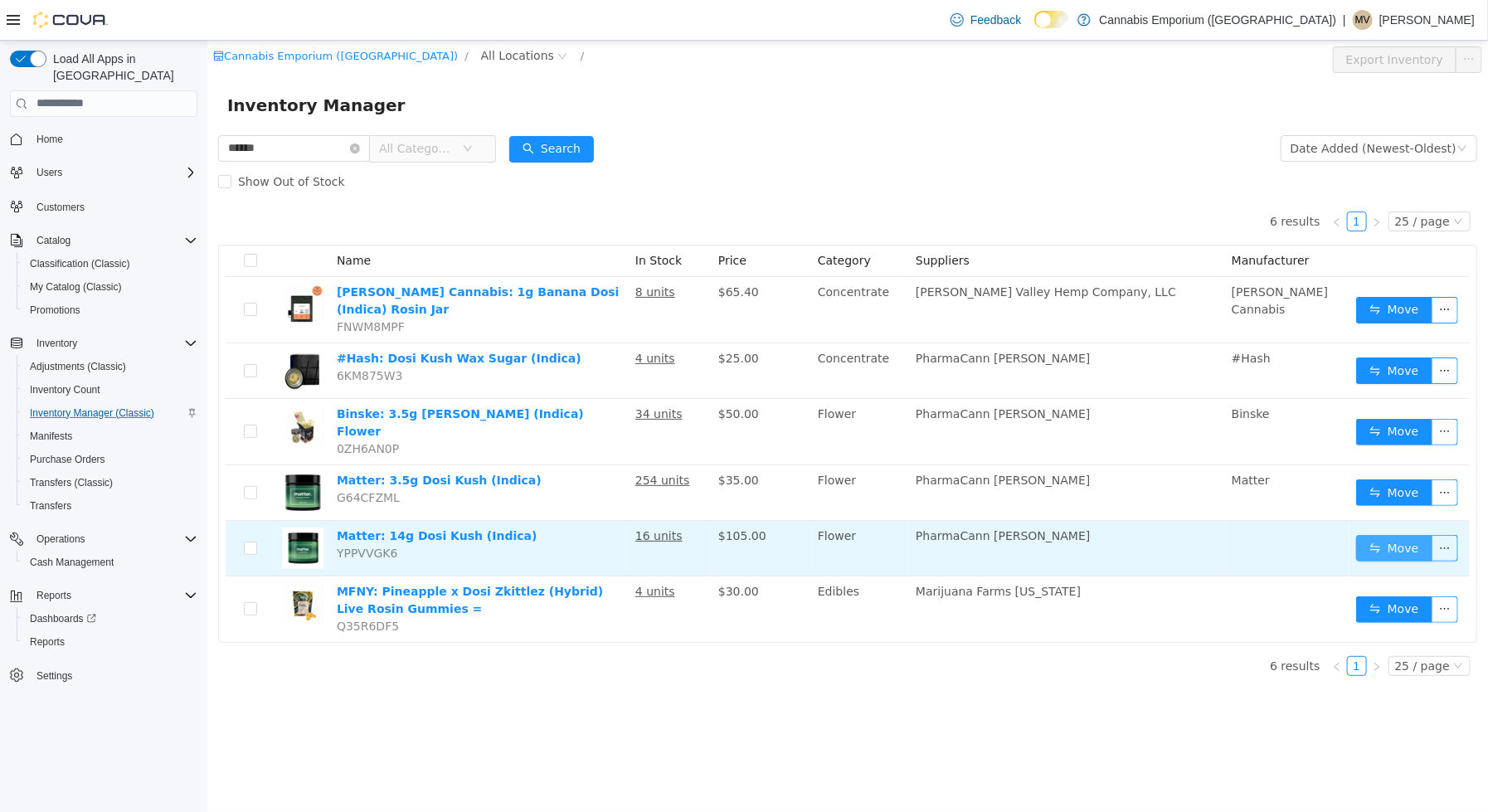
click at [1387, 534] on button "Move" at bounding box center [1393, 548] width 76 height 27
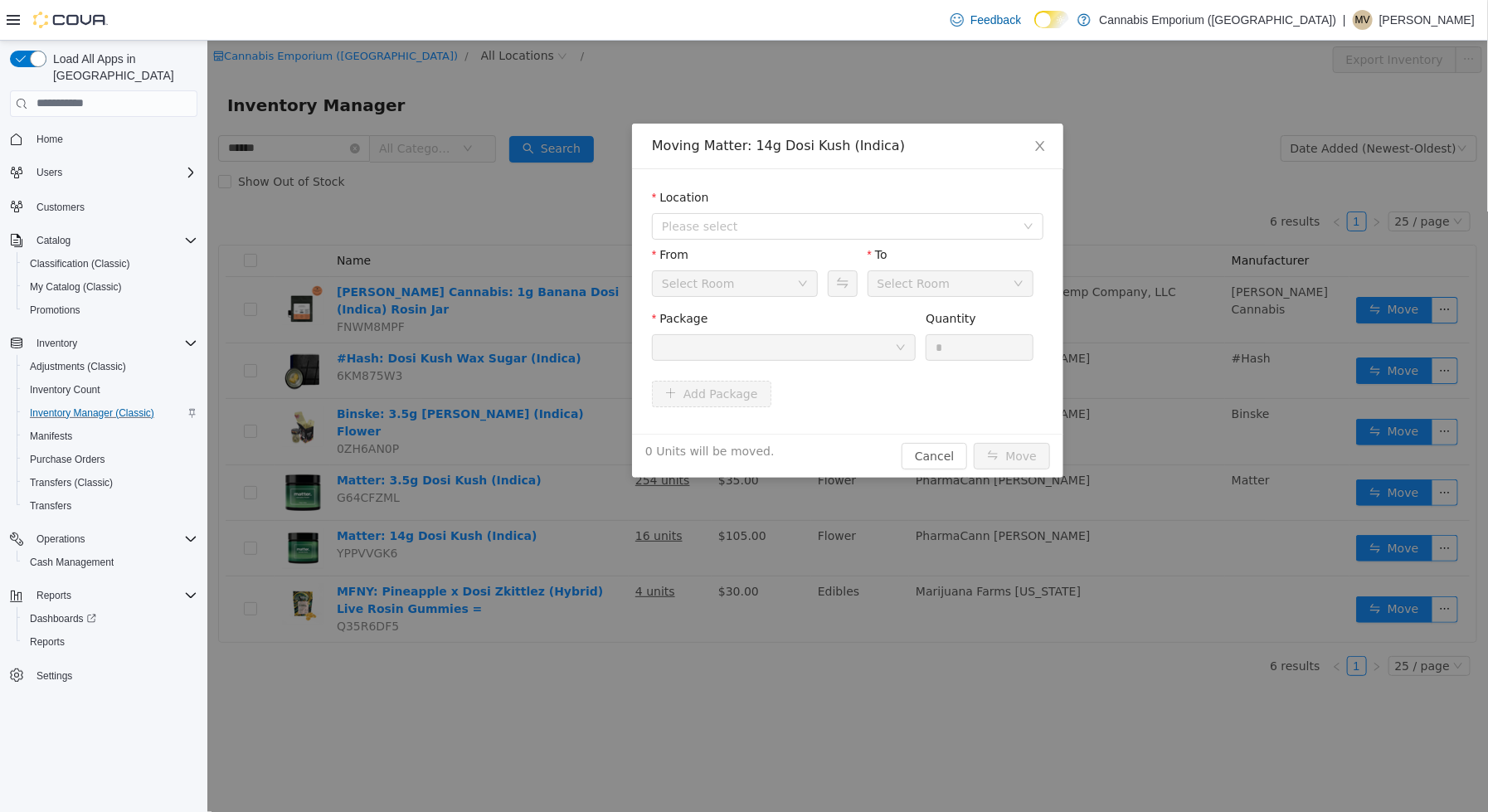
click at [775, 243] on div "Location Please select" at bounding box center [846, 217] width 391 height 57
click at [786, 196] on div "Location" at bounding box center [846, 200] width 391 height 24
click at [785, 225] on span "Please select" at bounding box center [837, 226] width 353 height 17
click at [780, 305] on div "From Select Room To Select Room" at bounding box center [846, 278] width 391 height 64
click at [775, 235] on span "Please select" at bounding box center [841, 226] width 360 height 25
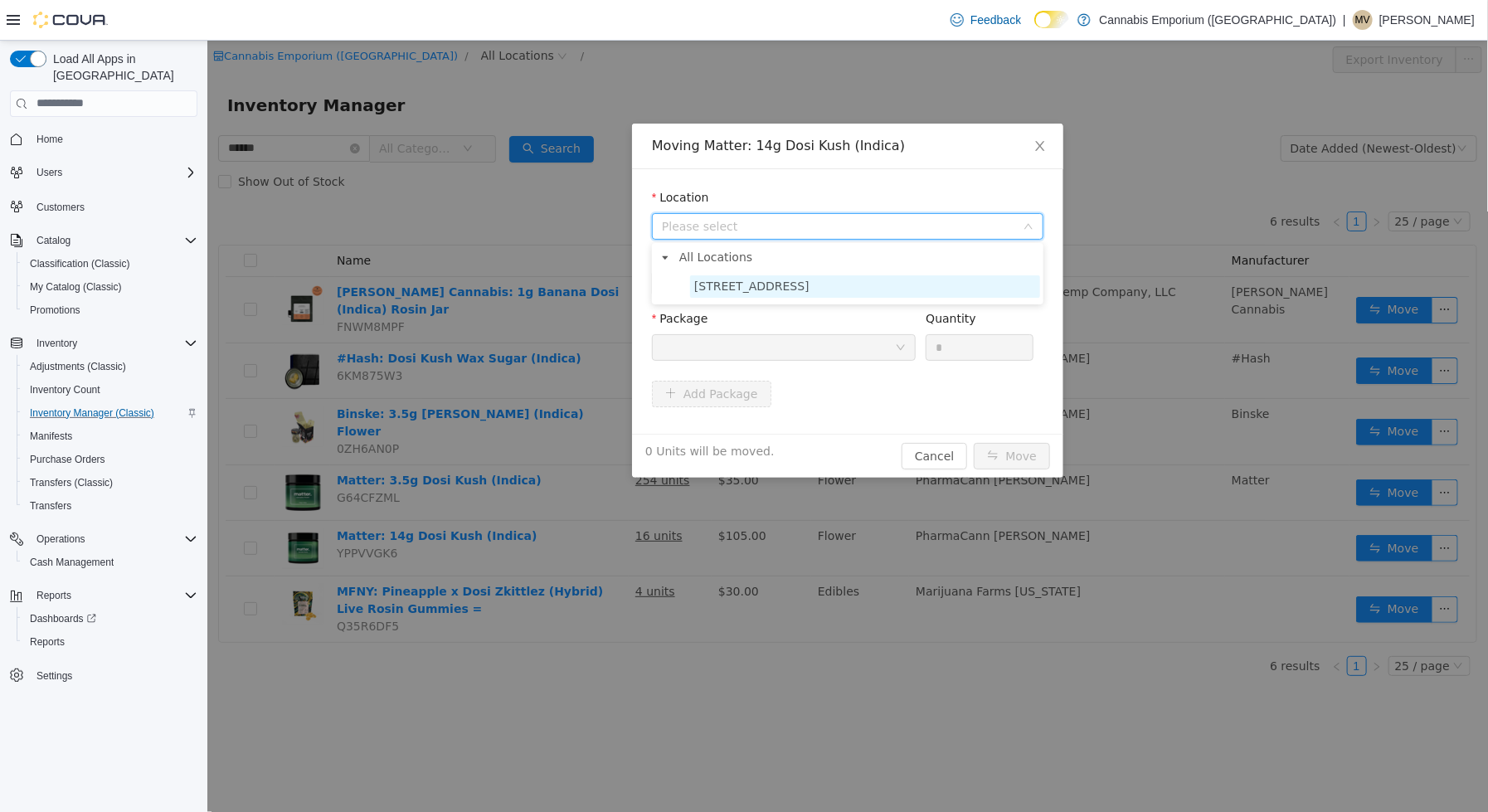
click at [775, 288] on span "[STREET_ADDRESS]" at bounding box center [751, 285] width 115 height 13
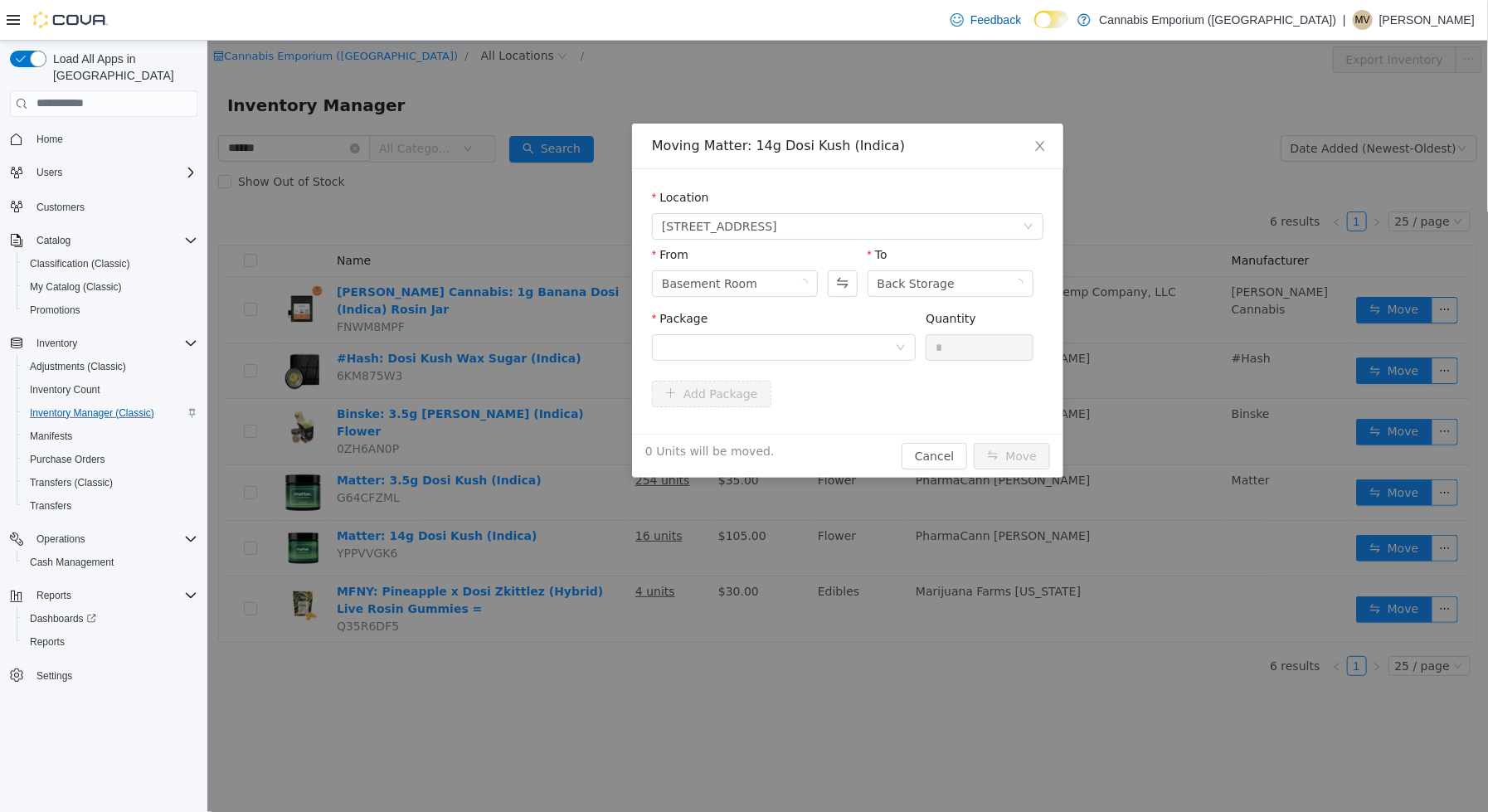
click at [792, 360] on div "Package" at bounding box center [782, 338] width 263 height 57
click at [792, 357] on div at bounding box center [777, 347] width 233 height 25
click at [792, 440] on ul "Select Package WFDOS25E30H Quantity : 5 Units" at bounding box center [782, 401] width 263 height 78
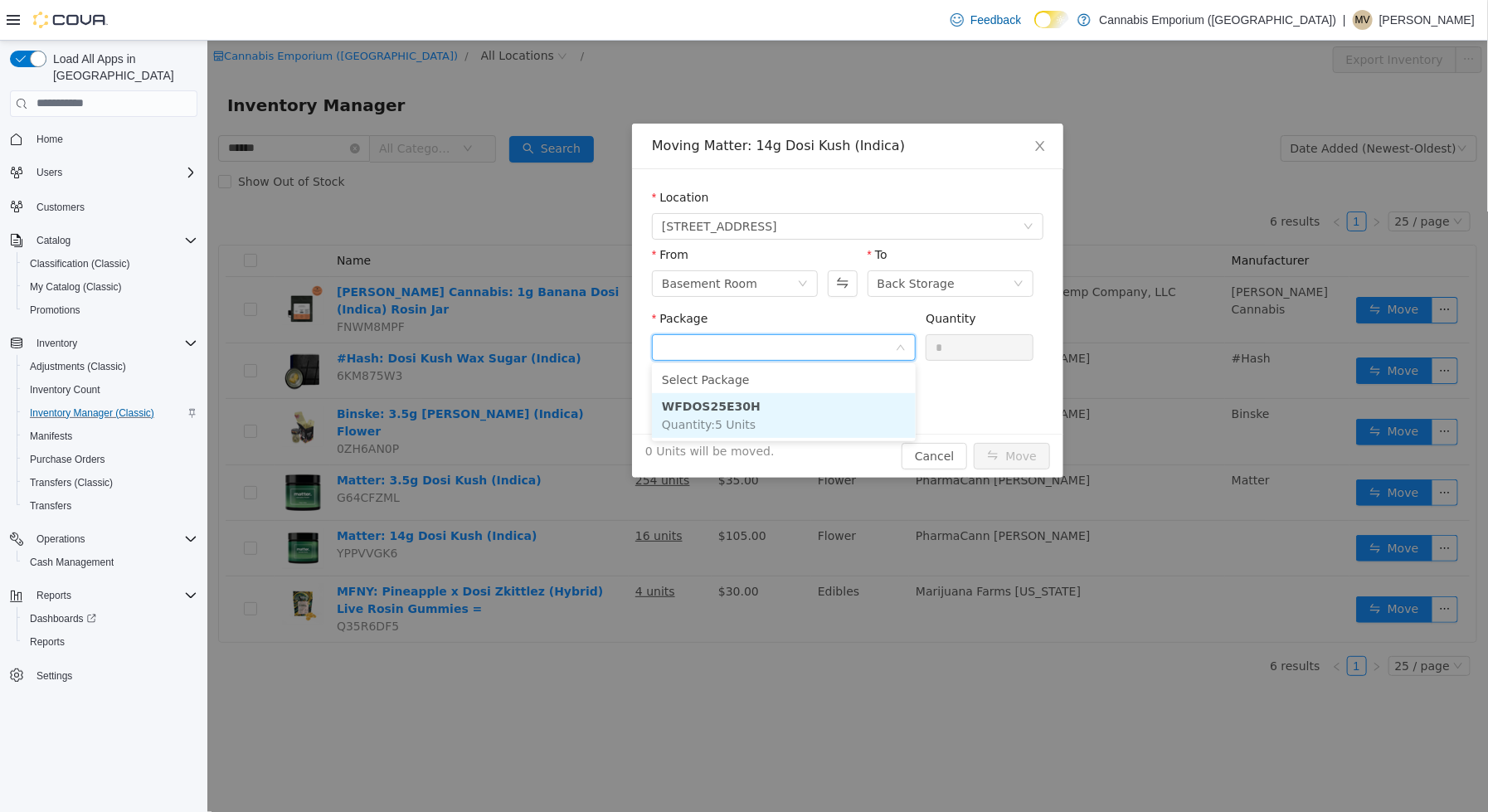
click at [805, 416] on li "WFDOS25E30H Quantity : 5 Units" at bounding box center [782, 415] width 263 height 45
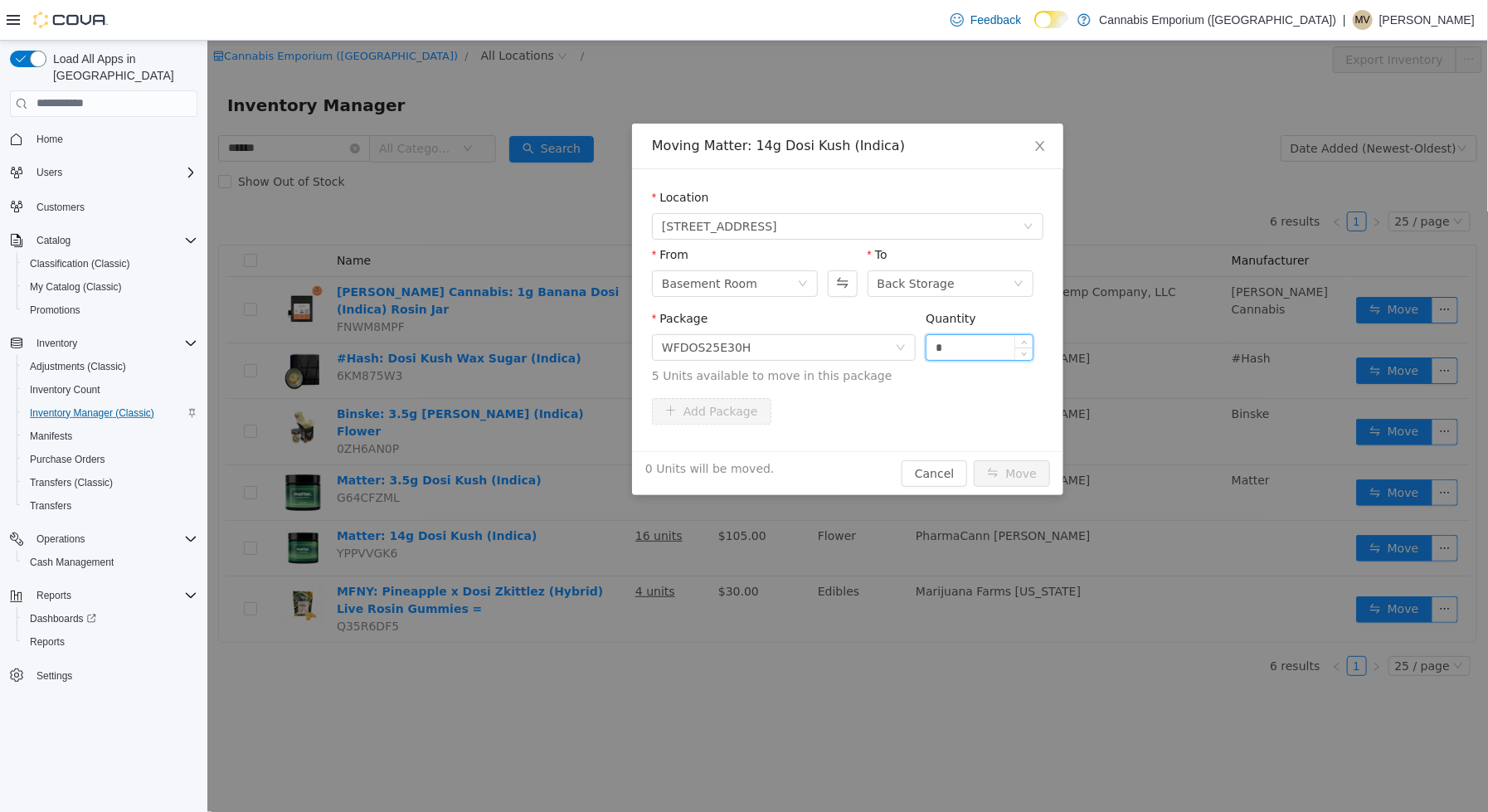
click at [943, 356] on input "*" at bounding box center [979, 347] width 106 height 25
type input "*"
click at [973, 459] on button "Move" at bounding box center [1010, 472] width 76 height 27
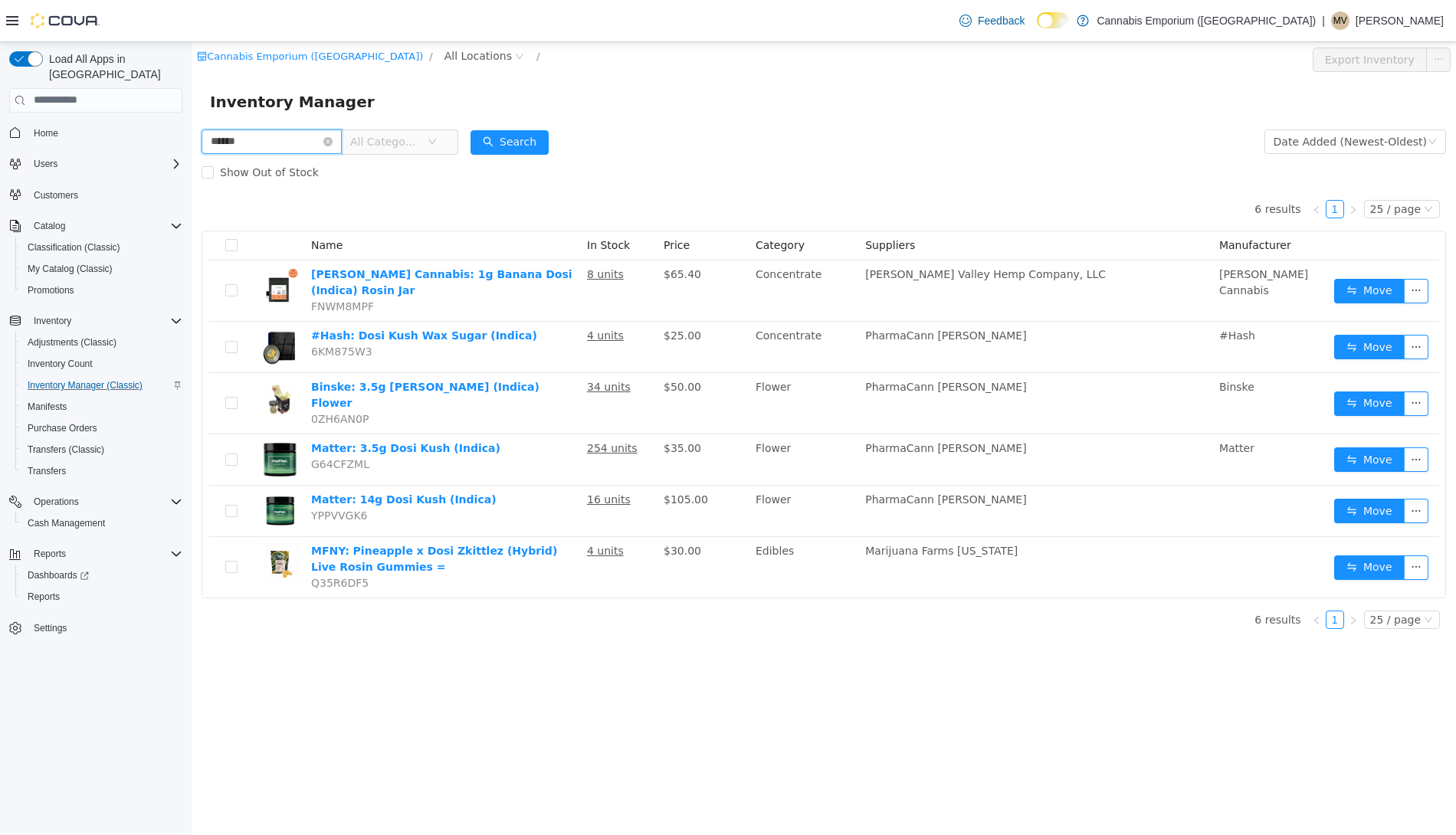
click at [230, 144] on input "******" at bounding box center [271, 141] width 140 height 25
type input "**********"
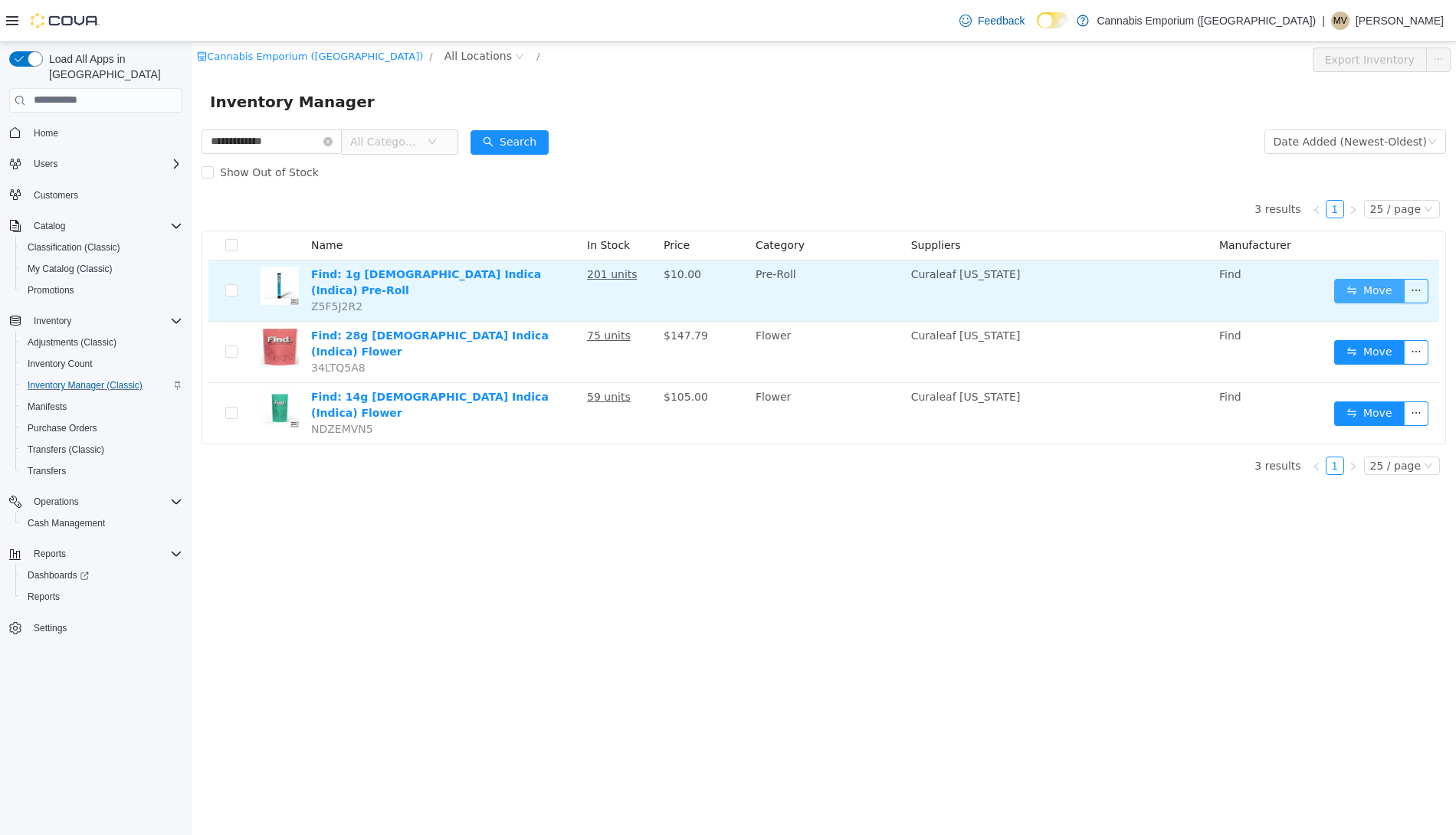
click at [1340, 286] on button "Move" at bounding box center [1369, 290] width 70 height 25
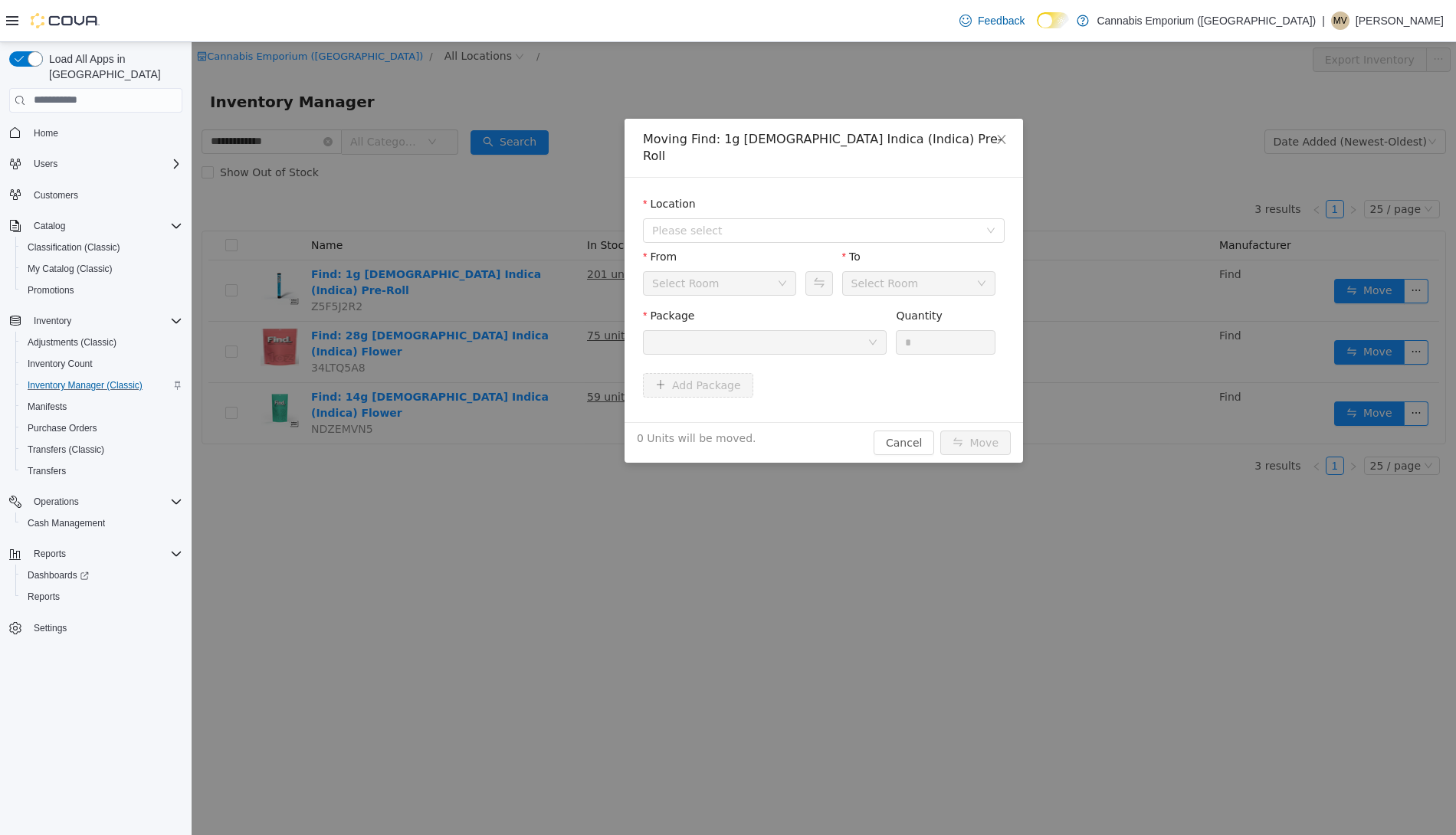
click at [740, 195] on div "Location" at bounding box center [824, 206] width 362 height 22
click at [740, 222] on span "Please select" at bounding box center [818, 230] width 333 height 23
click at [738, 274] on span "[STREET_ADDRESS]" at bounding box center [736, 268] width 107 height 12
click at [738, 348] on div "Package Quantity *" at bounding box center [824, 340] width 362 height 65
click at [738, 330] on div at bounding box center [760, 341] width 216 height 23
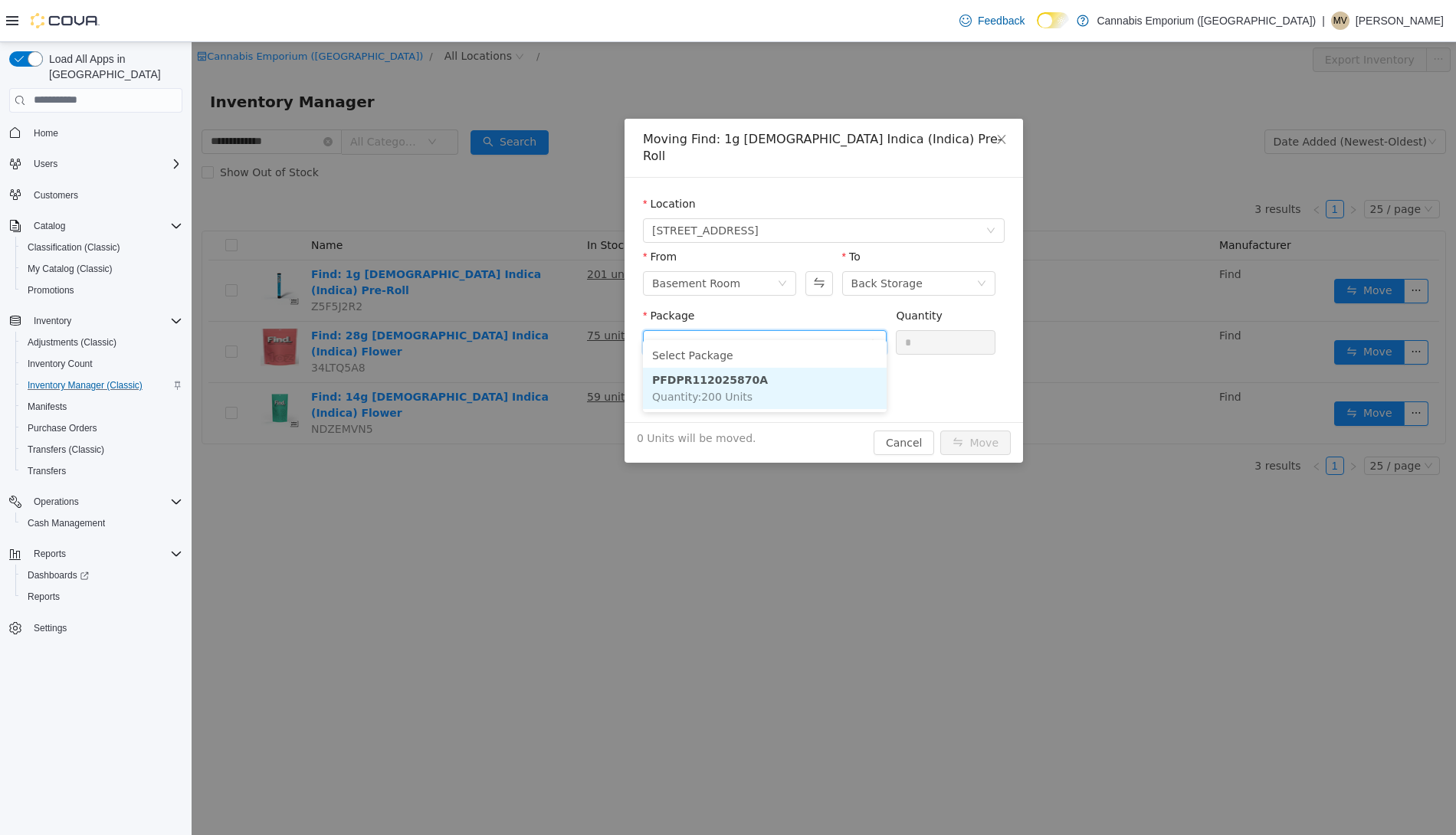
click at [750, 393] on li "PFDPR112025870A Quantity : 200 Units" at bounding box center [764, 388] width 243 height 42
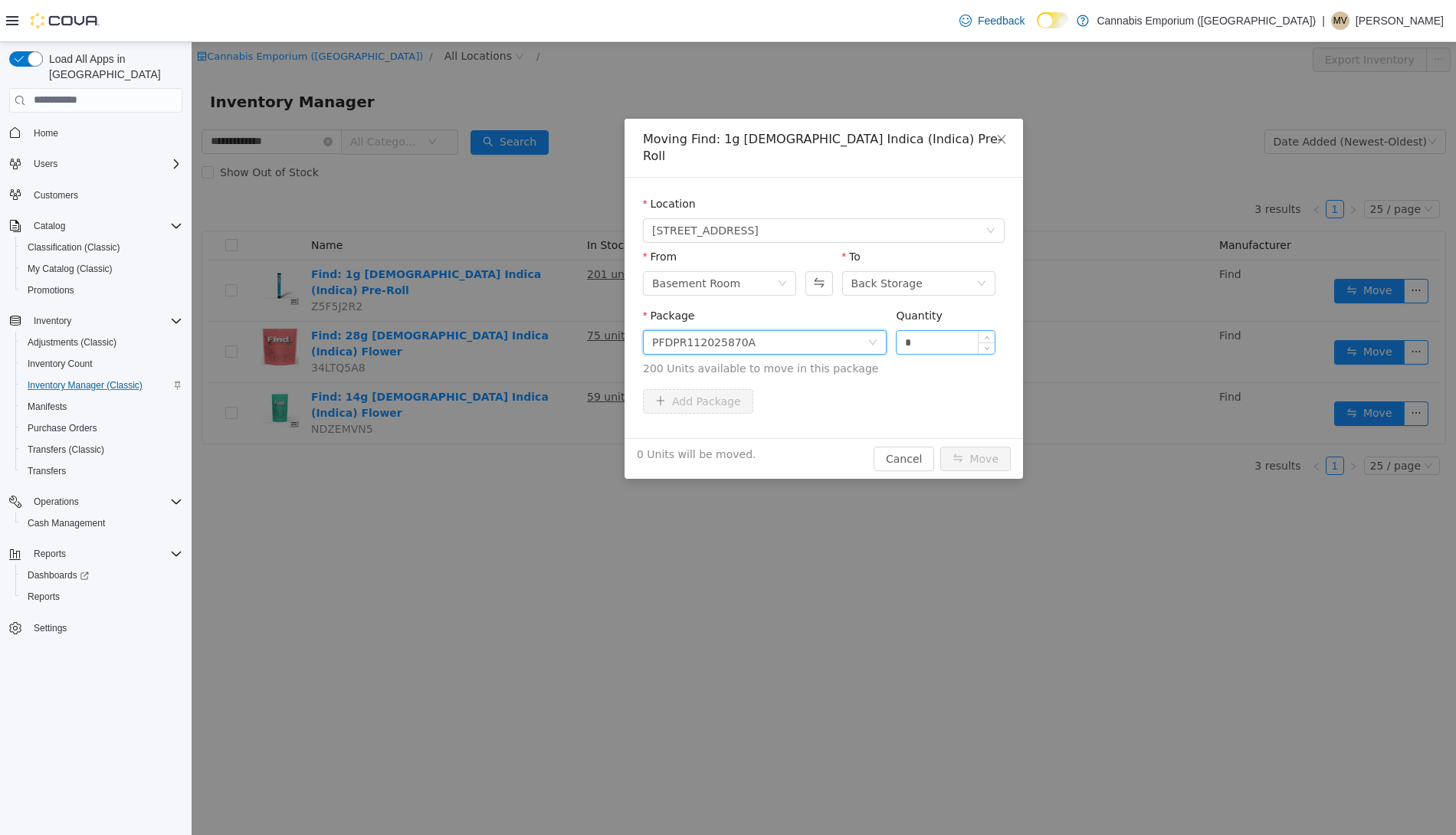
click at [935, 334] on input "*" at bounding box center [945, 341] width 98 height 23
type input "**"
click at [941, 446] on button "Move" at bounding box center [975, 458] width 70 height 25
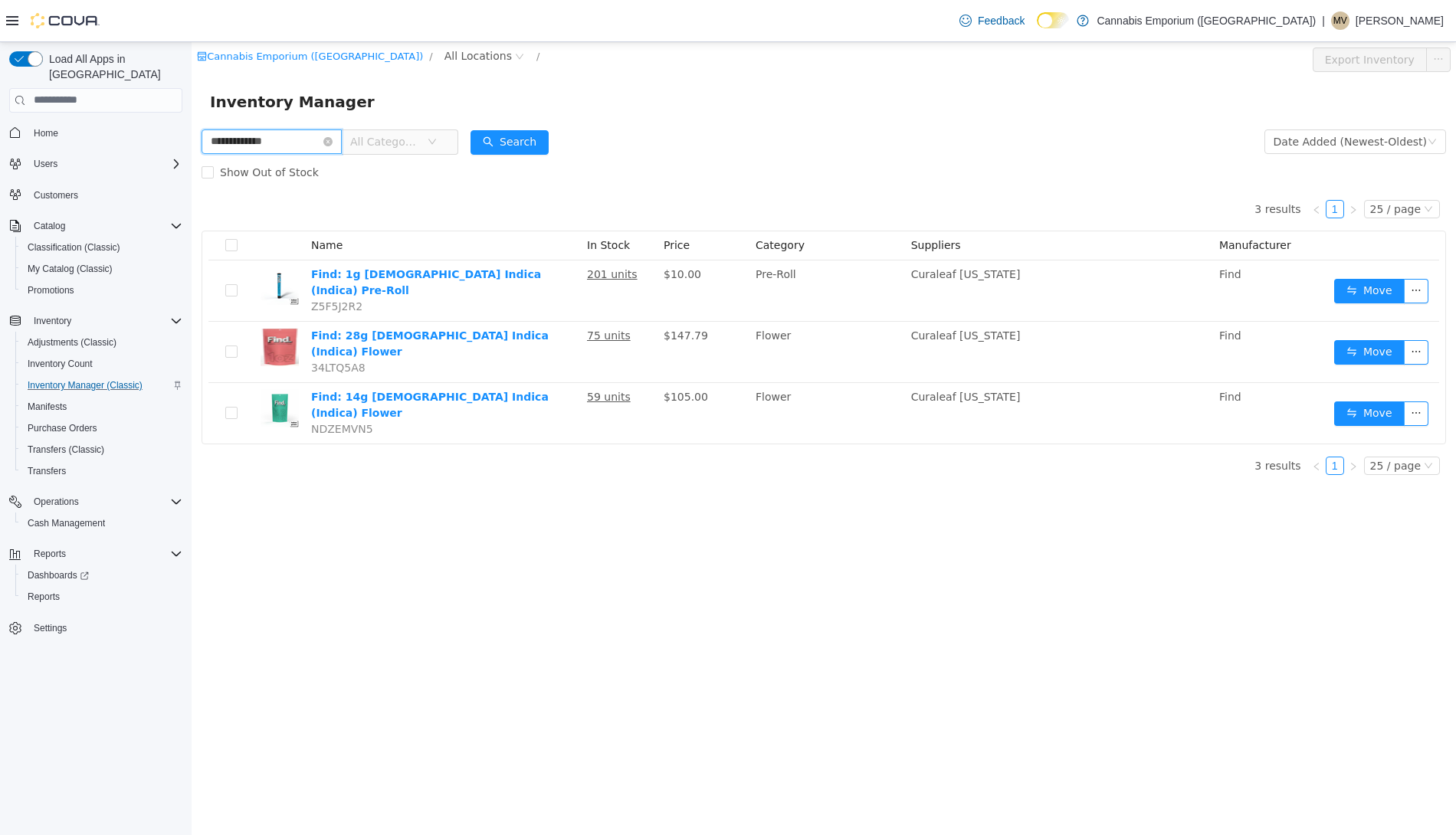
click at [255, 144] on input "**********" at bounding box center [271, 141] width 140 height 25
type input "**********"
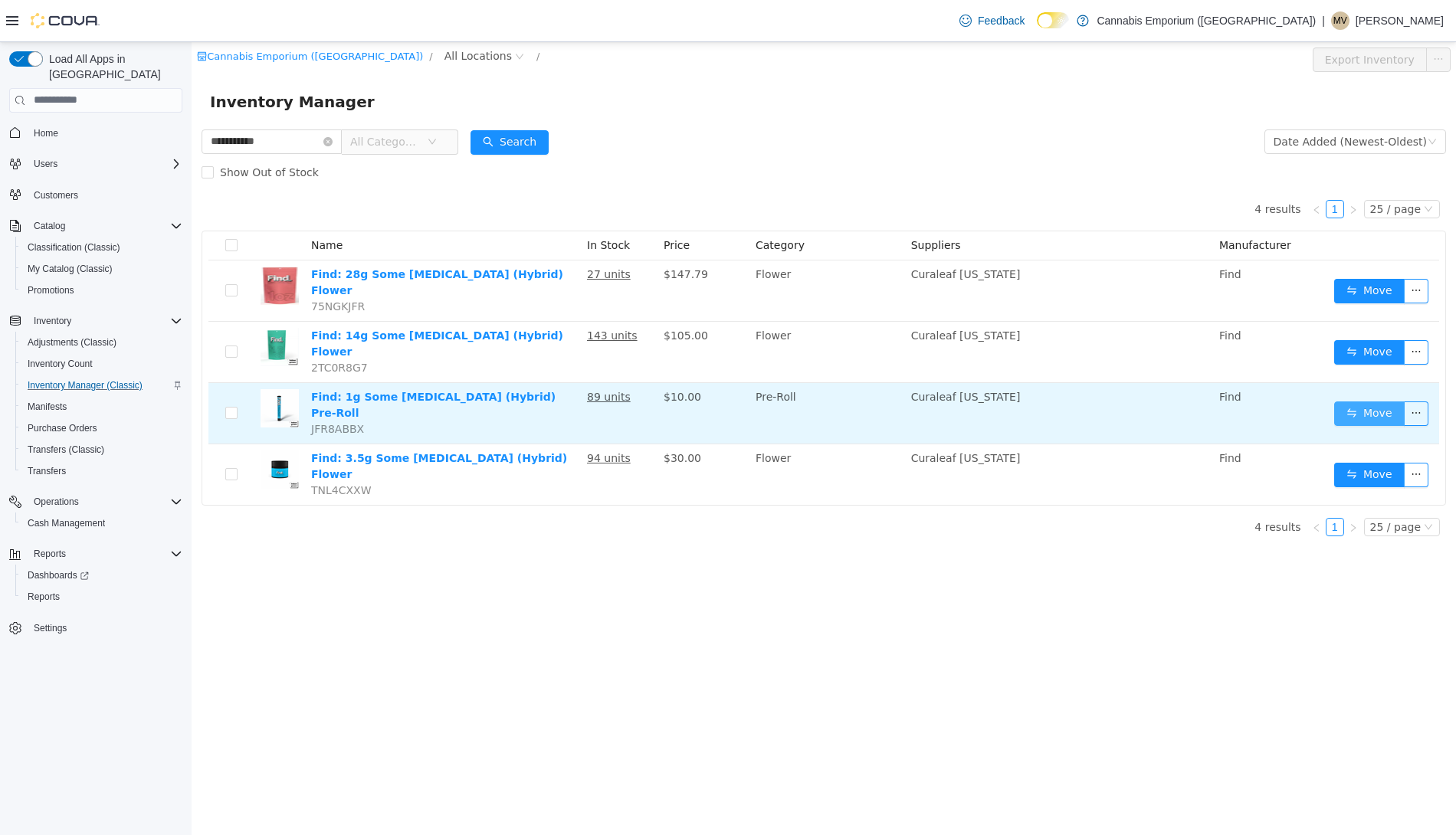
click at [1362, 401] on button "Move" at bounding box center [1369, 413] width 70 height 25
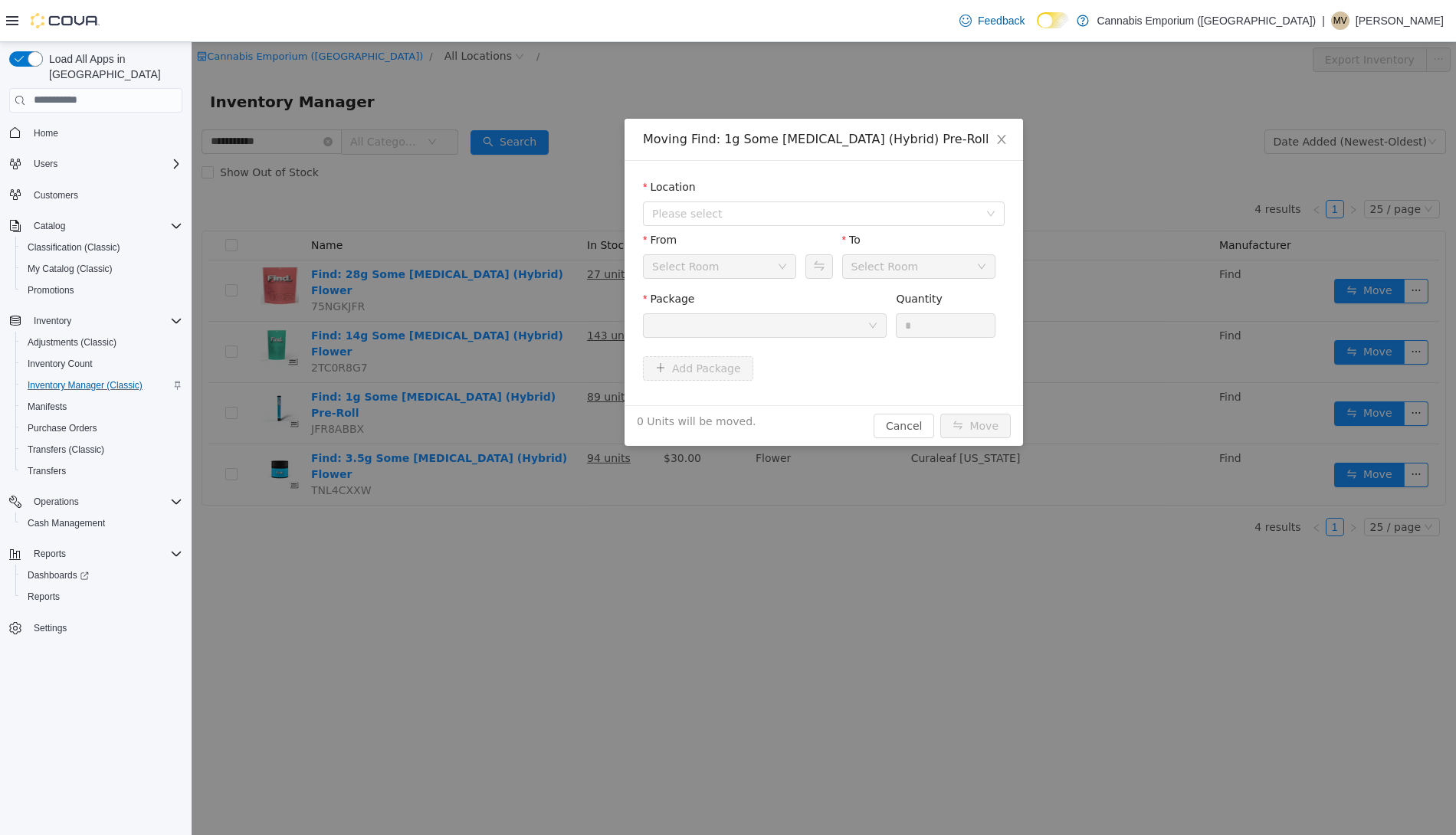
drag, startPoint x: 734, startPoint y: 217, endPoint x: 734, endPoint y: 227, distance: 10.0
click at [734, 217] on span "Please select" at bounding box center [815, 213] width 326 height 15
click at [734, 256] on li "All Locations [STREET_ADDRESS]" at bounding box center [824, 254] width 355 height 47
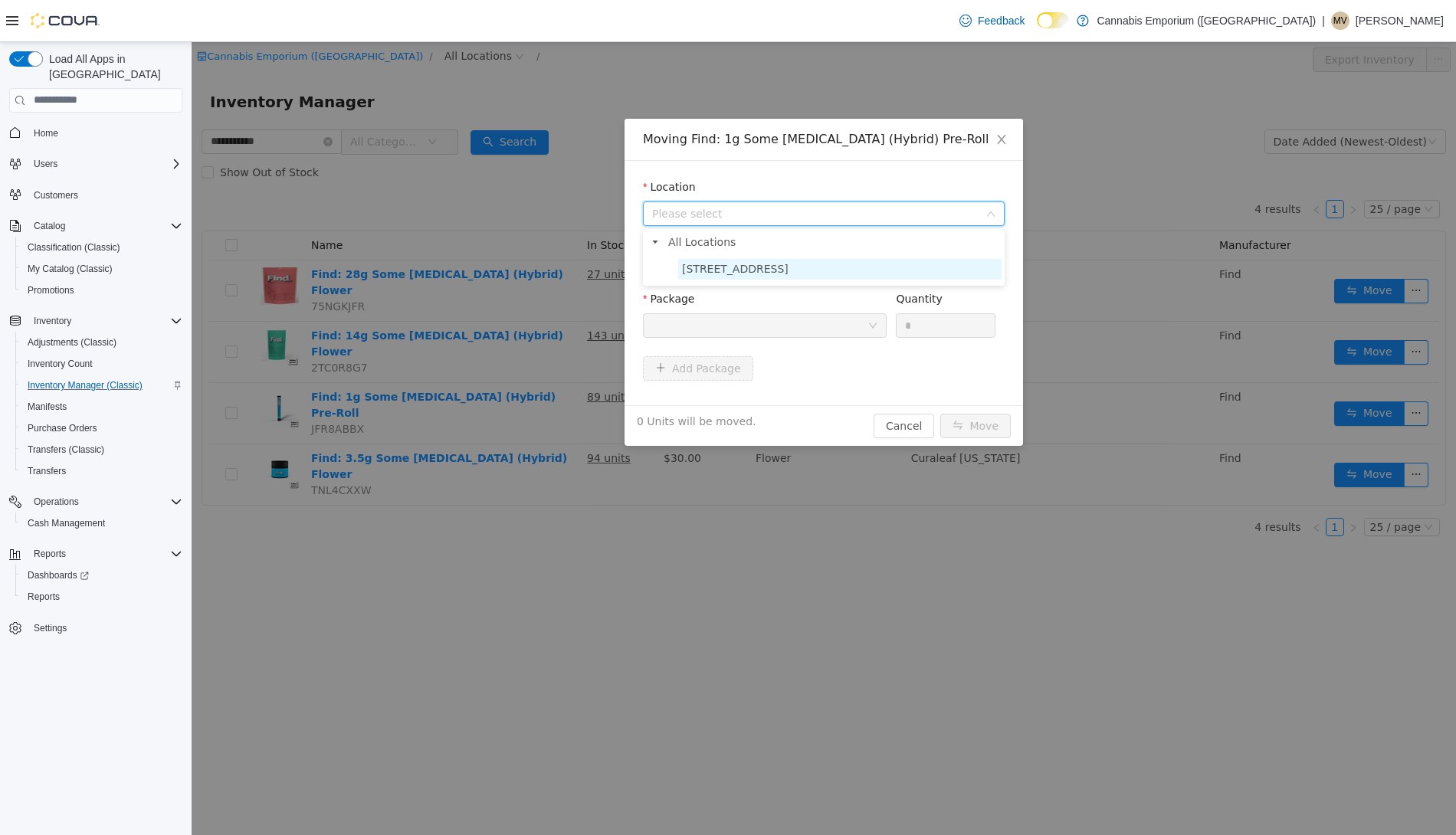
click at [736, 266] on span "[STREET_ADDRESS]" at bounding box center [736, 268] width 107 height 12
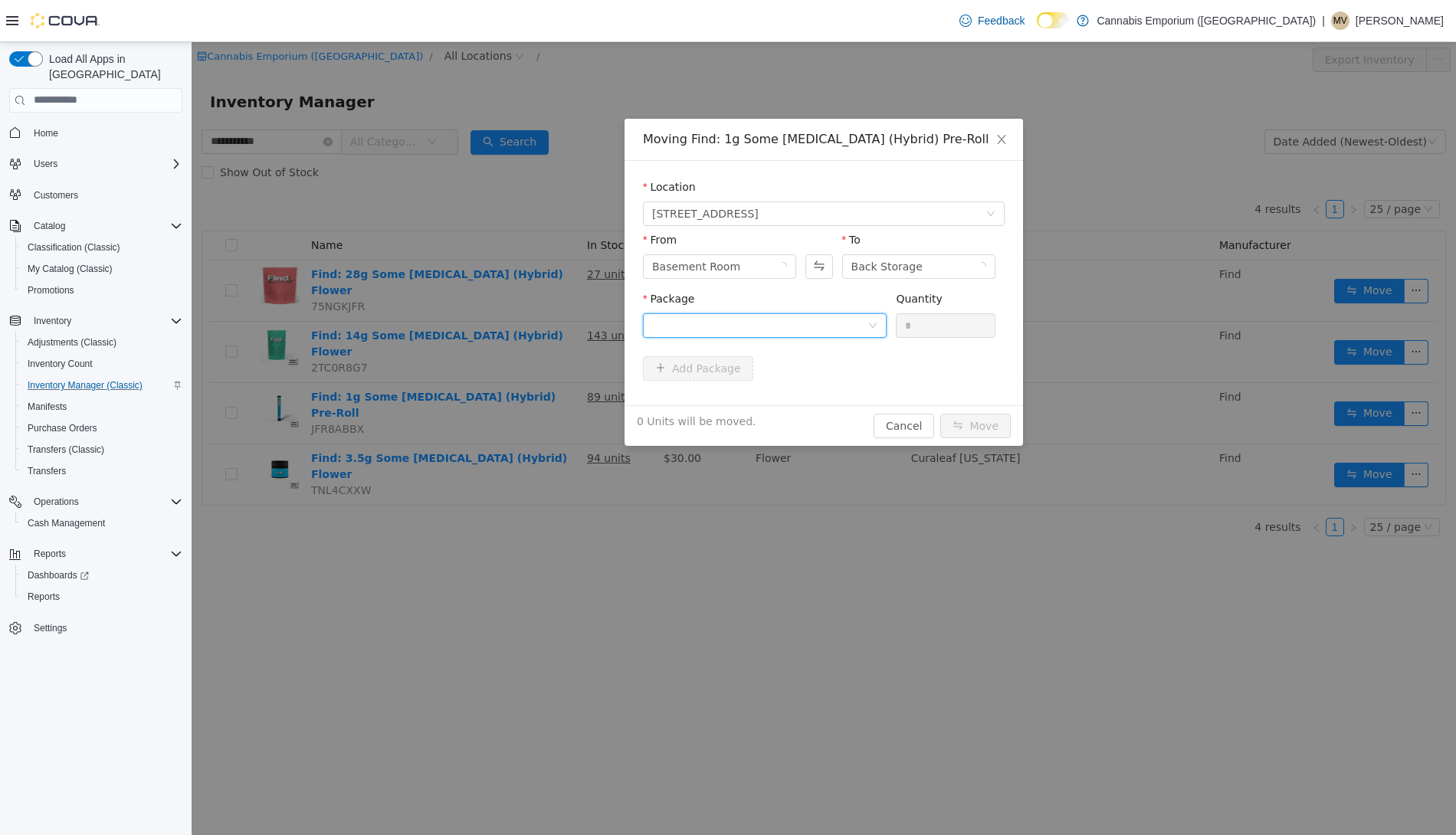
click at [744, 334] on div at bounding box center [760, 325] width 216 height 23
click at [748, 385] on strong "PFDPR112025871A" at bounding box center [710, 379] width 116 height 12
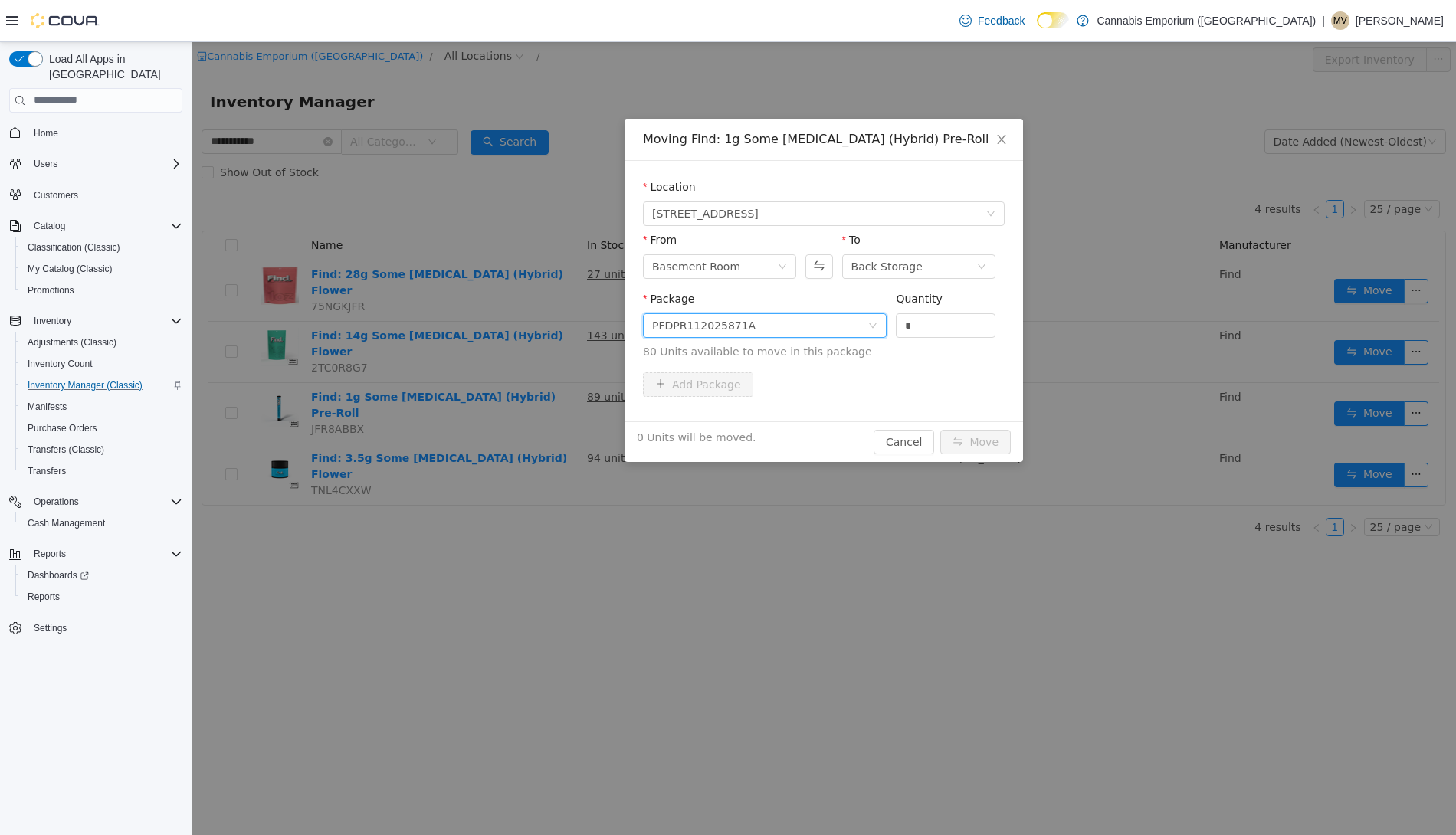
click at [933, 311] on div "Quantity" at bounding box center [945, 301] width 100 height 22
click at [933, 325] on input "*" at bounding box center [945, 325] width 98 height 23
type input "**"
click at [941, 429] on button "Move" at bounding box center [975, 441] width 70 height 25
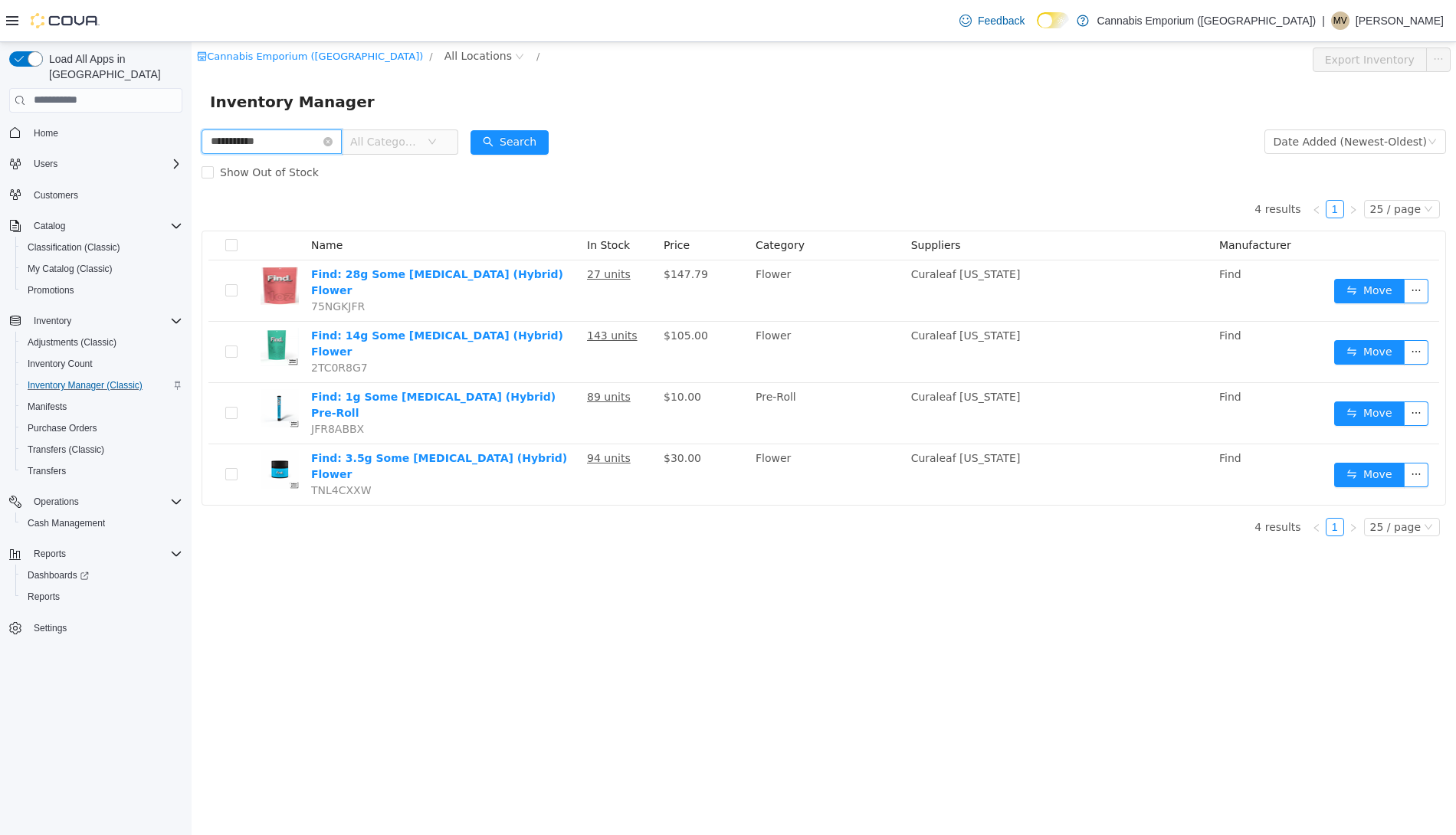
click at [257, 142] on input "**********" at bounding box center [271, 141] width 140 height 25
type input "*********"
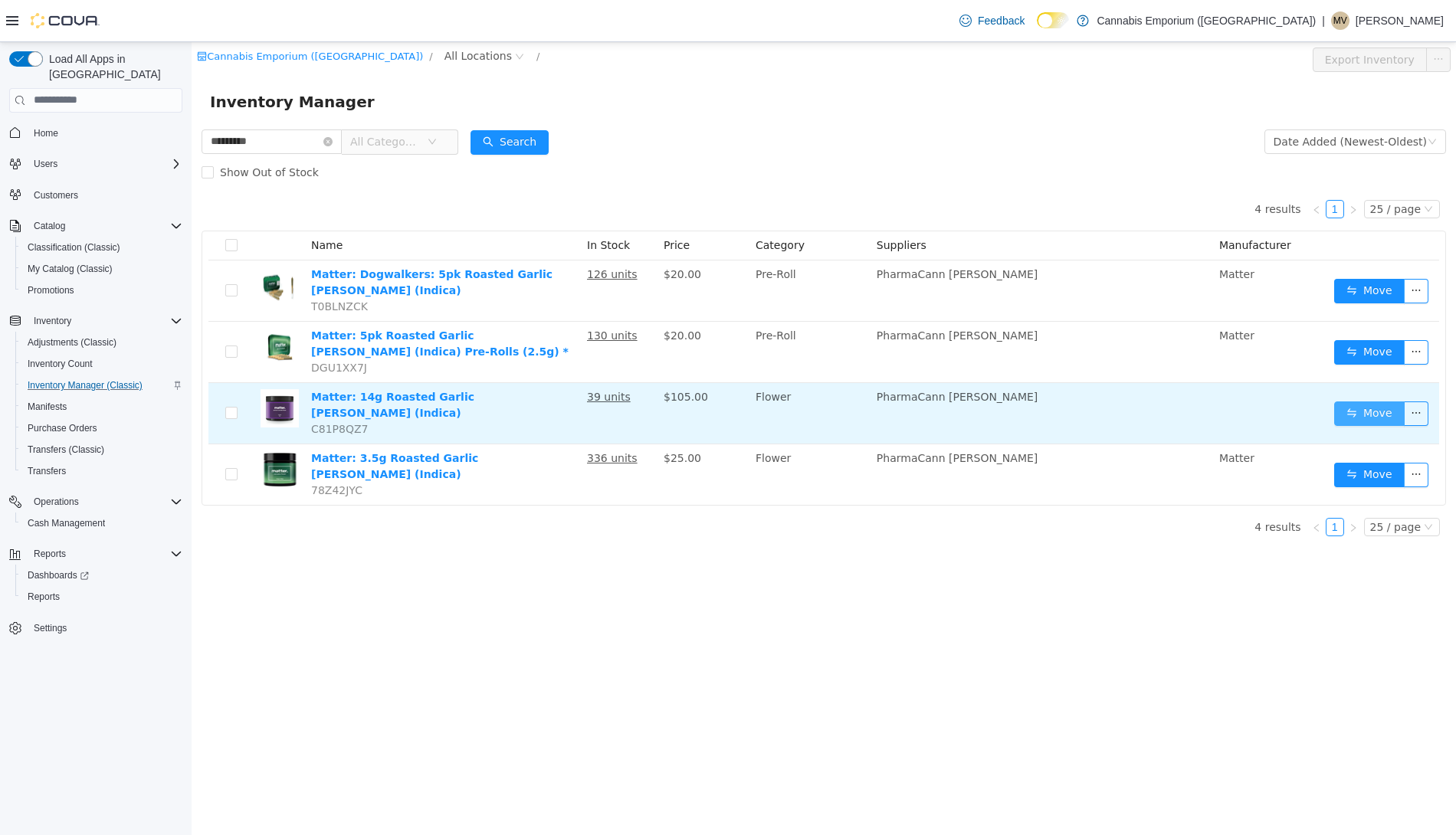
click at [1374, 408] on button "Move" at bounding box center [1369, 413] width 70 height 25
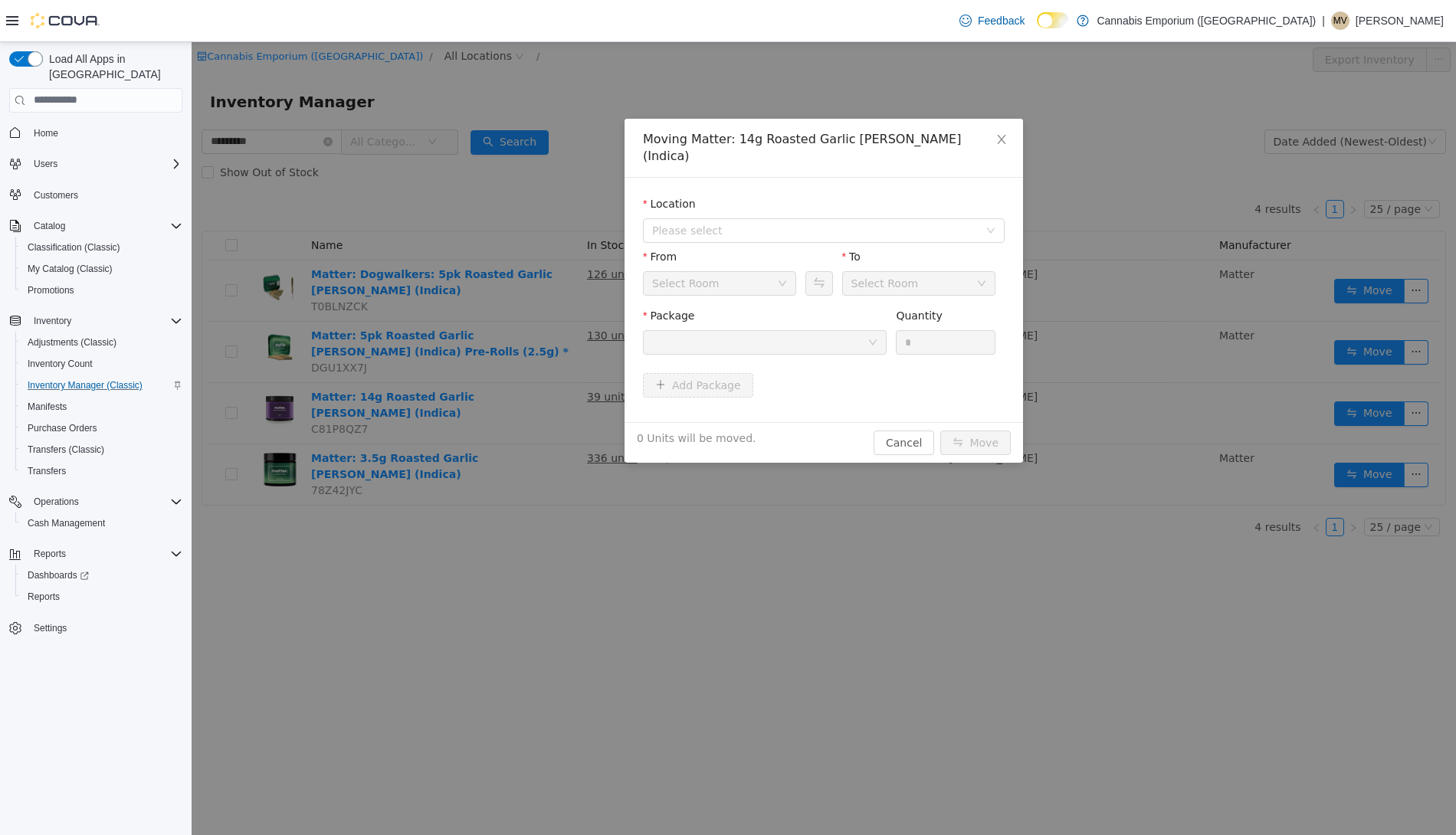
click at [767, 248] on div "From" at bounding box center [719, 259] width 153 height 22
click at [767, 222] on span "Please select" at bounding box center [815, 230] width 326 height 15
click at [767, 255] on li "All Locations [STREET_ADDRESS]" at bounding box center [824, 254] width 355 height 47
click at [767, 263] on span "[STREET_ADDRESS]" at bounding box center [736, 268] width 107 height 12
click at [769, 330] on div at bounding box center [760, 341] width 216 height 23
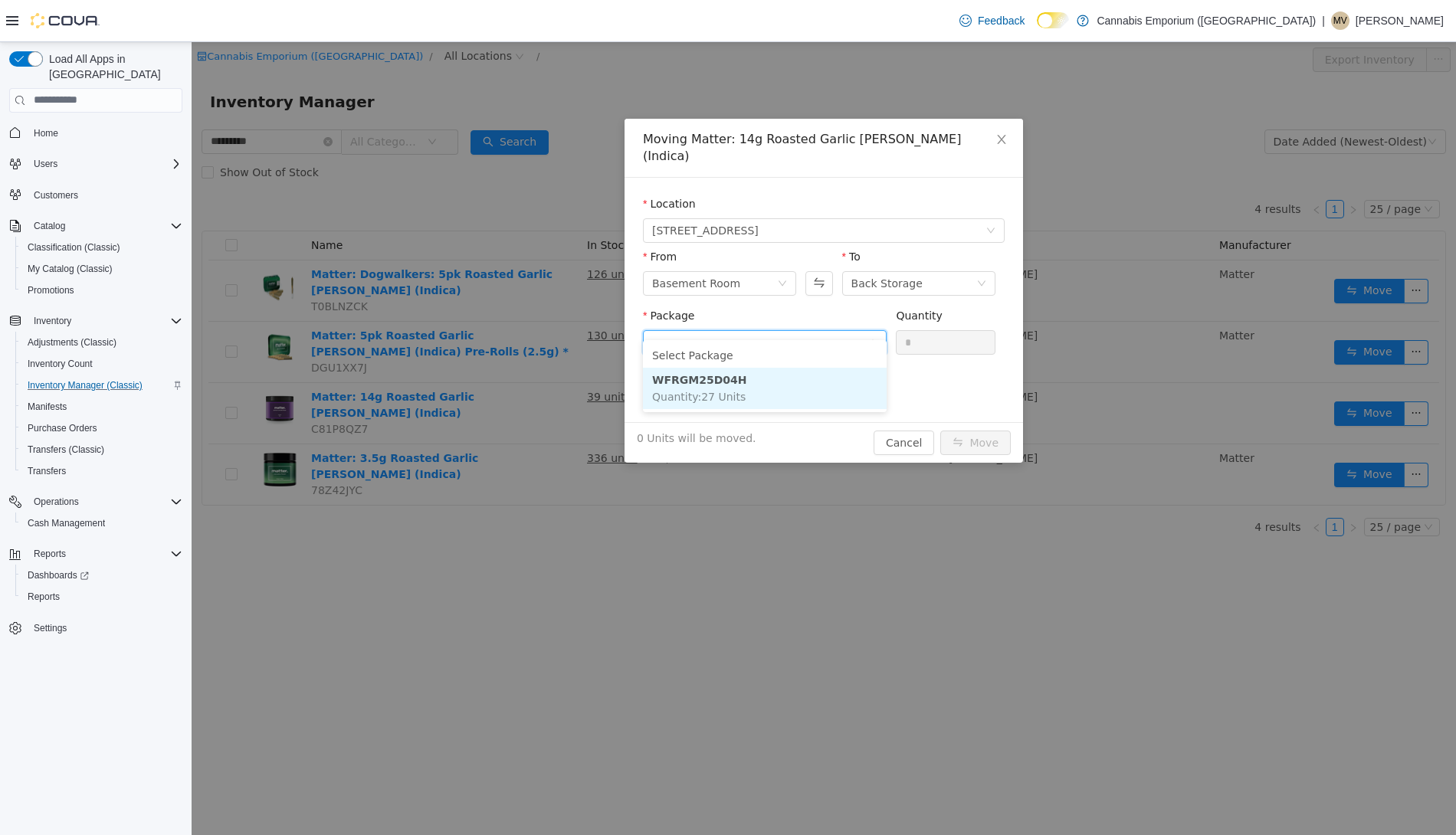
click at [778, 381] on li "WFRGM25D04H Quantity : 27 Units" at bounding box center [764, 388] width 243 height 42
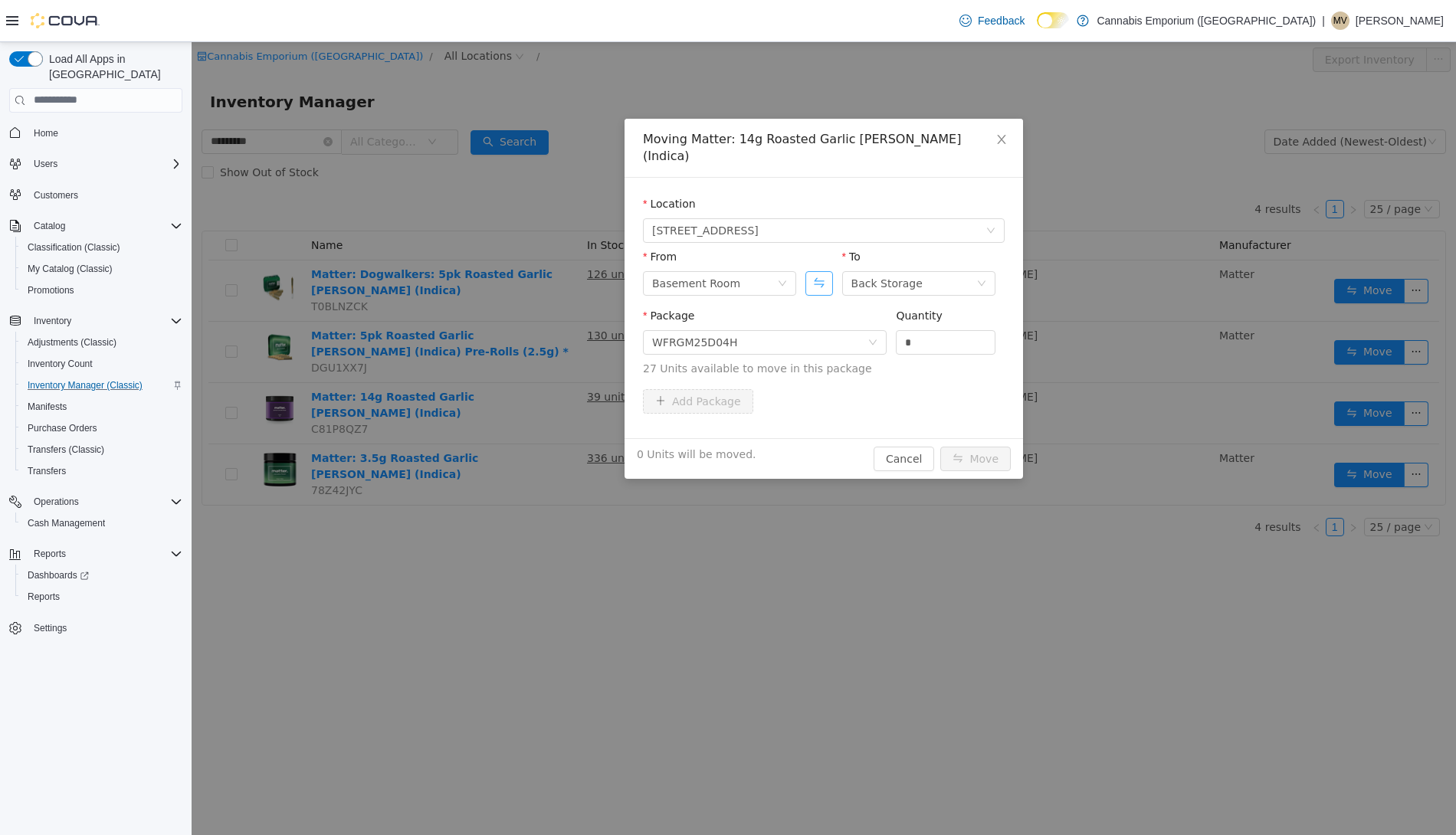
click at [824, 270] on button "Swap" at bounding box center [818, 283] width 27 height 25
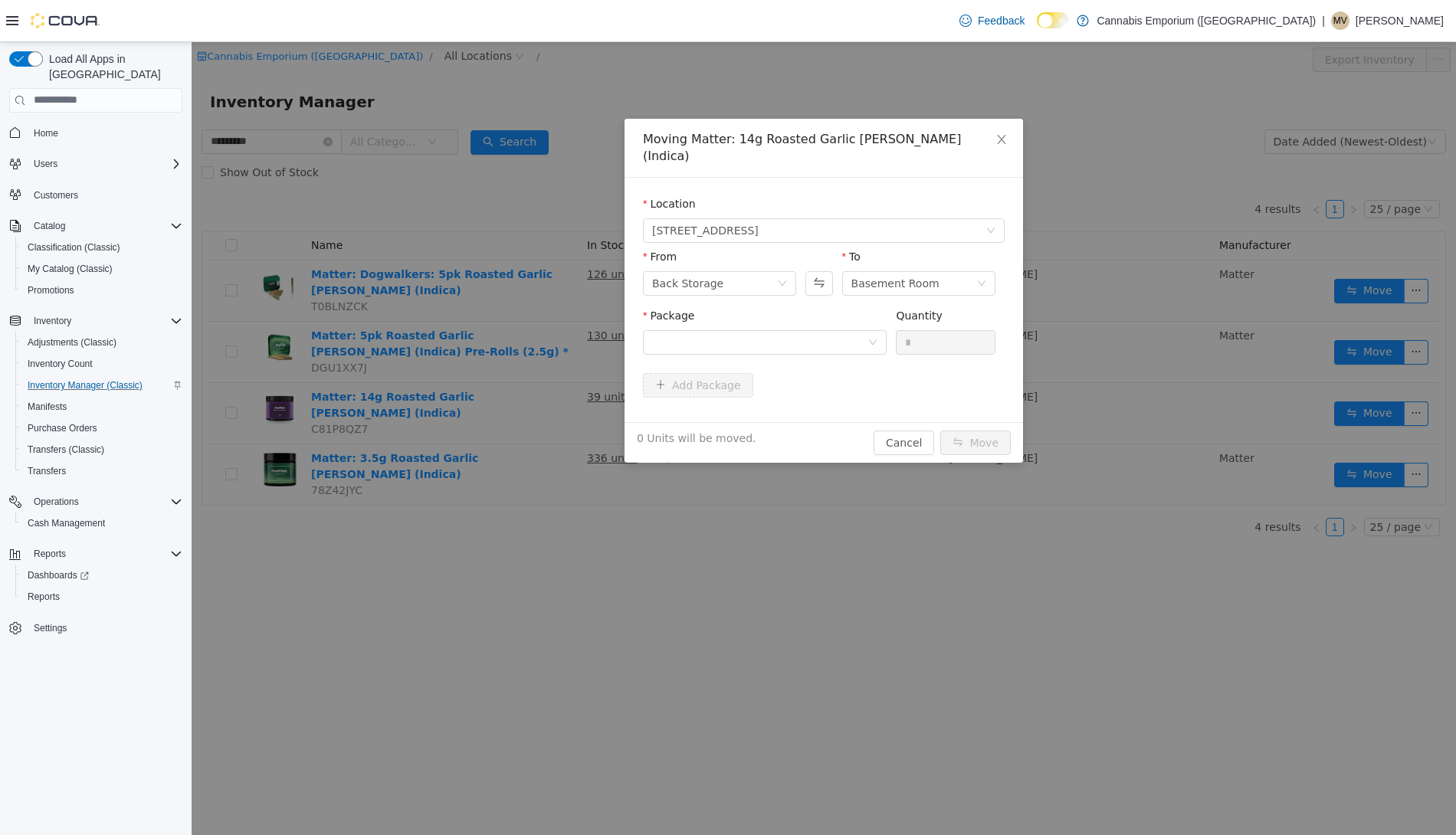
click at [824, 345] on div "Package Quantity *" at bounding box center [824, 337] width 362 height 59
click at [824, 330] on div at bounding box center [760, 341] width 216 height 23
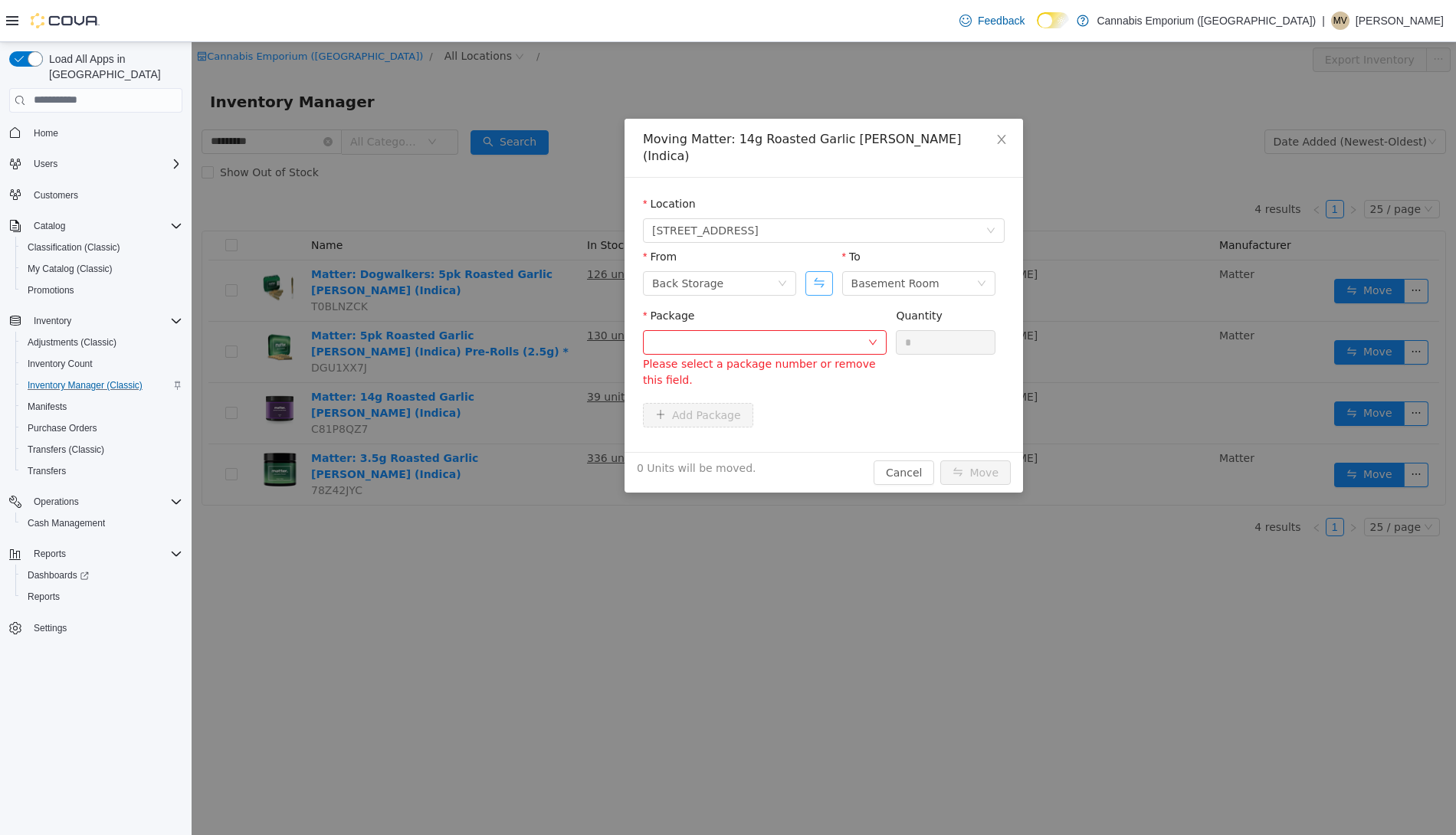
click at [823, 270] on button "Swap" at bounding box center [818, 283] width 27 height 25
click at [809, 330] on div at bounding box center [760, 341] width 216 height 23
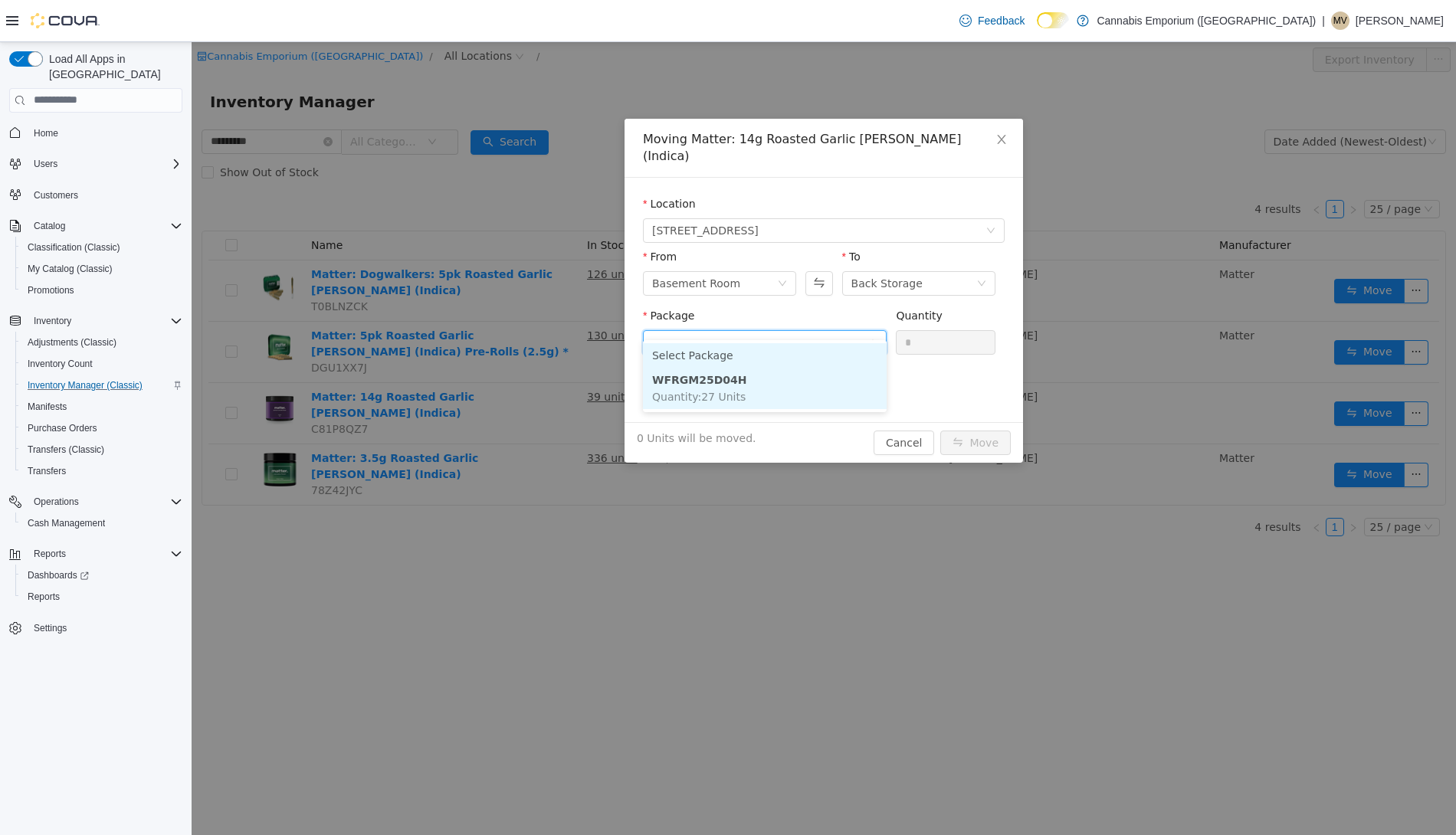
click at [805, 368] on li "WFRGM25D04H Quantity : 27 Units" at bounding box center [764, 388] width 243 height 42
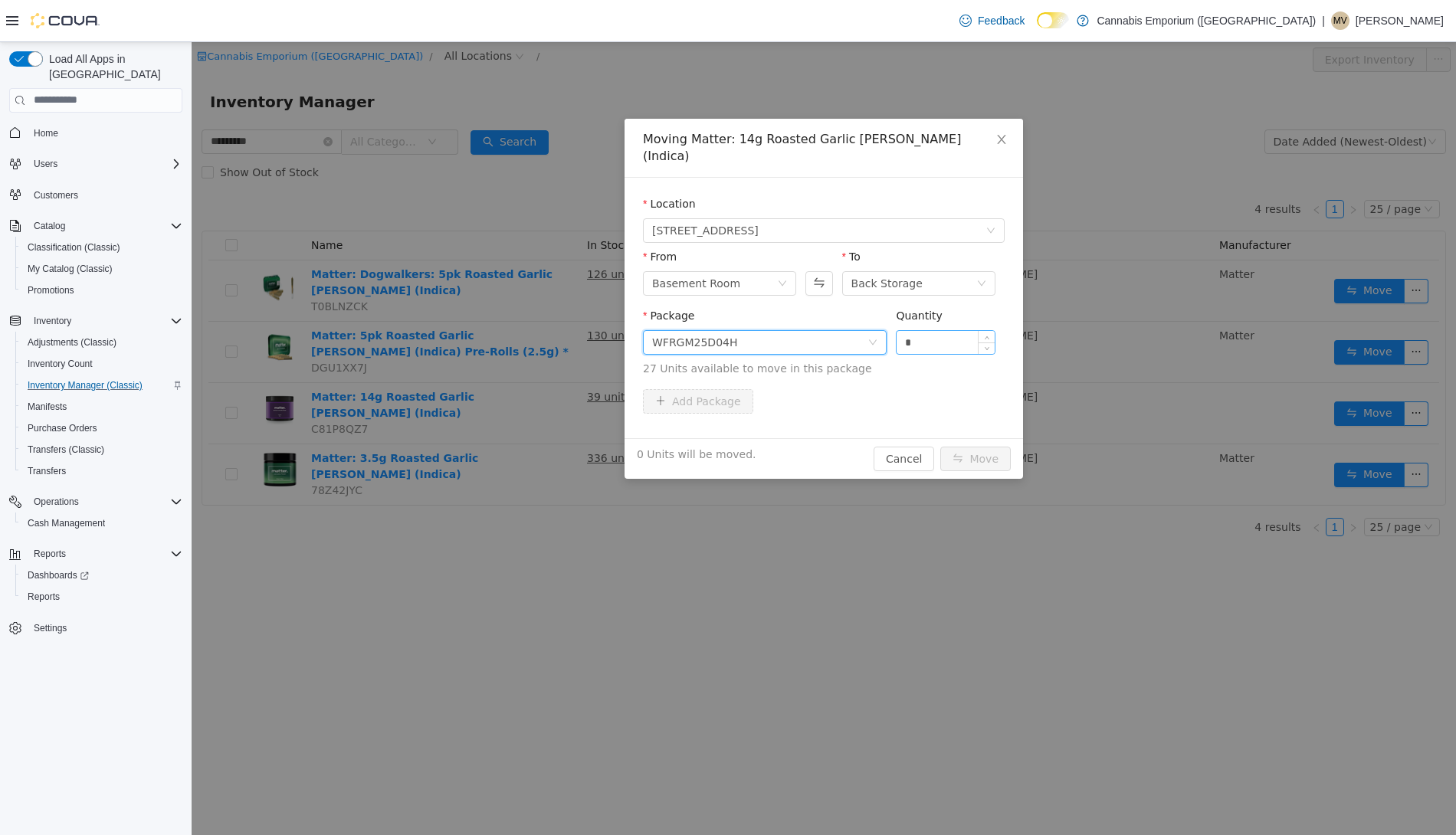
click at [941, 330] on input "*" at bounding box center [945, 341] width 98 height 23
type input "**"
click at [941, 446] on button "Move" at bounding box center [975, 458] width 70 height 25
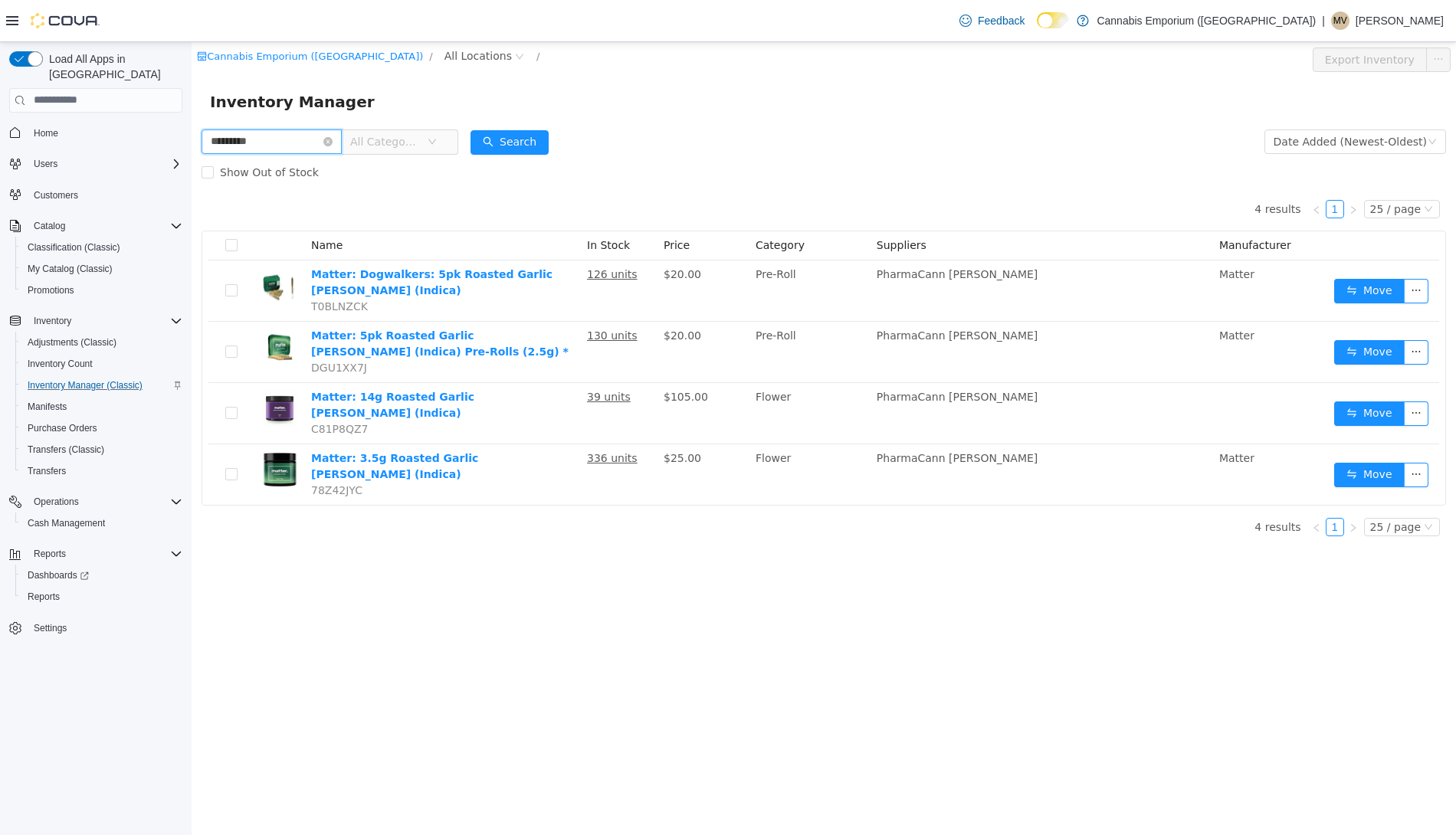
click at [237, 143] on input "*********" at bounding box center [271, 141] width 140 height 25
type input "**********"
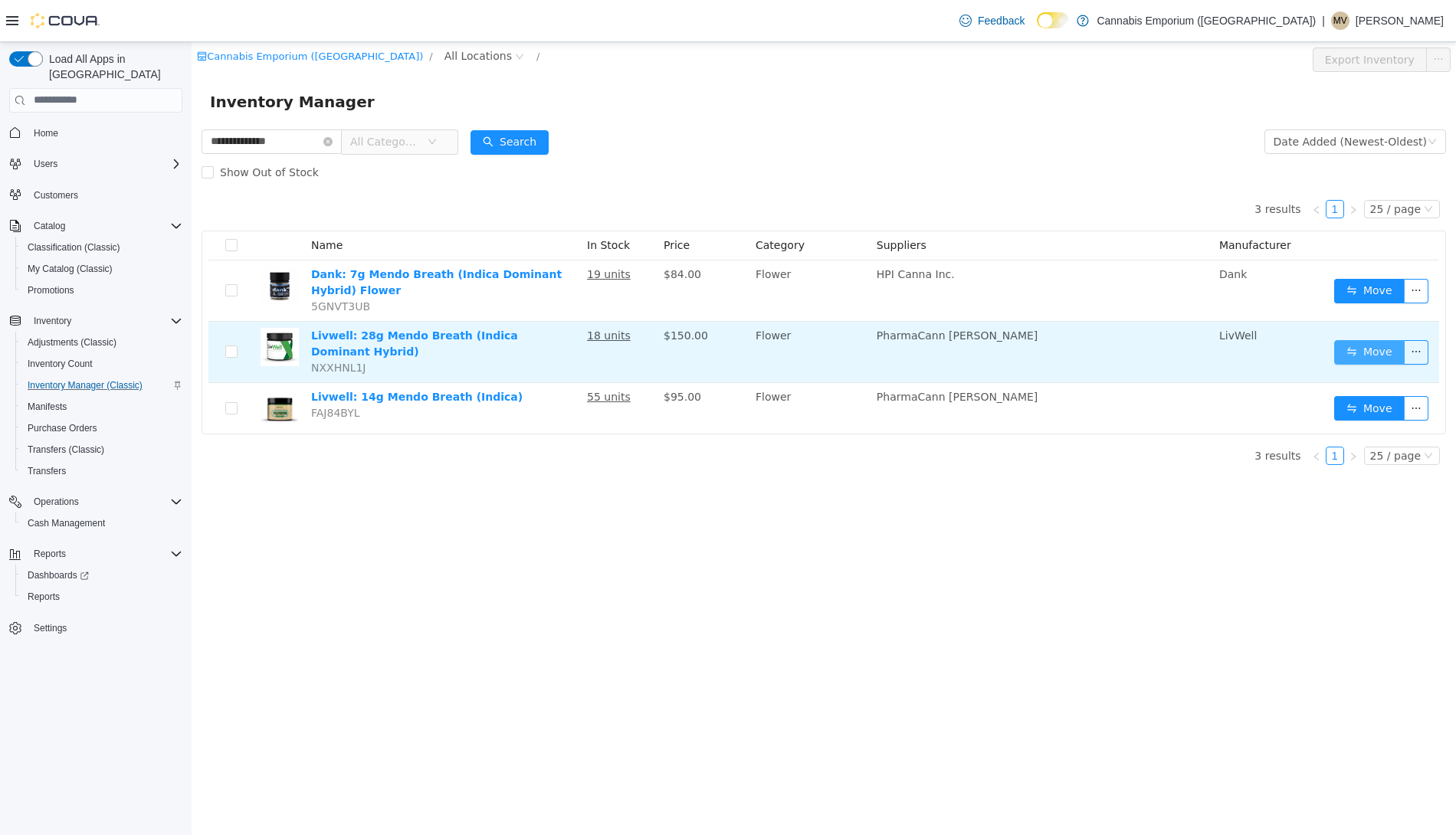
click at [1349, 343] on button "Move" at bounding box center [1369, 351] width 70 height 25
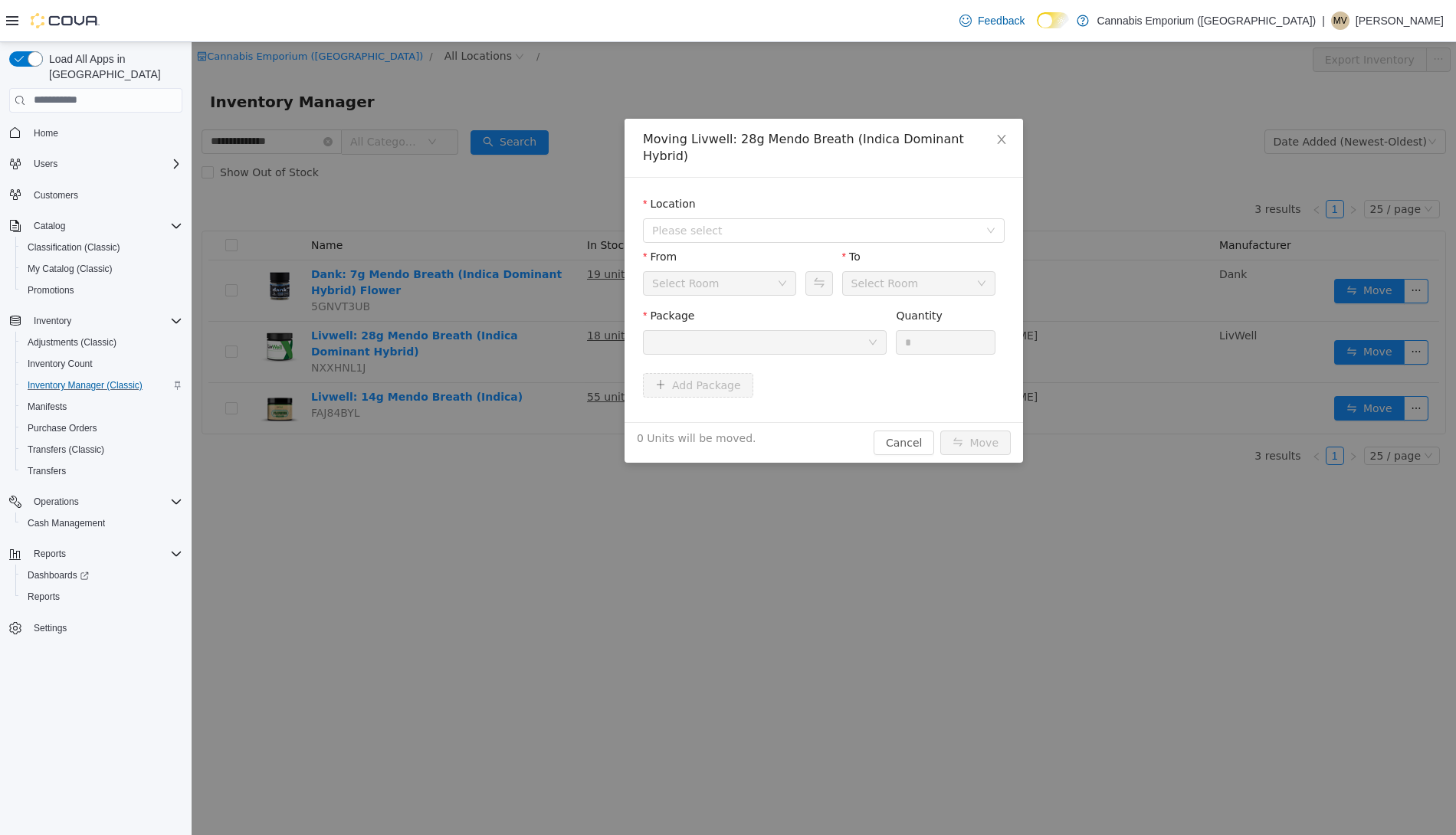
drag, startPoint x: 790, startPoint y: 212, endPoint x: 788, endPoint y: 226, distance: 14.1
click at [790, 222] on span "Please select" at bounding box center [815, 230] width 326 height 15
click at [781, 267] on span "[STREET_ADDRESS]" at bounding box center [736, 268] width 107 height 12
click at [781, 330] on div at bounding box center [760, 341] width 216 height 23
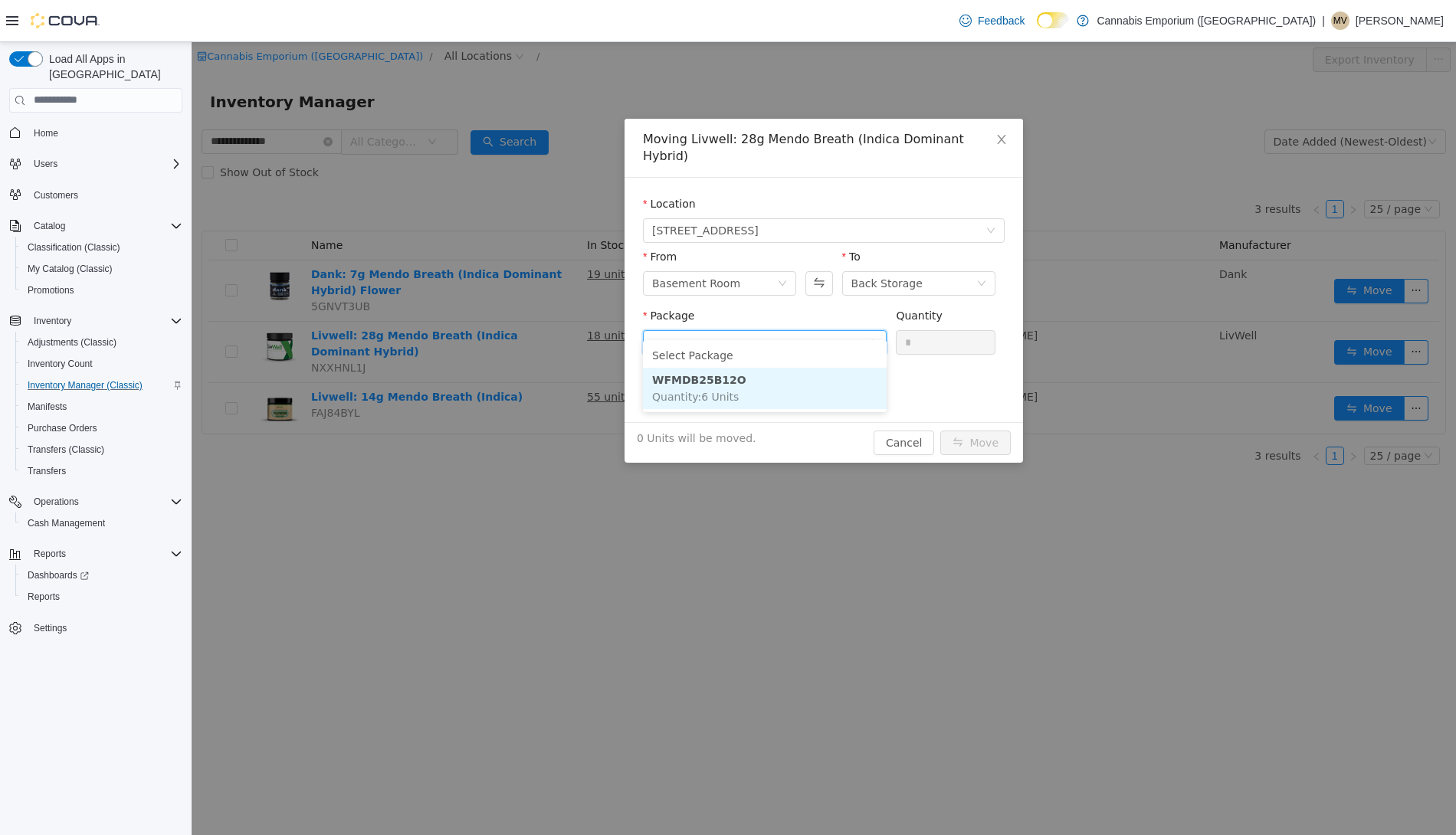
click at [784, 378] on li "WFMDB25B12O Quantity : 6 Units" at bounding box center [764, 388] width 243 height 42
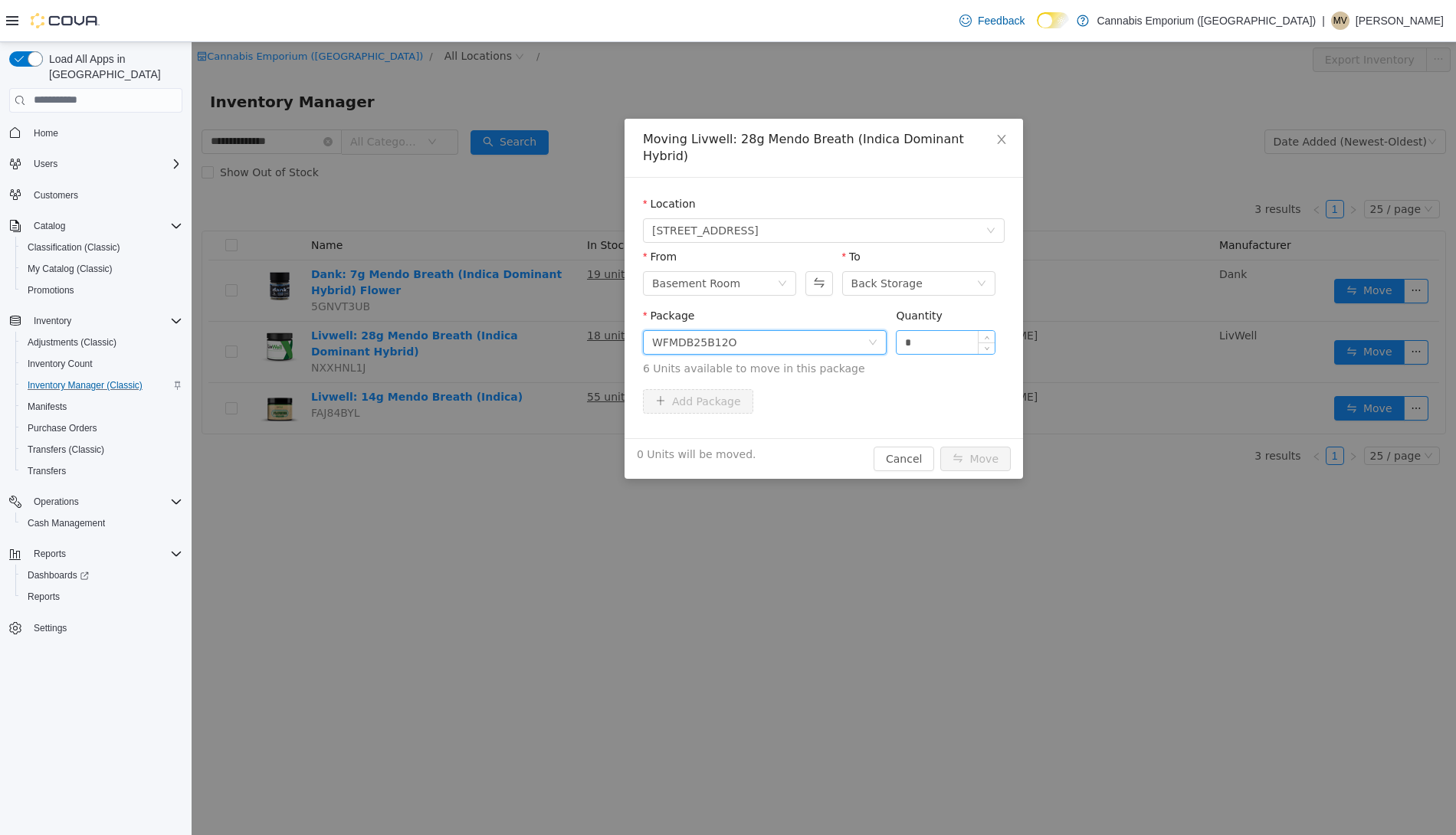
click at [914, 330] on input "*" at bounding box center [945, 341] width 98 height 23
type input "*"
click at [941, 446] on button "Move" at bounding box center [975, 458] width 70 height 25
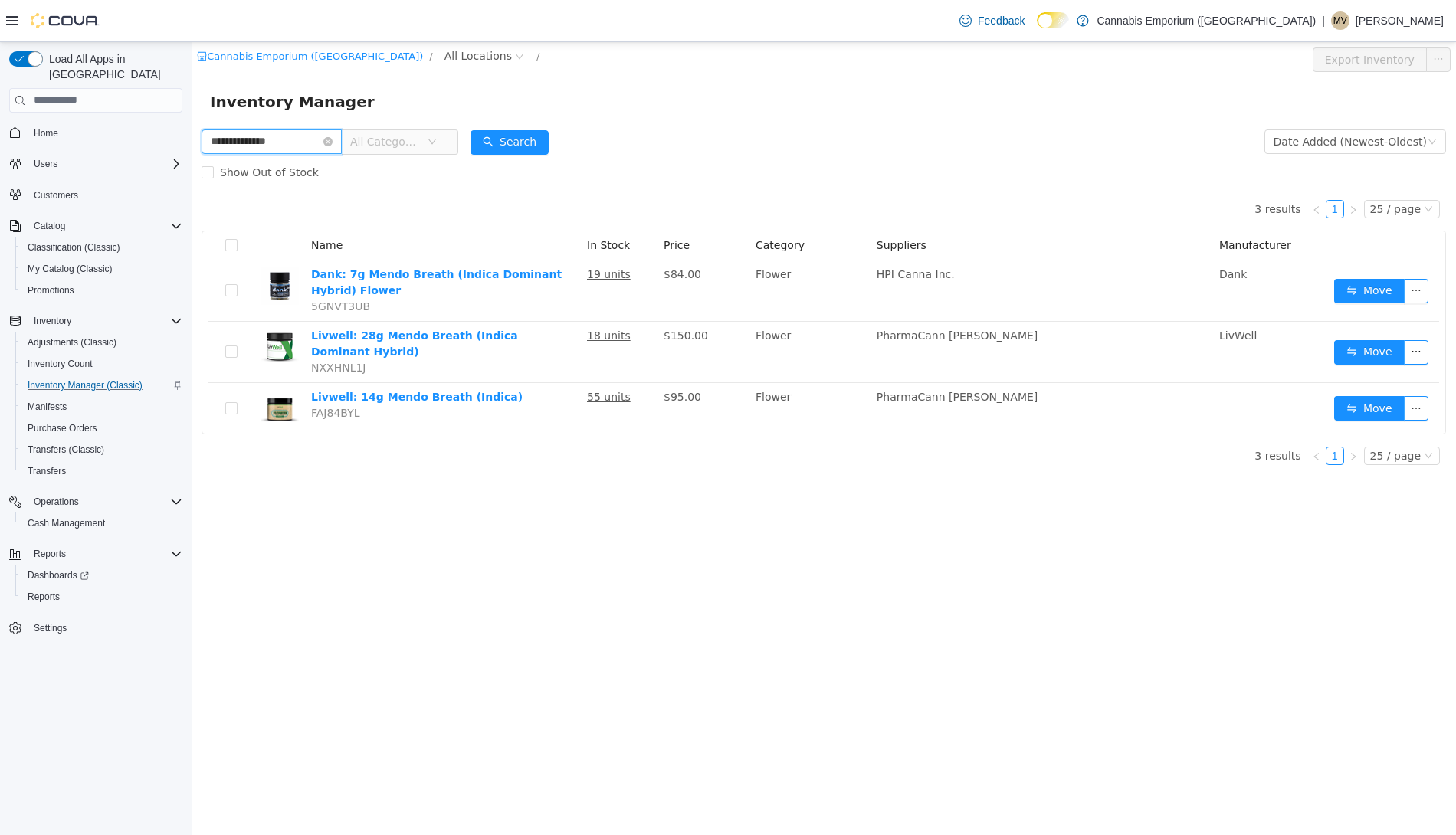
click at [276, 146] on input "**********" at bounding box center [271, 141] width 140 height 25
type input "**********"
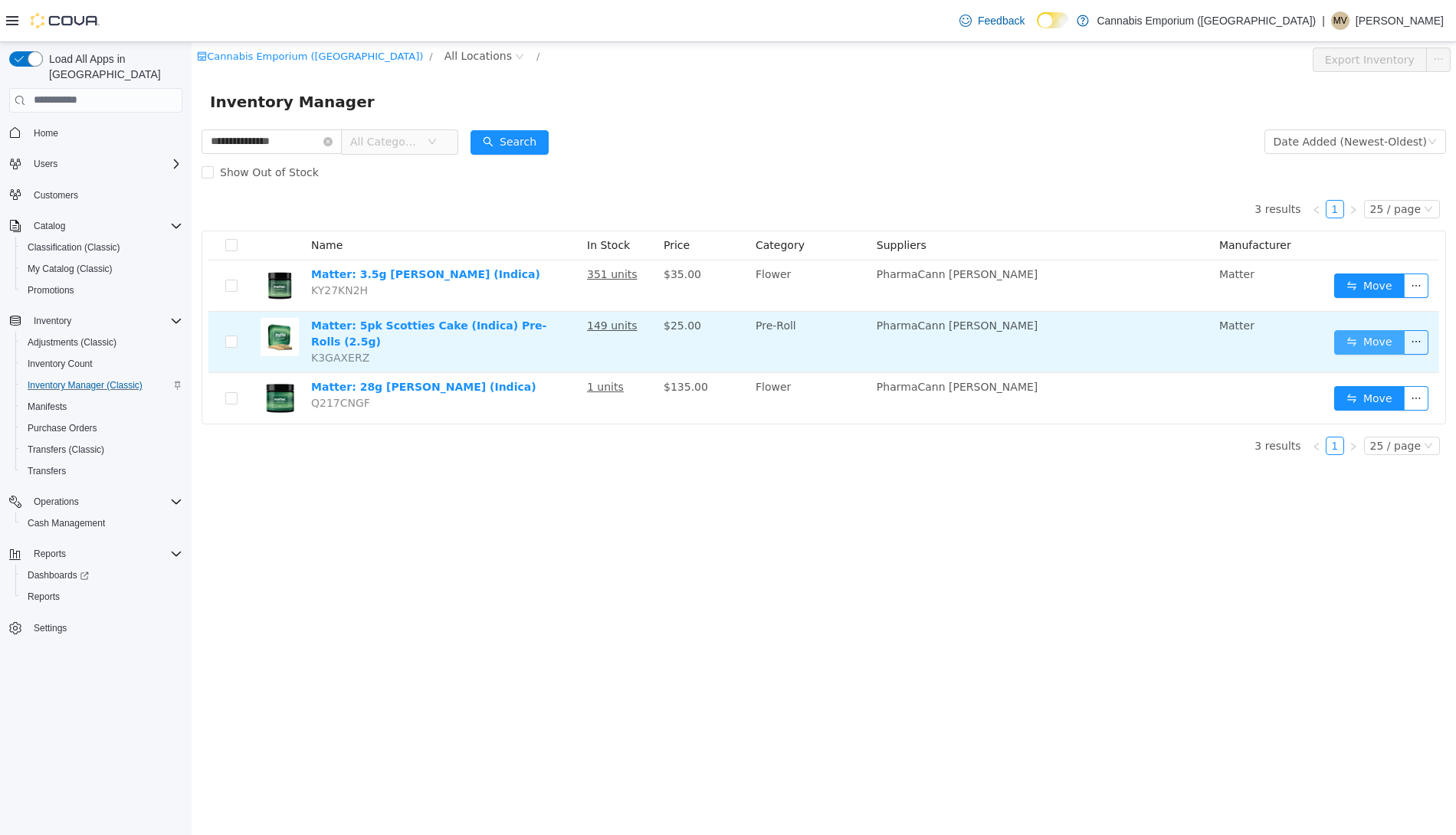
click at [1368, 344] on button "Move" at bounding box center [1369, 341] width 70 height 25
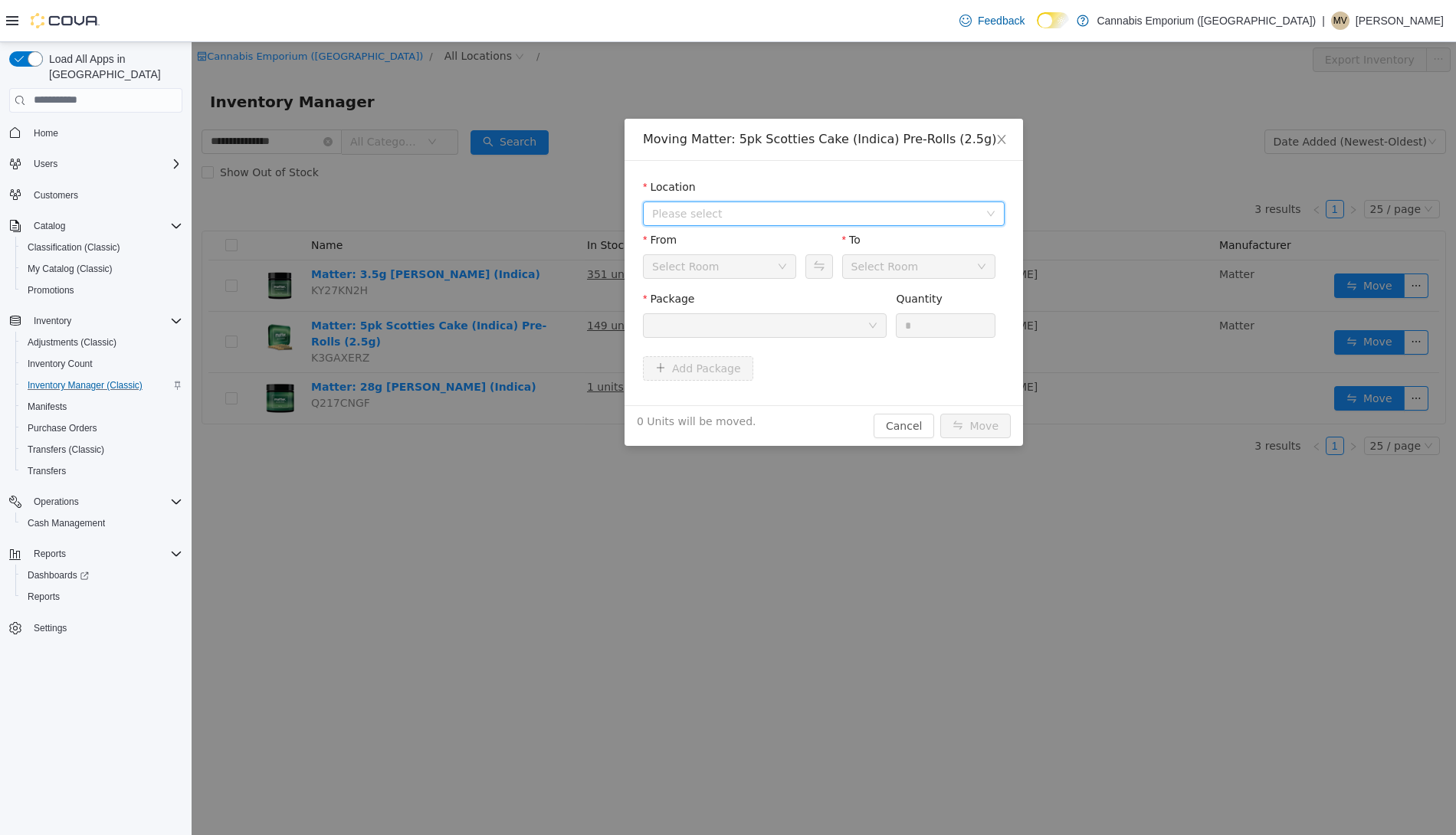
click at [795, 205] on span "Please select" at bounding box center [815, 213] width 326 height 15
click at [784, 257] on li "All Locations [STREET_ADDRESS]" at bounding box center [824, 254] width 355 height 47
click at [783, 268] on span "[STREET_ADDRESS]" at bounding box center [736, 268] width 107 height 12
click at [781, 323] on div at bounding box center [760, 325] width 216 height 23
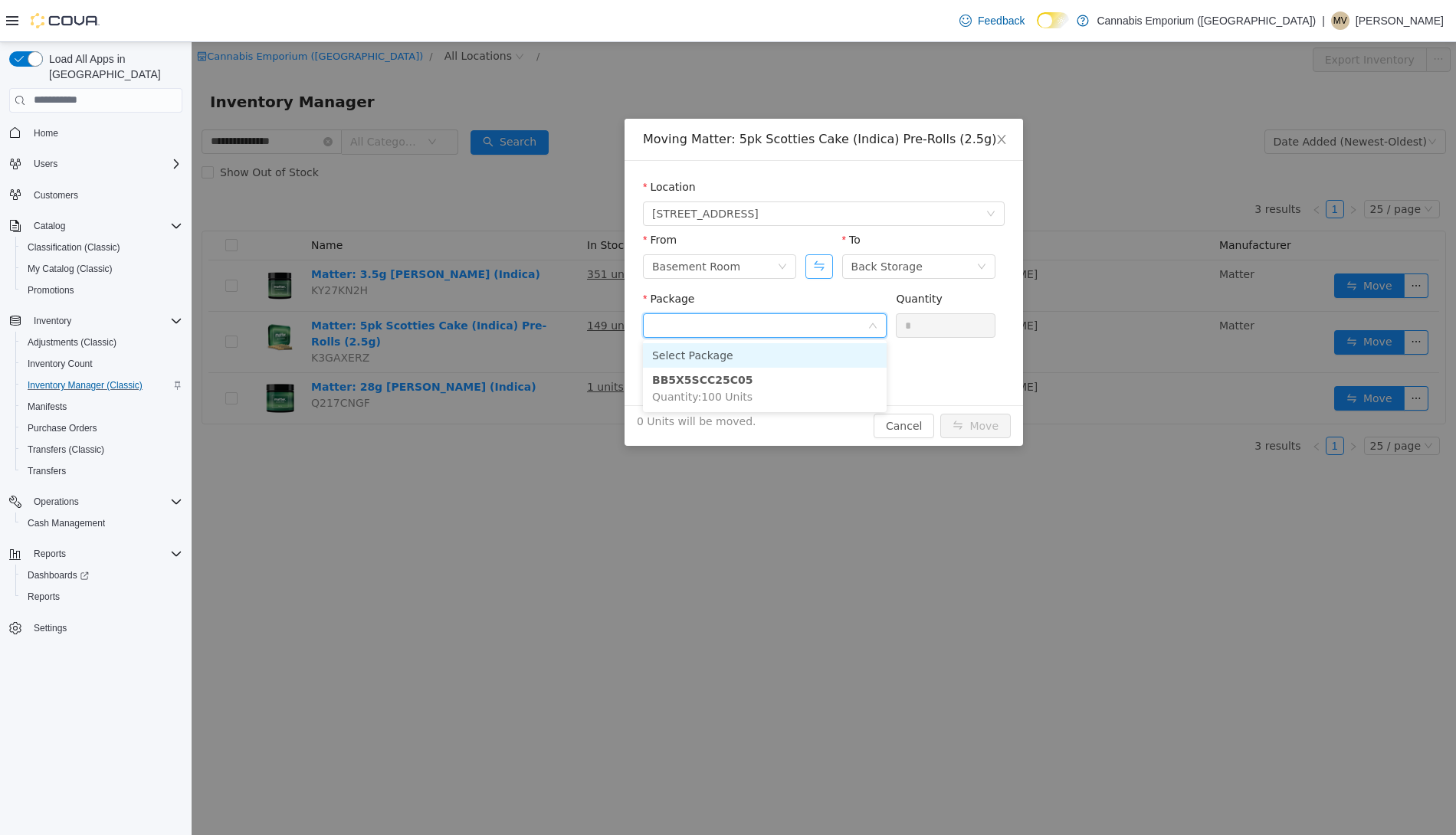
click at [818, 267] on button "Swap" at bounding box center [818, 266] width 27 height 25
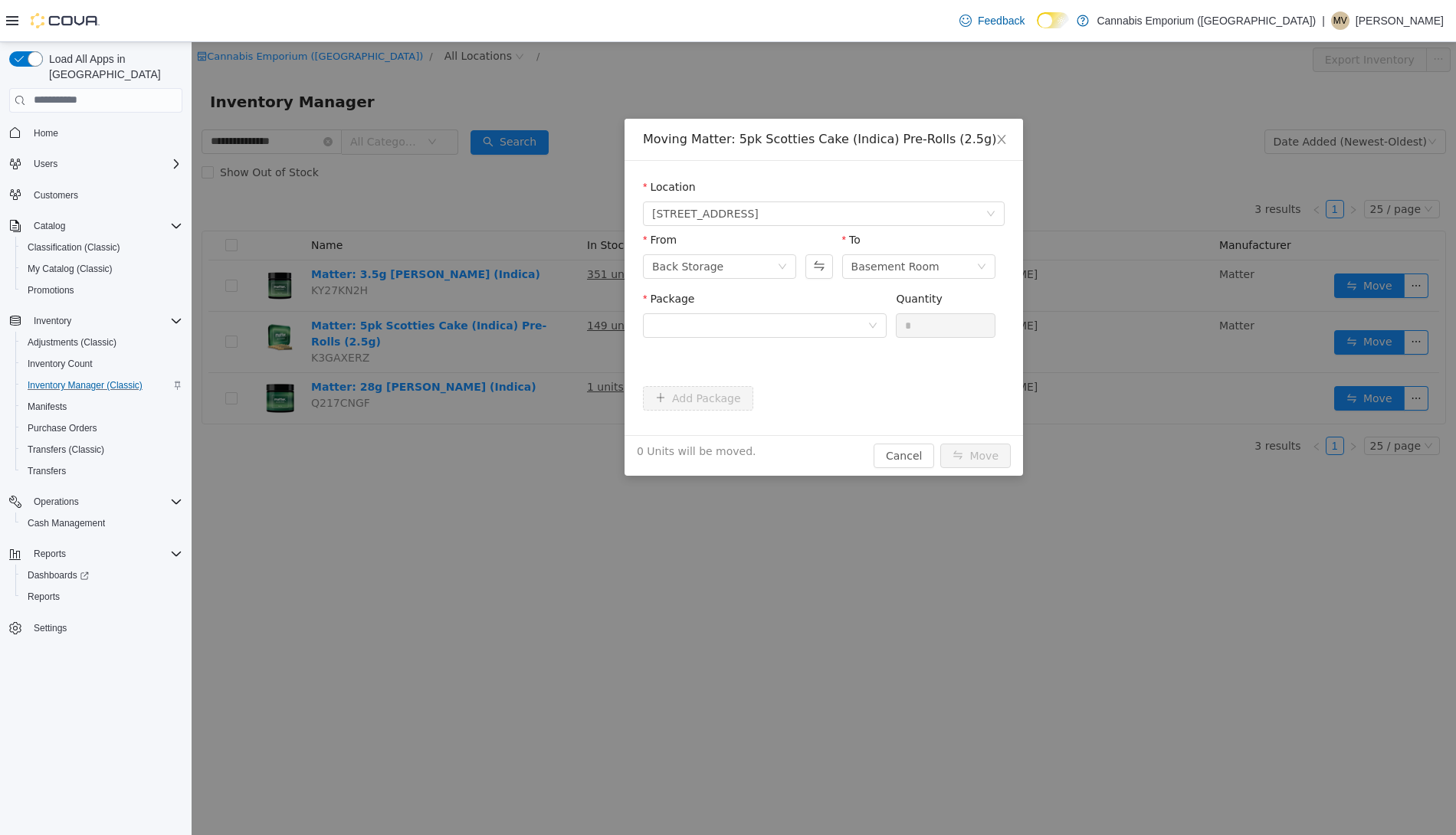
click at [785, 311] on div "Package" at bounding box center [764, 301] width 243 height 22
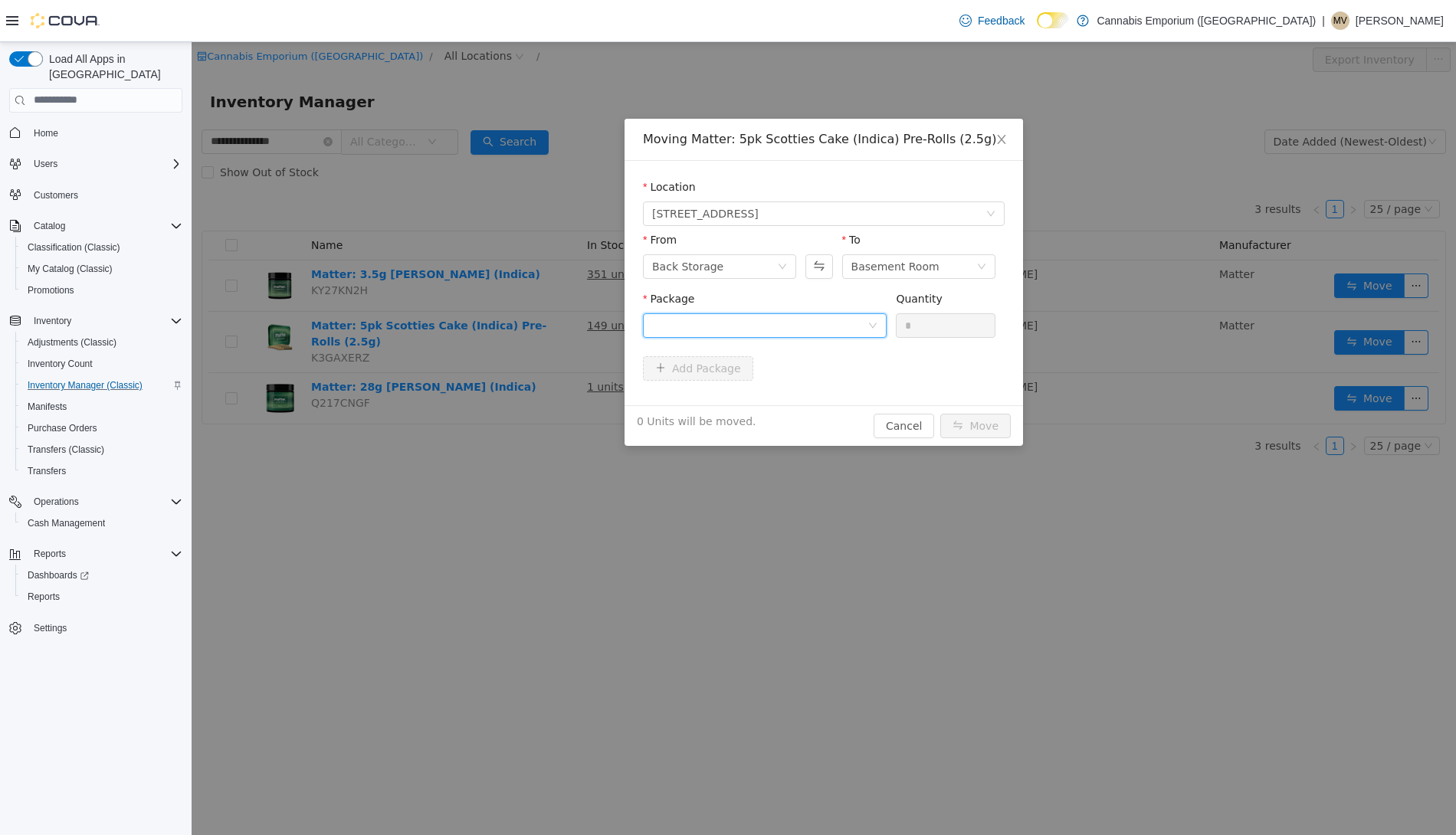
click at [785, 327] on div at bounding box center [760, 325] width 216 height 23
click at [844, 185] on div "Location" at bounding box center [824, 189] width 362 height 22
